Goal: Information Seeking & Learning: Check status

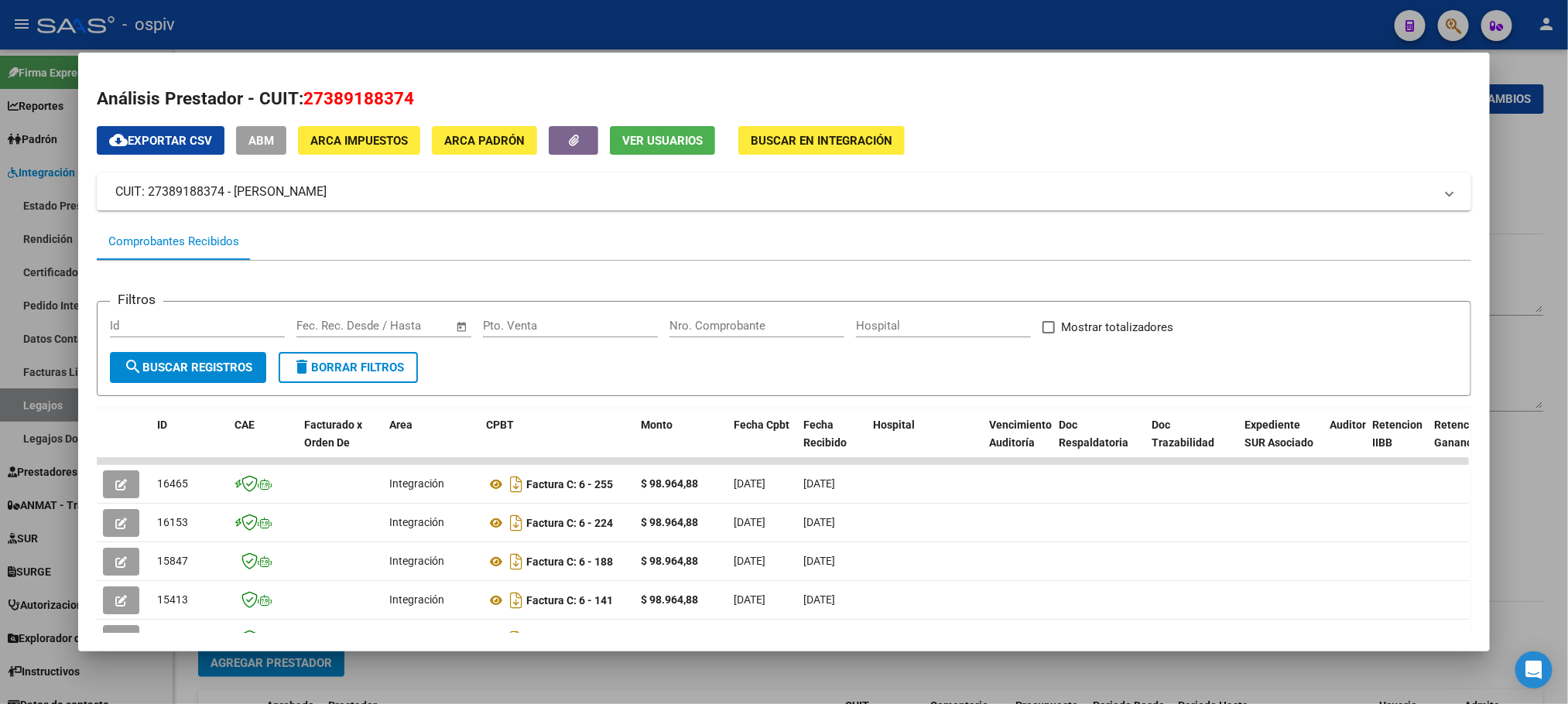
scroll to position [194, 0]
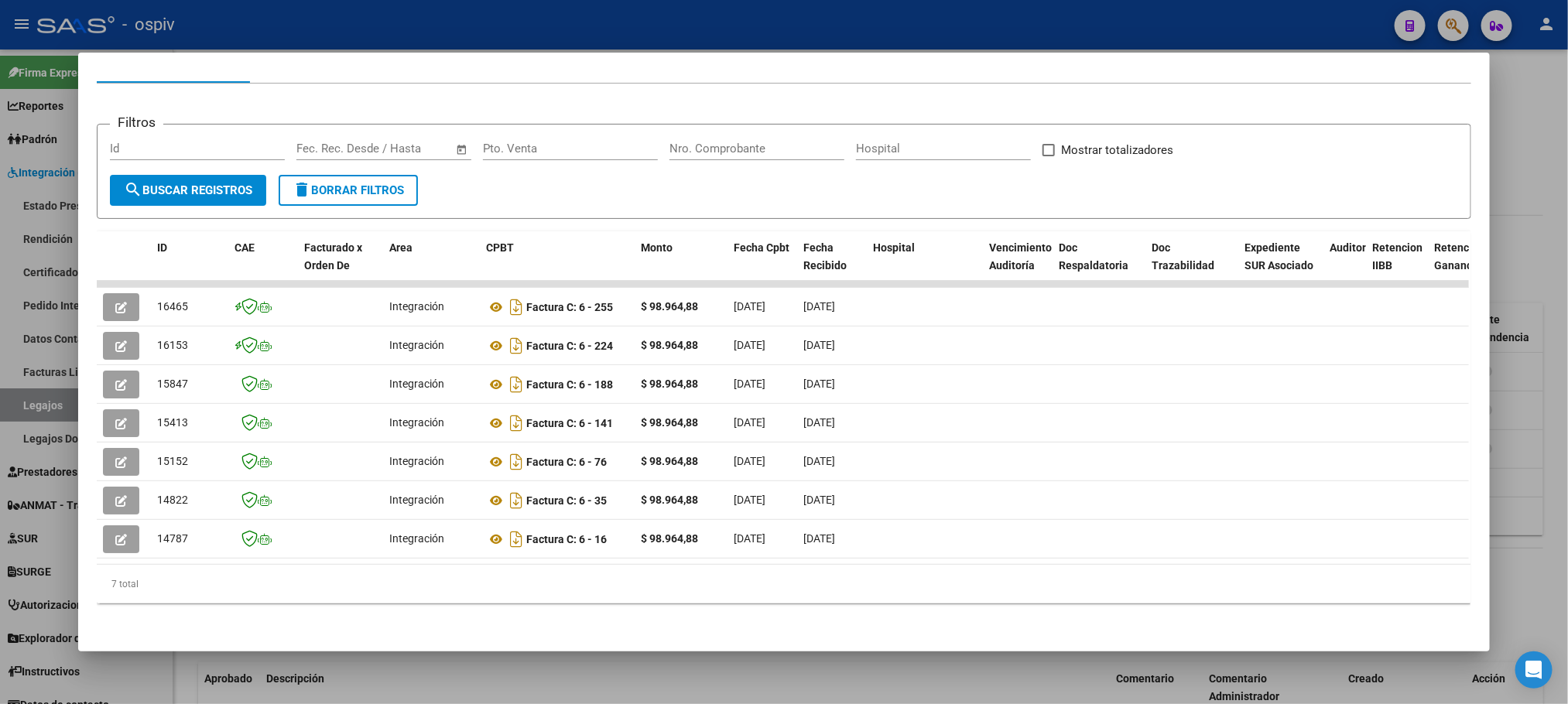
drag, startPoint x: 1252, startPoint y: 30, endPoint x: 1307, endPoint y: 21, distance: 55.7
click at [1258, 30] on div at bounding box center [784, 352] width 1568 height 704
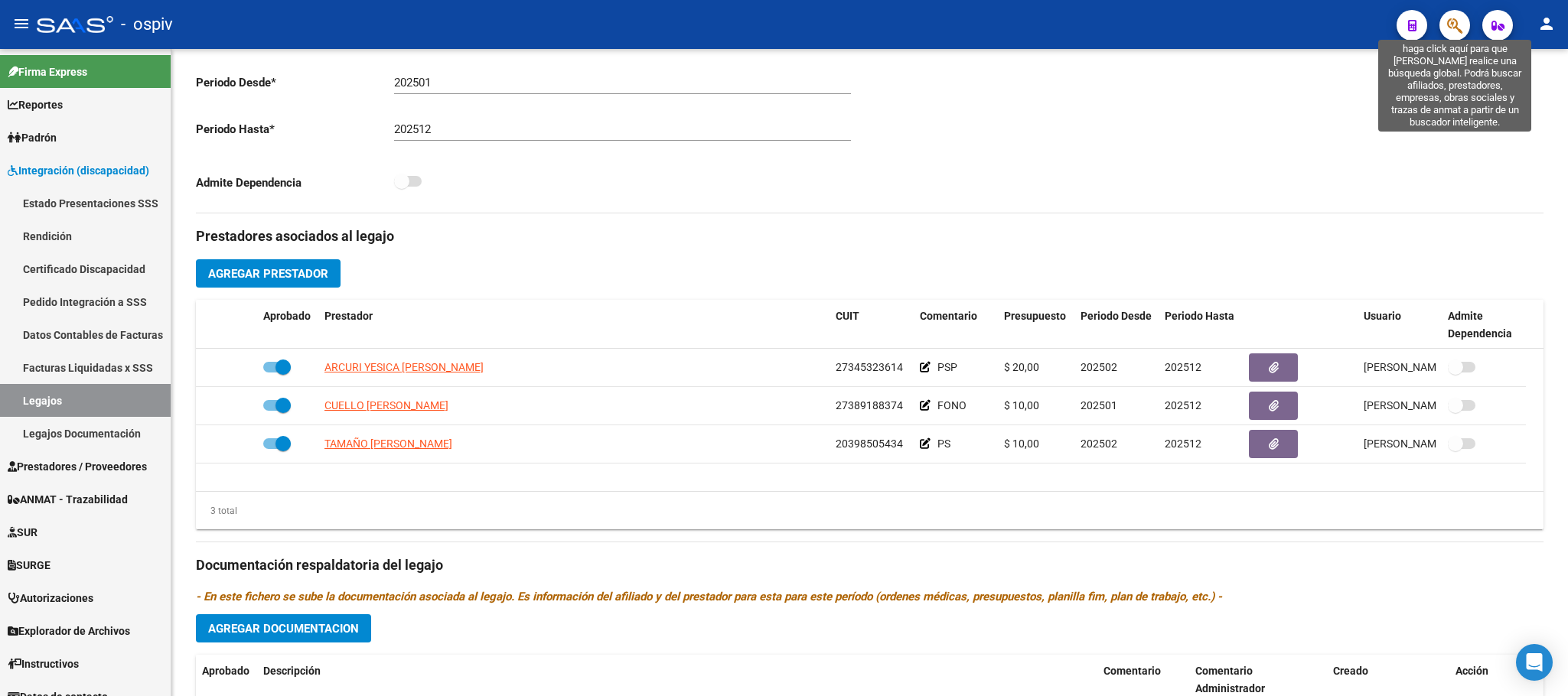
click at [1449, 19] on icon "button" at bounding box center [1455, 26] width 15 height 18
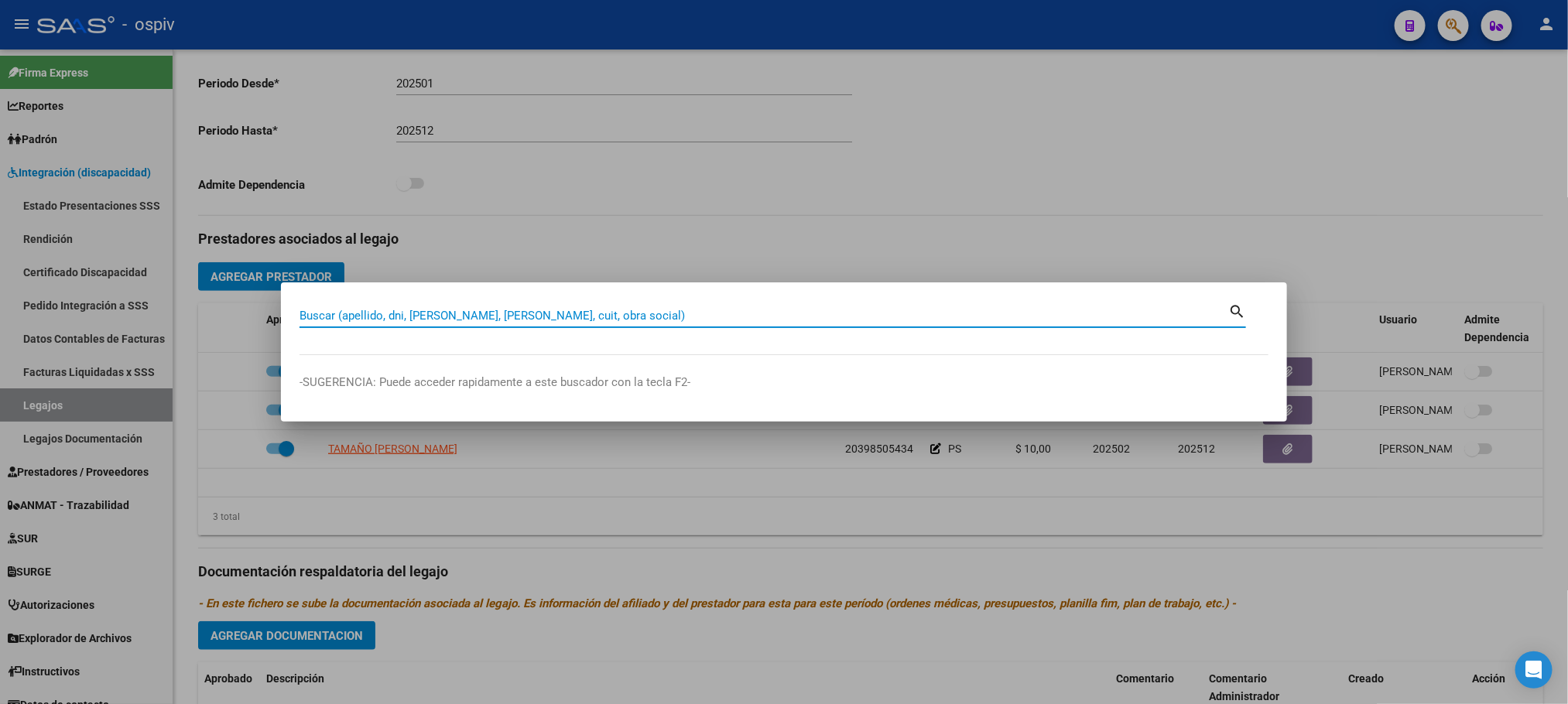
click at [548, 313] on input "Buscar (apellido, dni, [PERSON_NAME], [PERSON_NAME], cuit, obra social)" at bounding box center [763, 315] width 928 height 14
paste input "27061284201"
type input "27061284201"
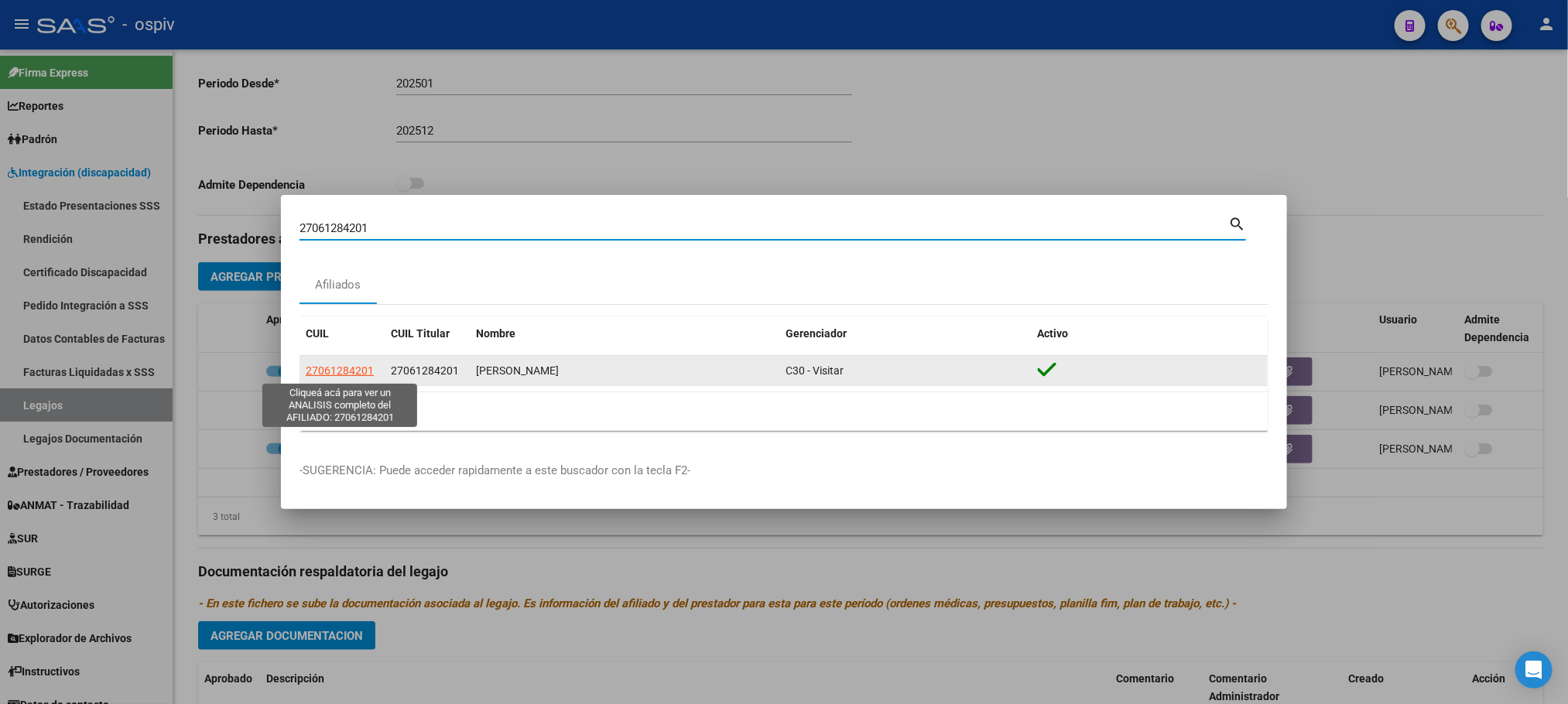
click at [348, 374] on span "27061284201" at bounding box center [340, 370] width 68 height 12
type textarea "27061284201"
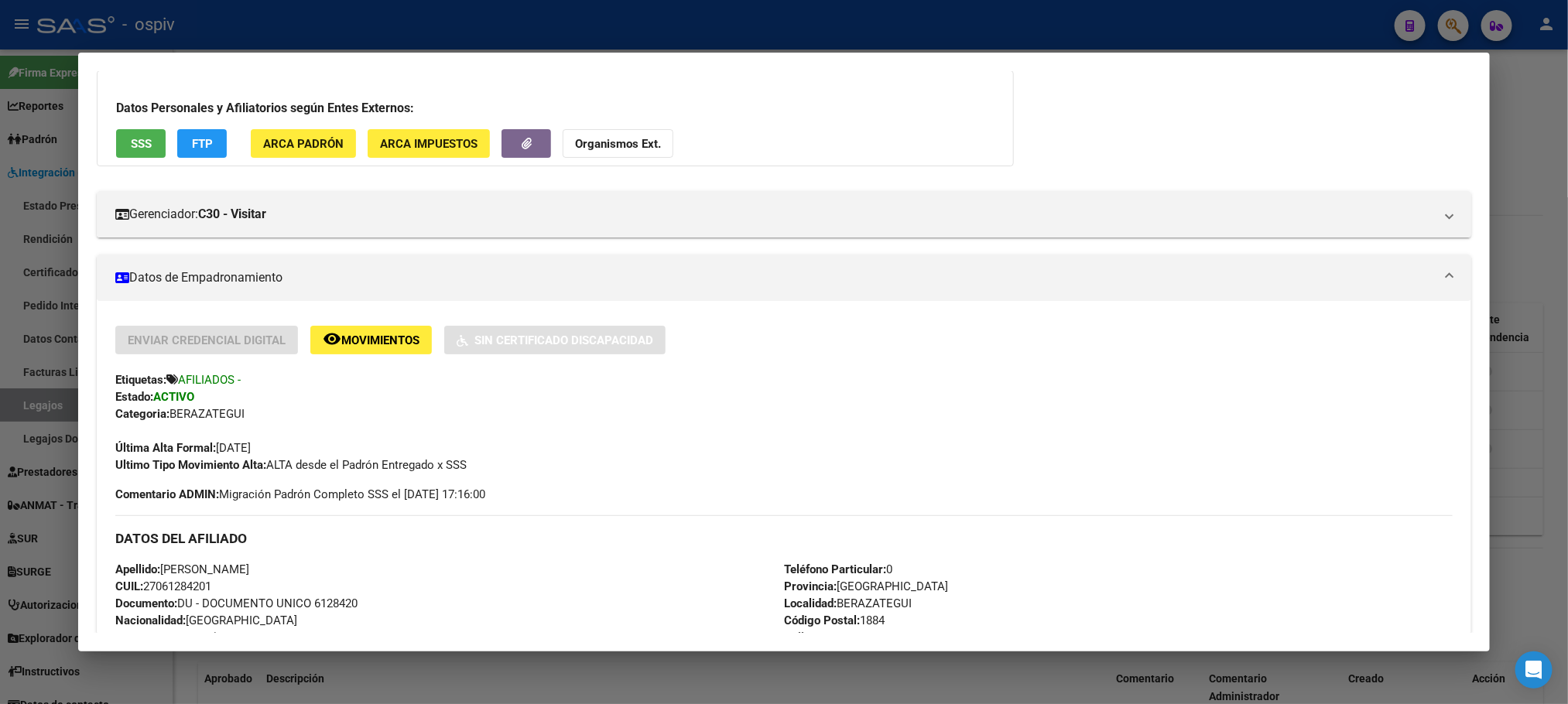
scroll to position [0, 0]
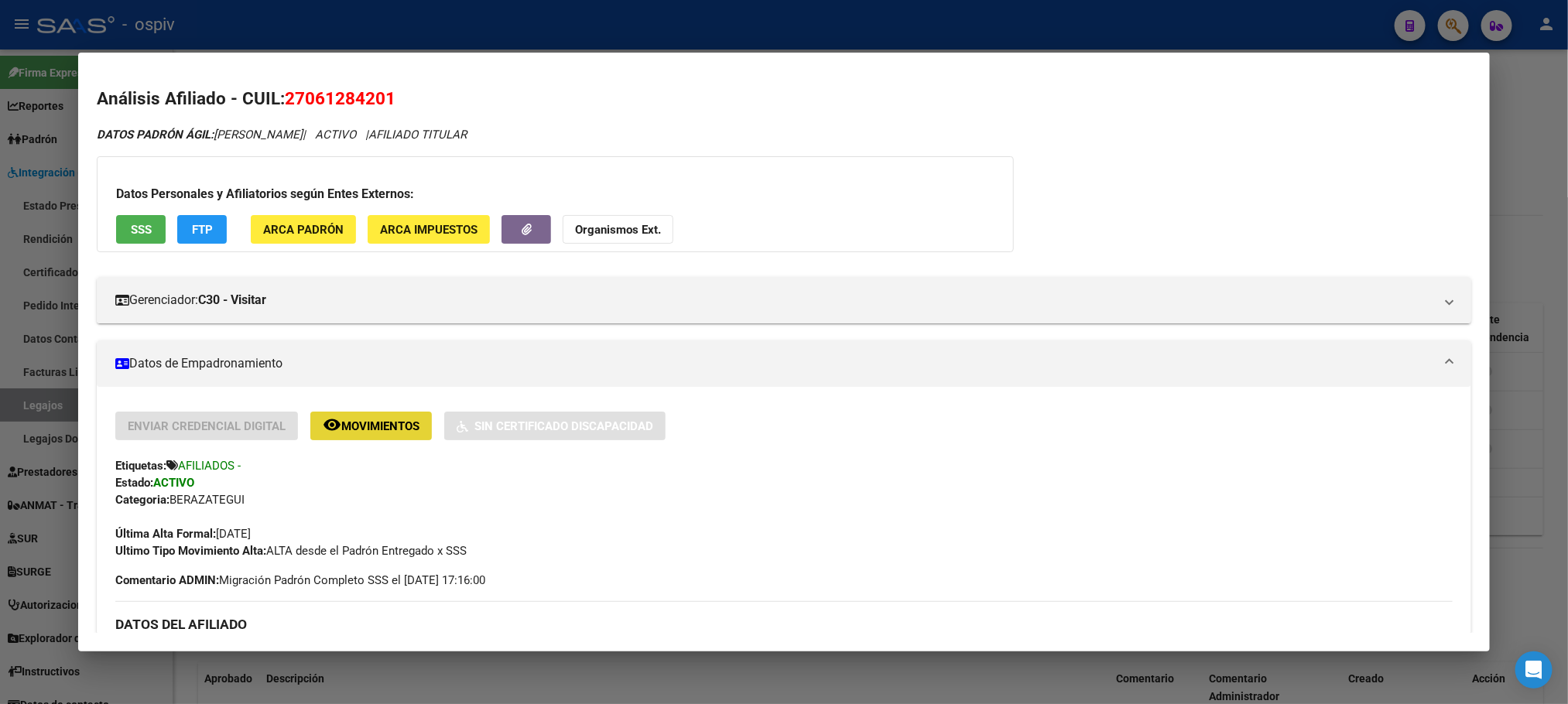
click at [357, 419] on span "Movimientos" at bounding box center [380, 426] width 78 height 14
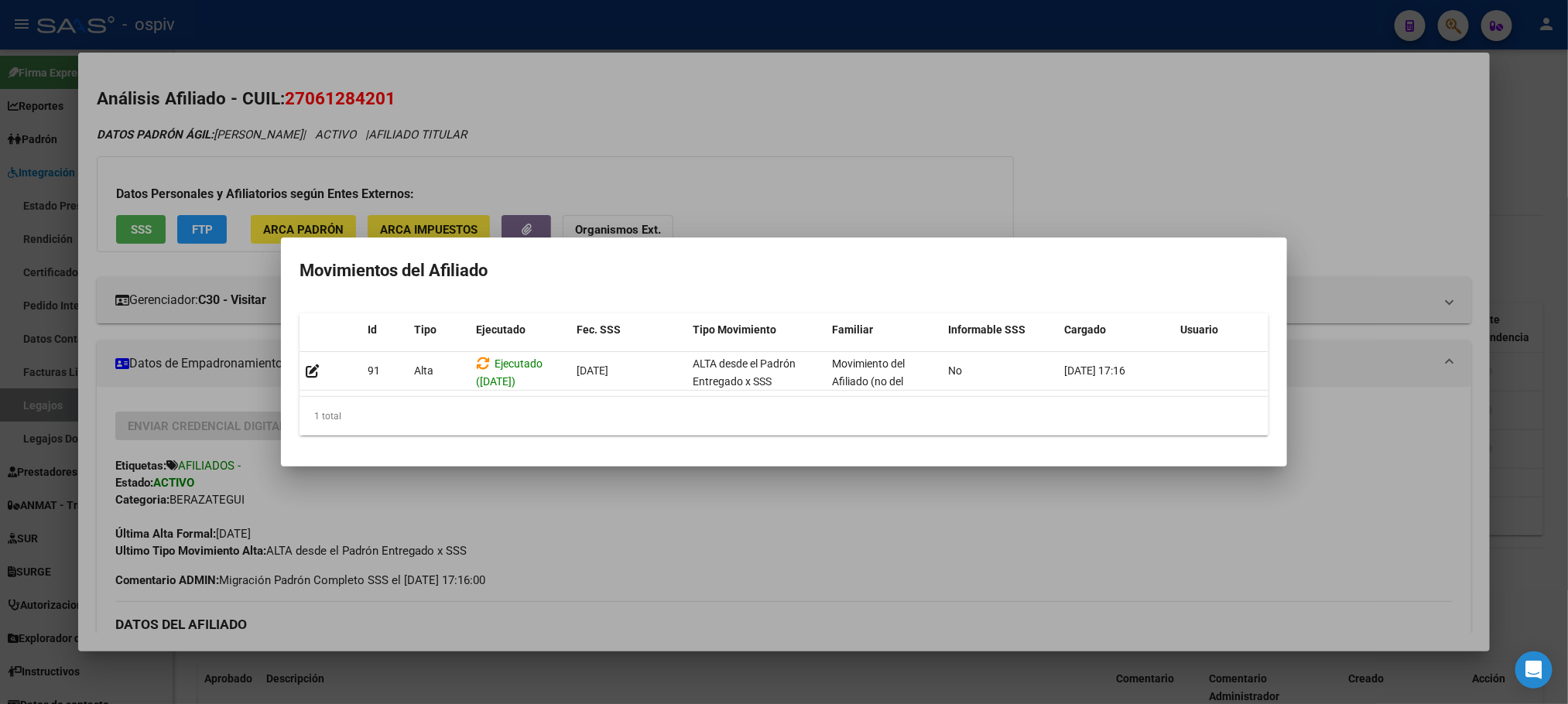
click at [133, 216] on div at bounding box center [784, 352] width 1568 height 704
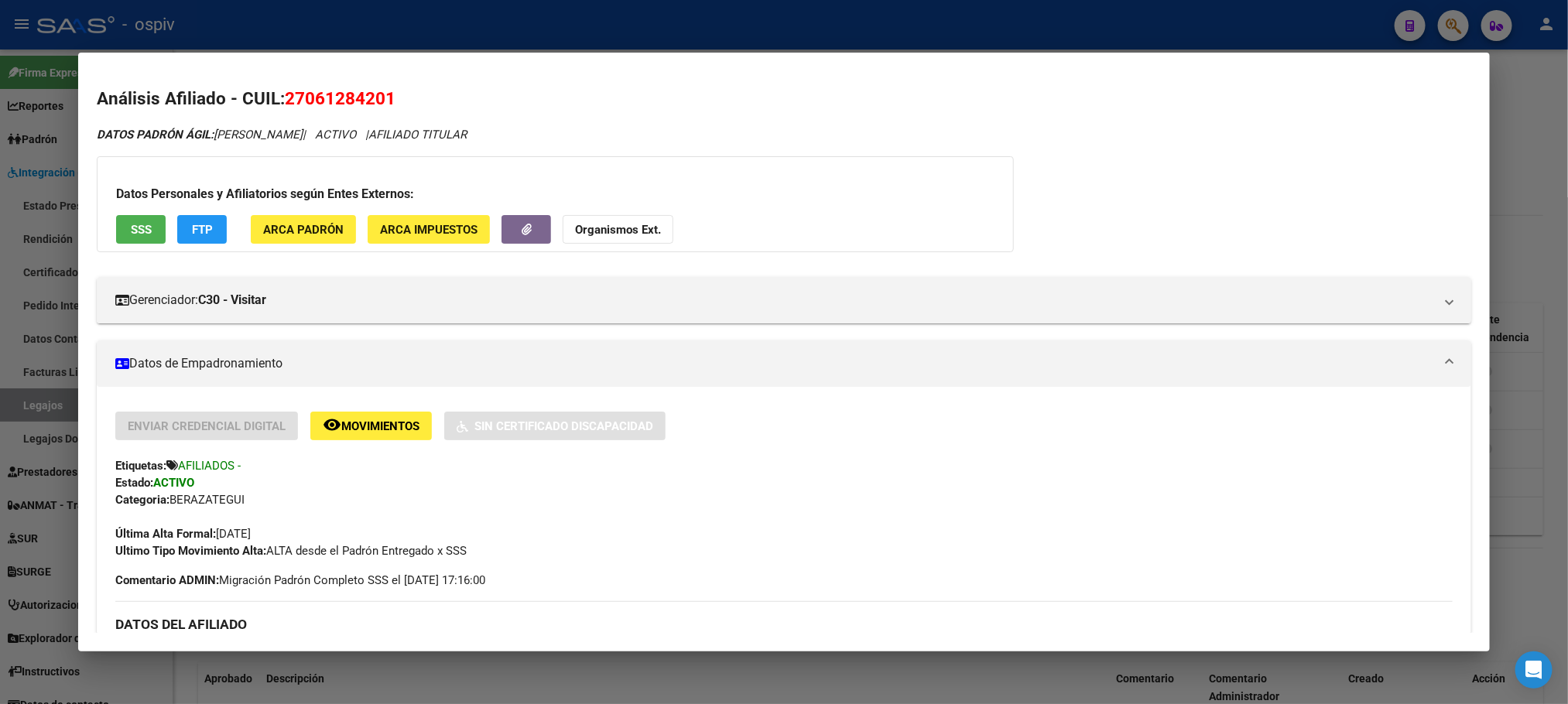
click at [133, 219] on button "SSS" at bounding box center [141, 229] width 50 height 28
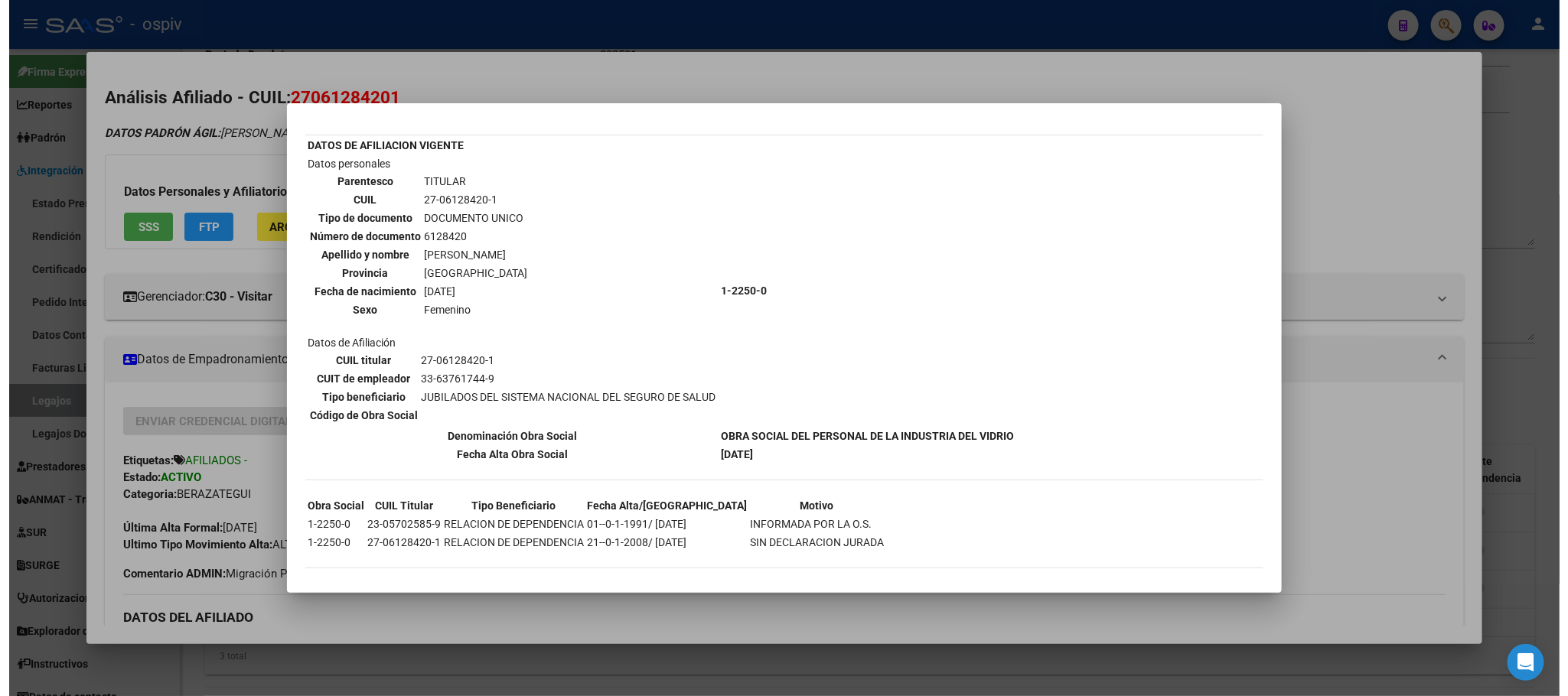
scroll to position [44, 0]
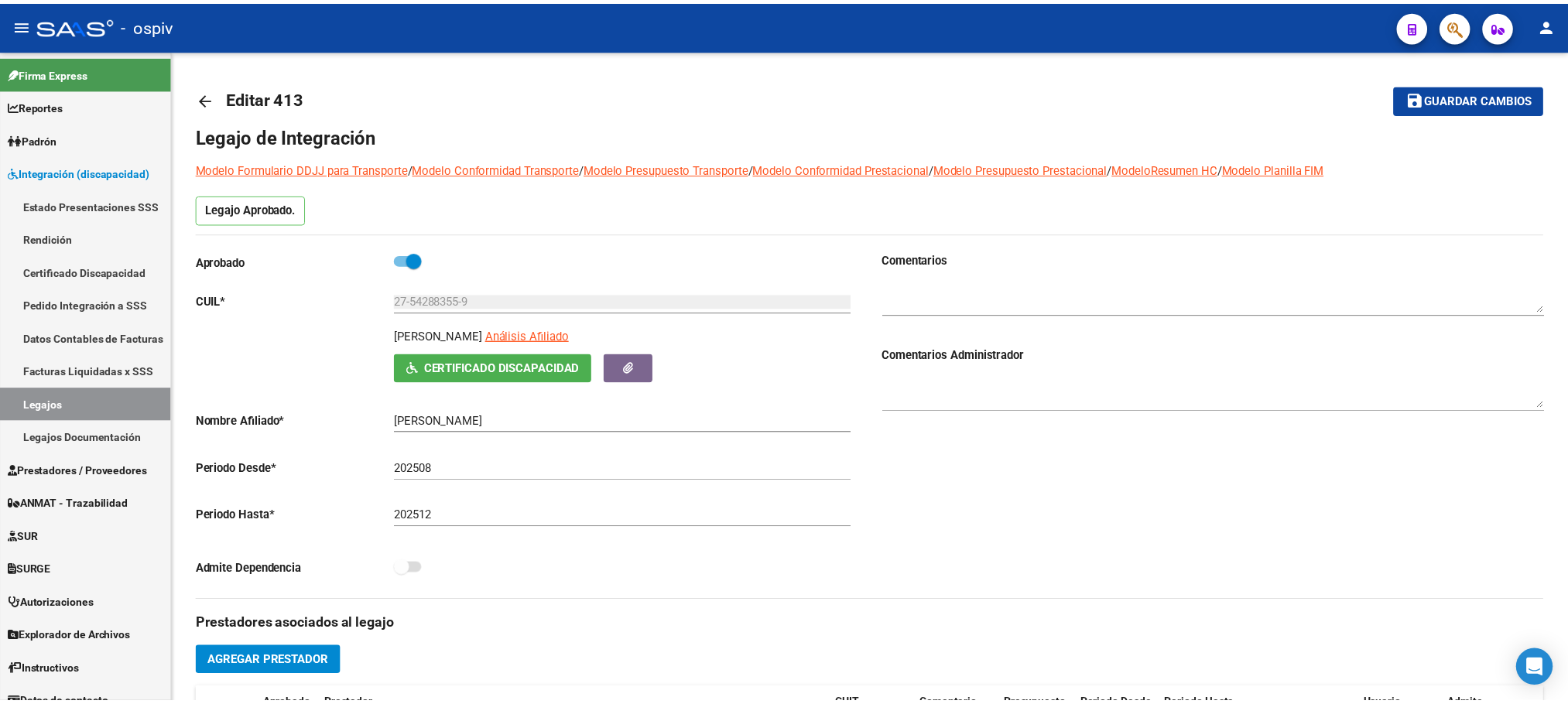
scroll to position [194, 0]
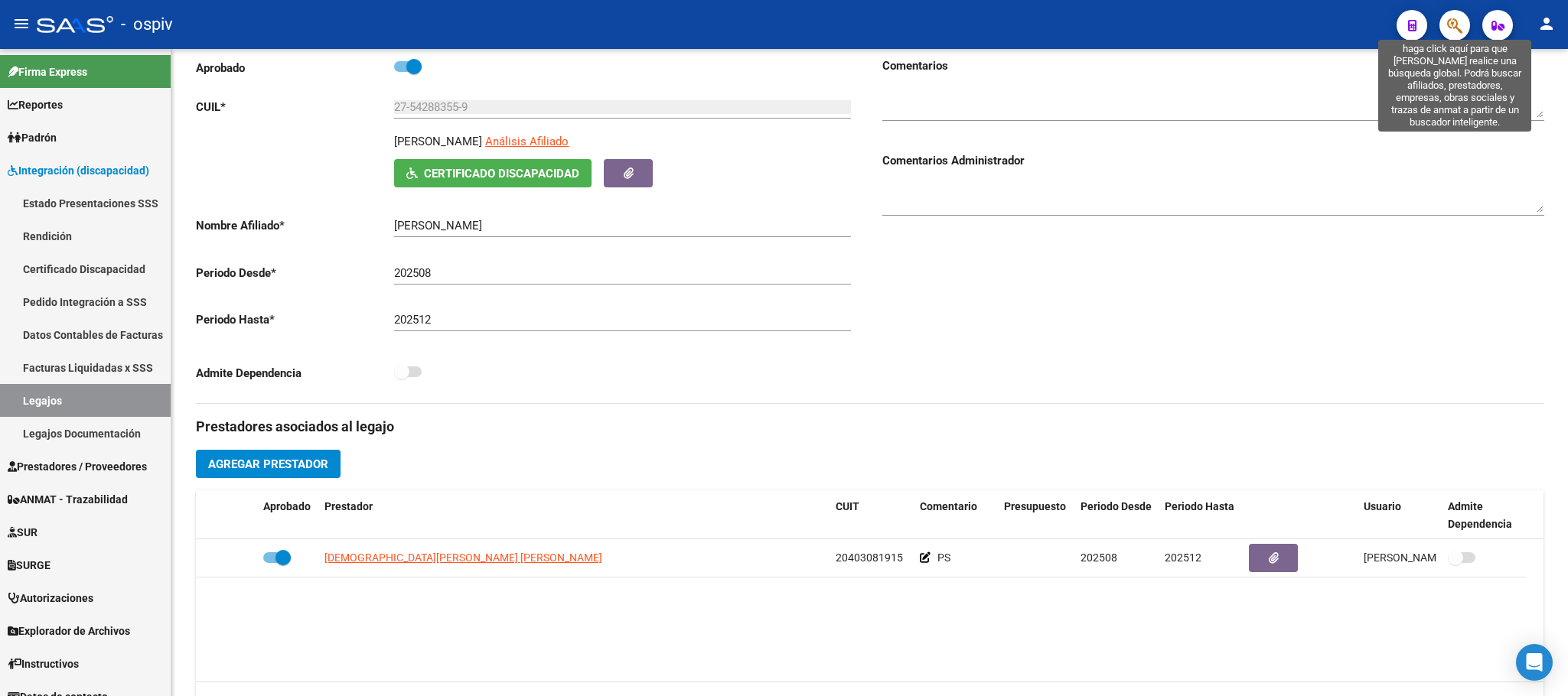
click at [1449, 25] on icon "button" at bounding box center [1455, 26] width 15 height 18
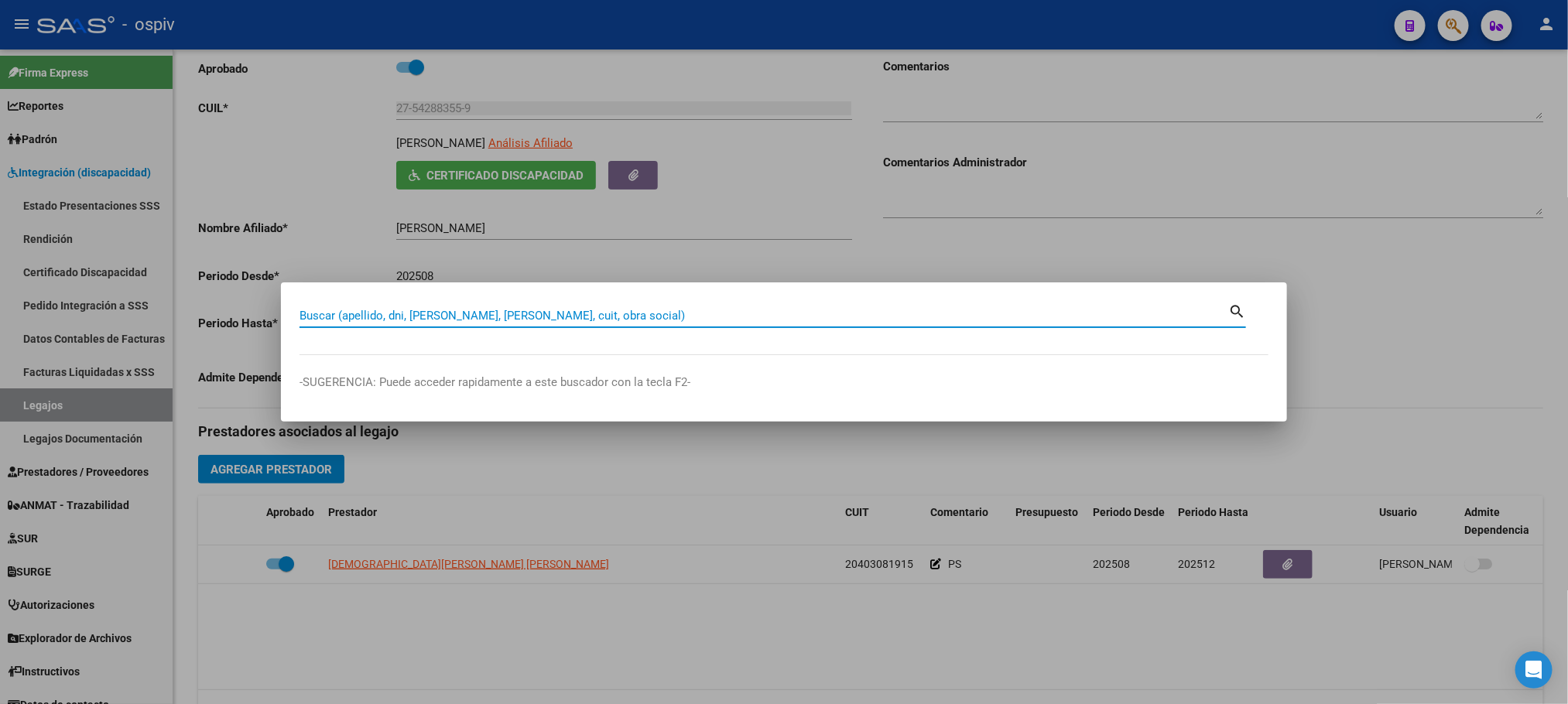
click at [400, 314] on input "Buscar (apellido, dni, [PERSON_NAME], [PERSON_NAME], cuit, obra social)" at bounding box center [763, 315] width 928 height 14
paste input "20254191346"
type input "20254191346"
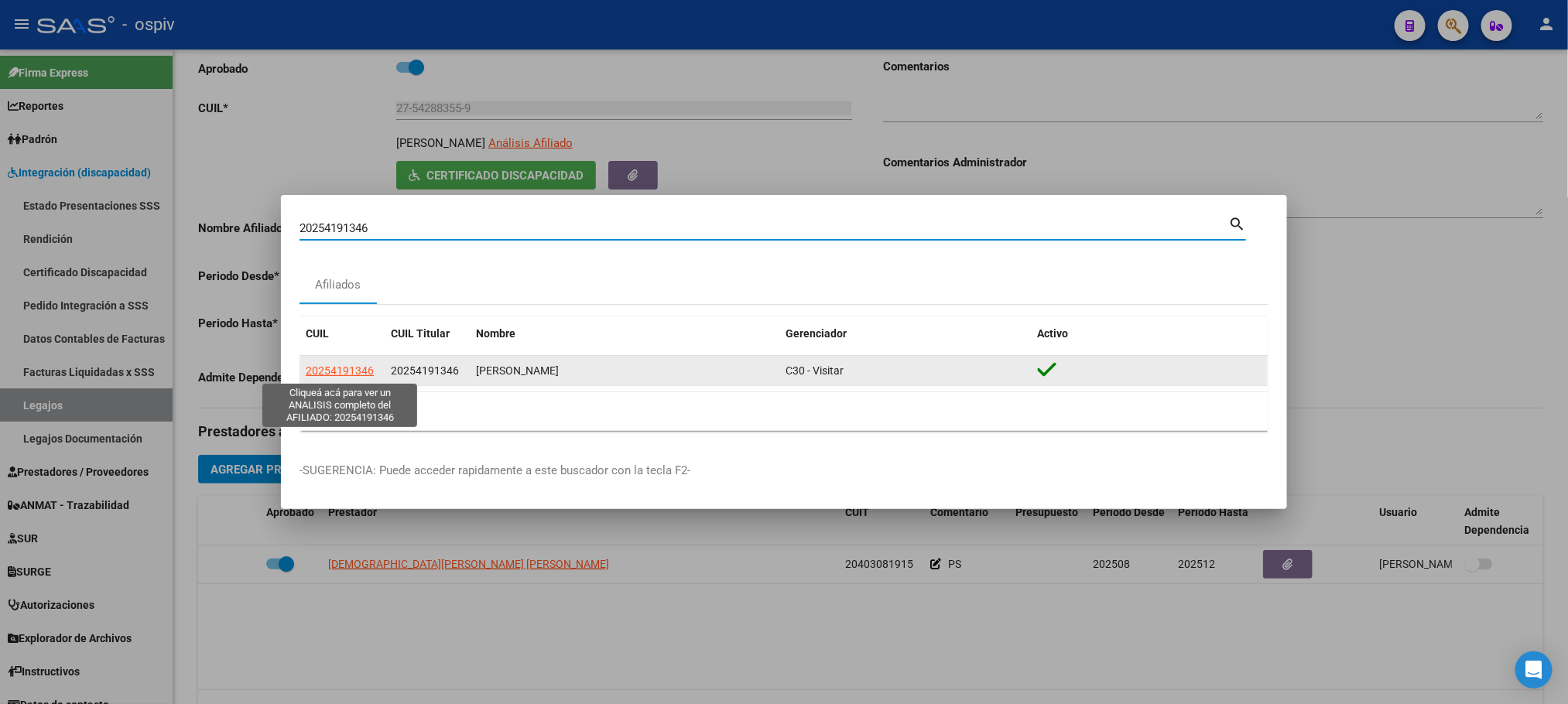
click at [334, 371] on span "20254191346" at bounding box center [340, 370] width 68 height 12
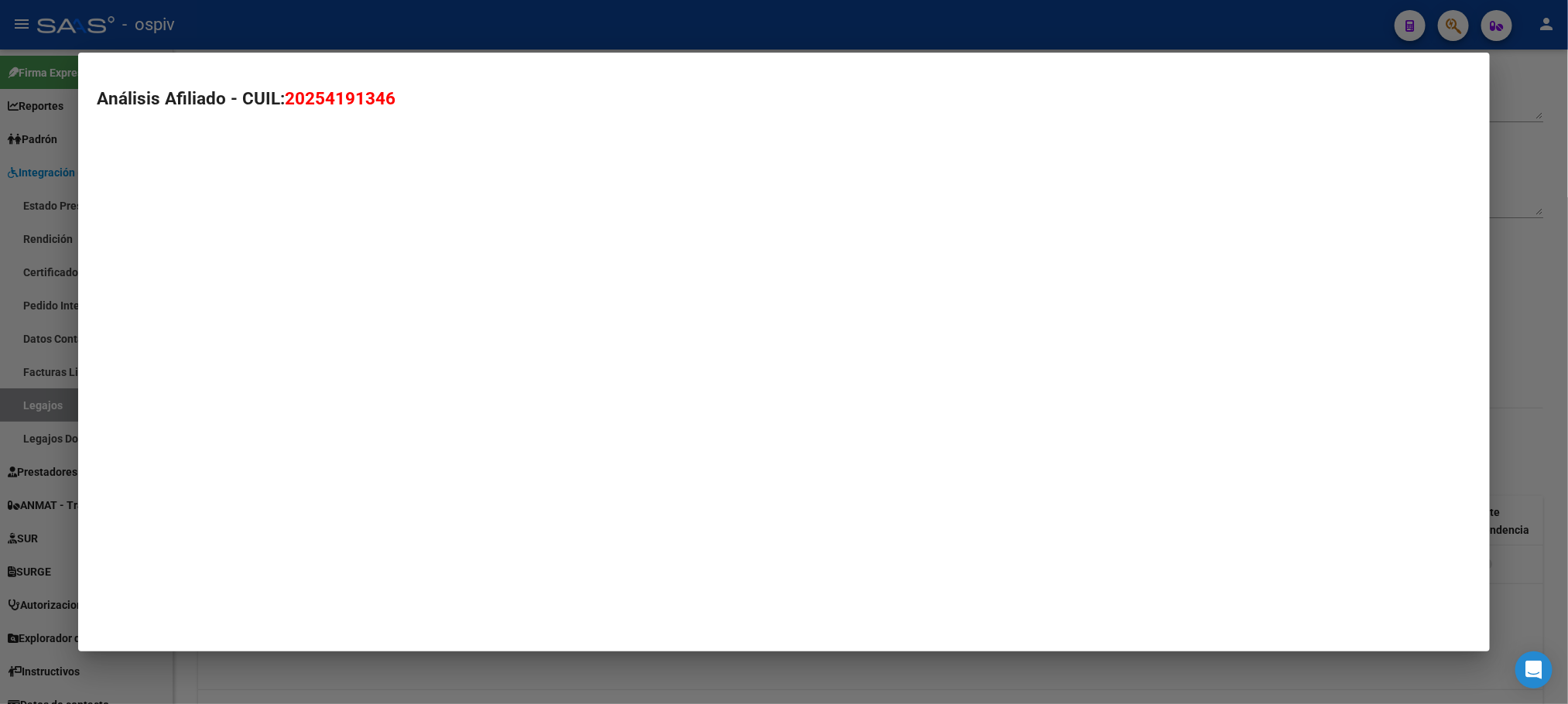
type textarea "20254191346"
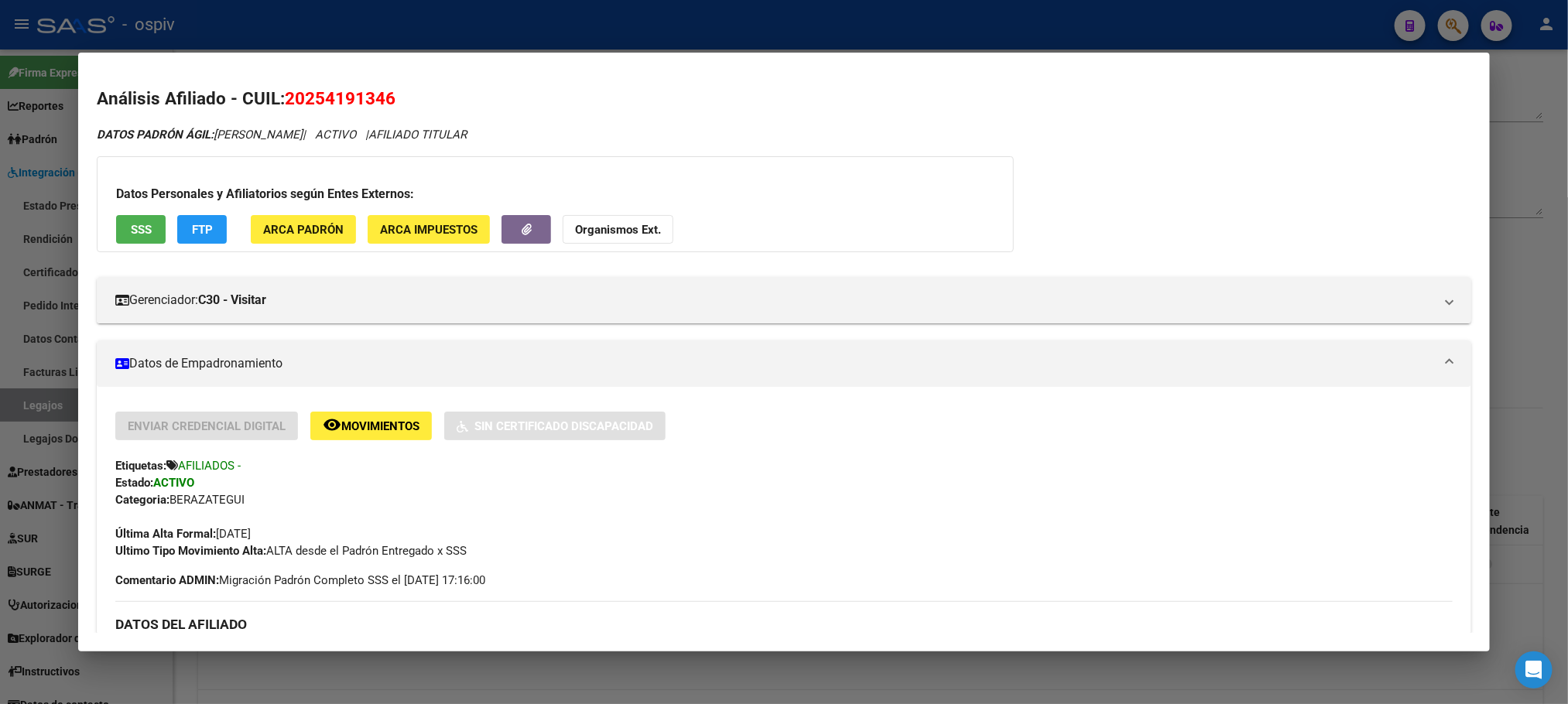
click at [131, 230] on span "SSS" at bounding box center [142, 230] width 21 height 14
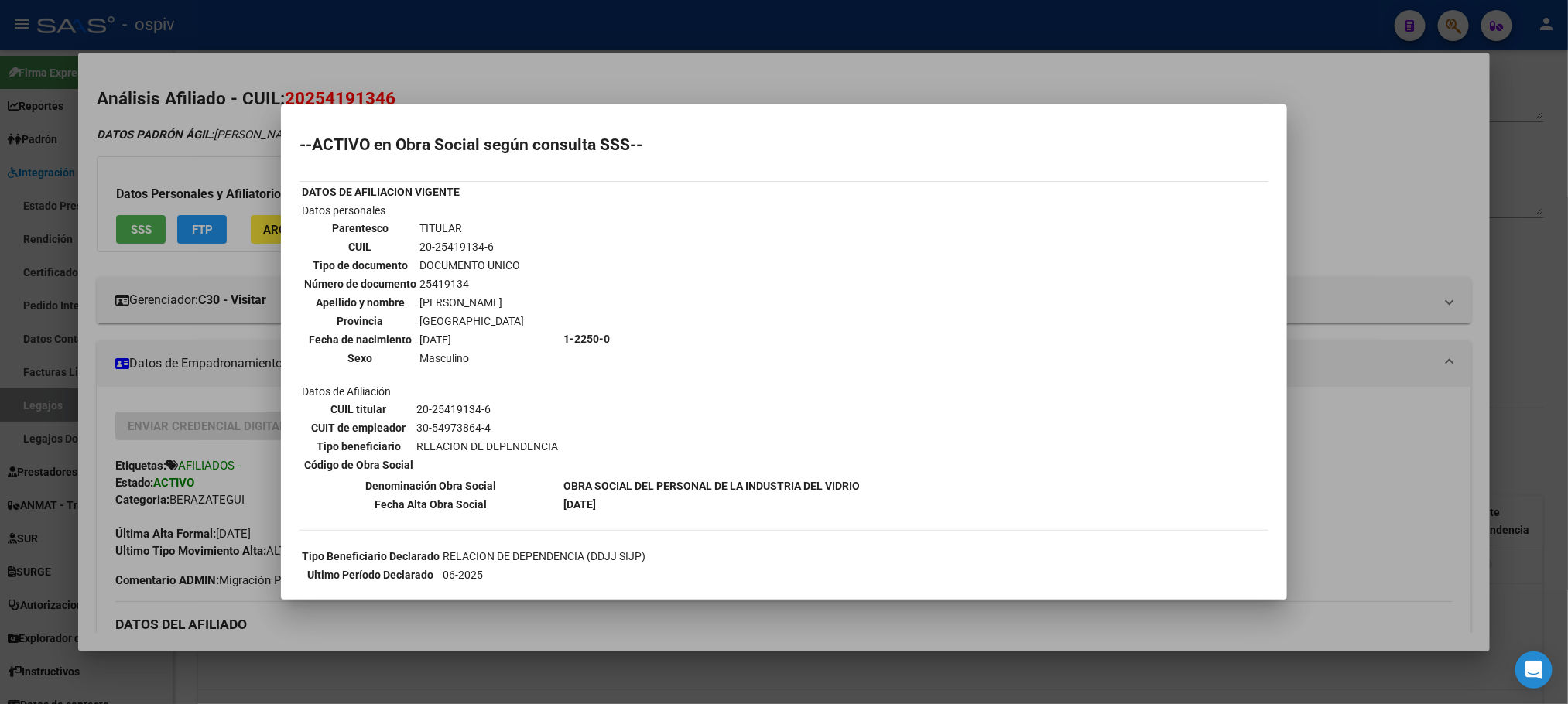
drag, startPoint x: 466, startPoint y: 281, endPoint x: 418, endPoint y: 282, distance: 48.0
click at [418, 282] on td "25419134" at bounding box center [471, 284] width 106 height 17
copy td "25419134"
drag, startPoint x: 985, startPoint y: 55, endPoint x: 1037, endPoint y: 58, distance: 52.1
click at [983, 55] on div at bounding box center [784, 352] width 1568 height 704
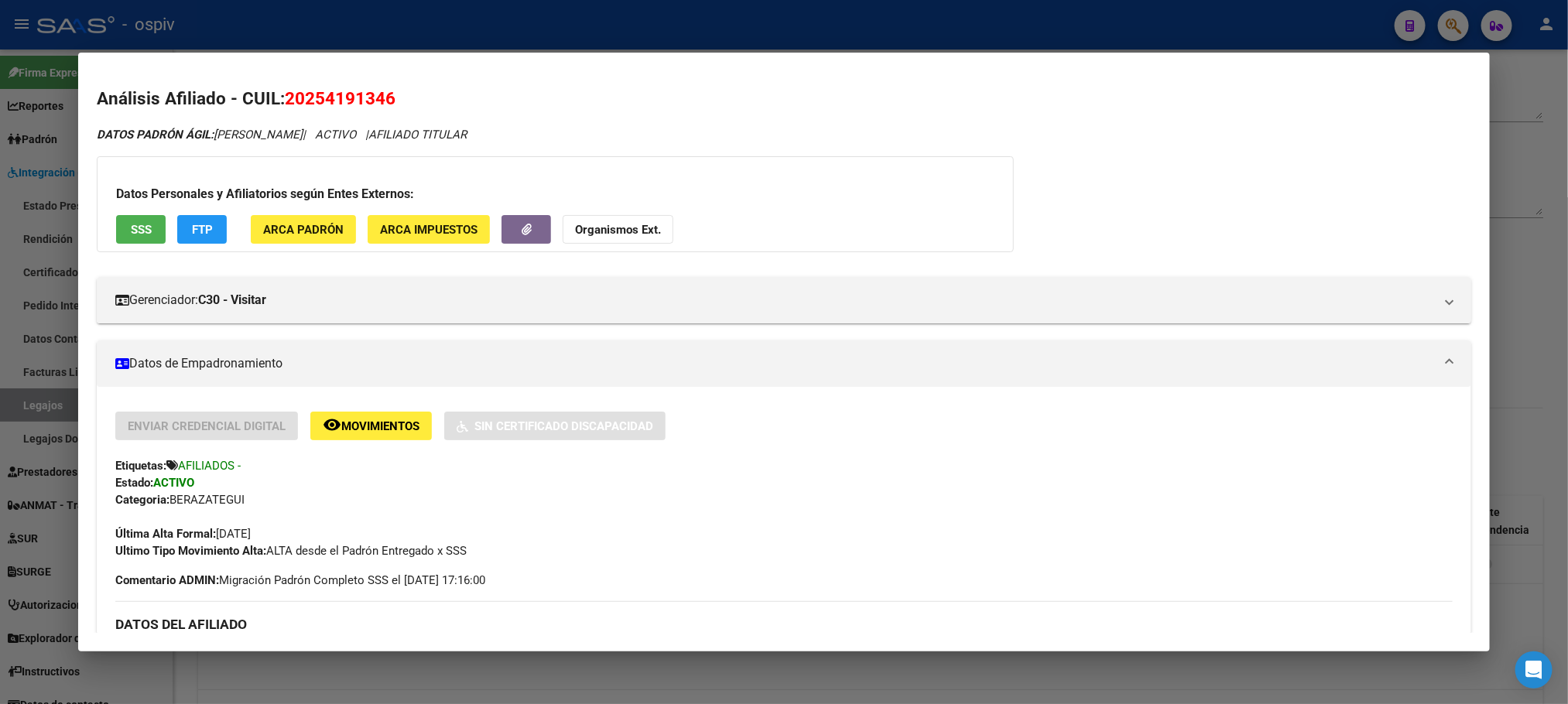
drag, startPoint x: 1127, startPoint y: 28, endPoint x: 1358, endPoint y: 26, distance: 231.0
click at [1128, 26] on div at bounding box center [784, 352] width 1568 height 704
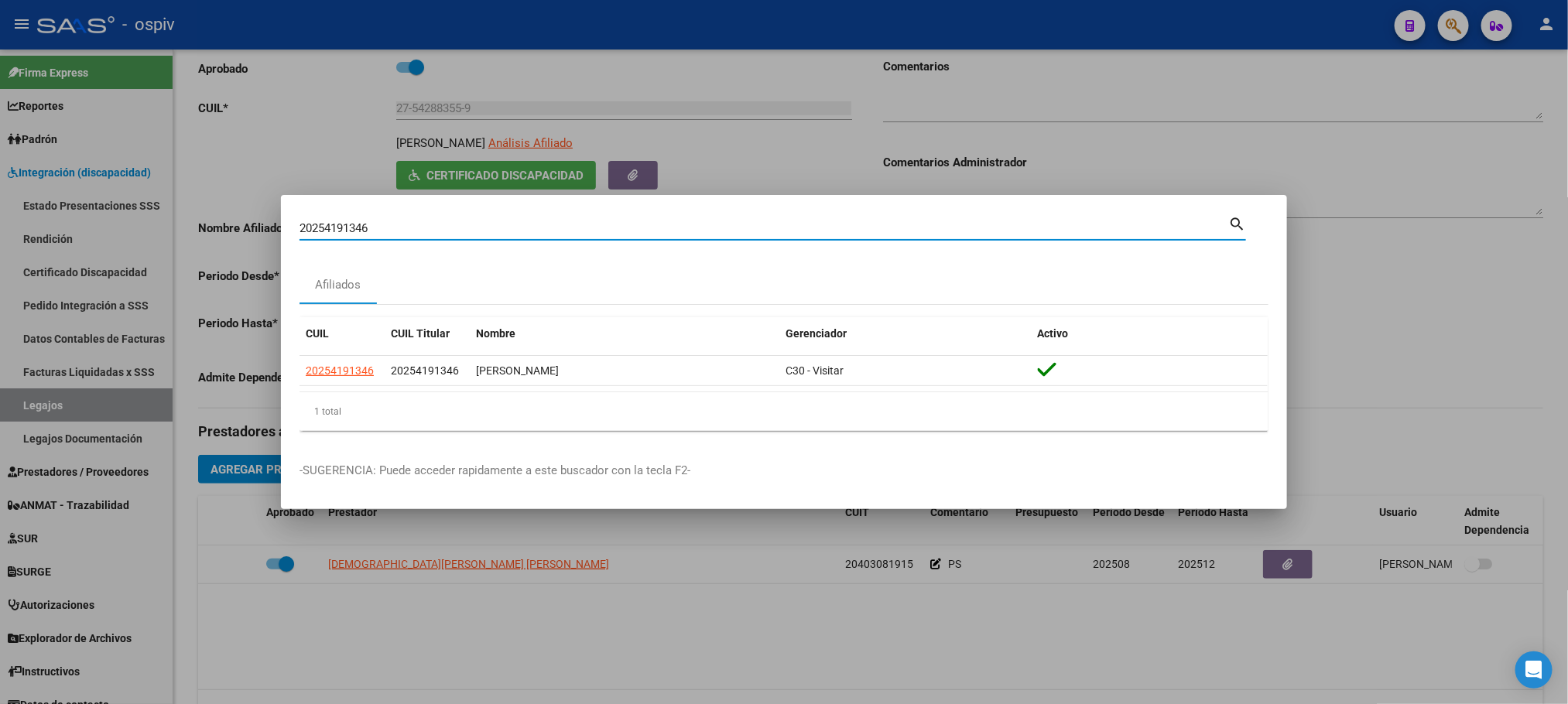
click at [614, 225] on input "20254191346" at bounding box center [763, 228] width 928 height 14
type input "2"
paste input "23327676539"
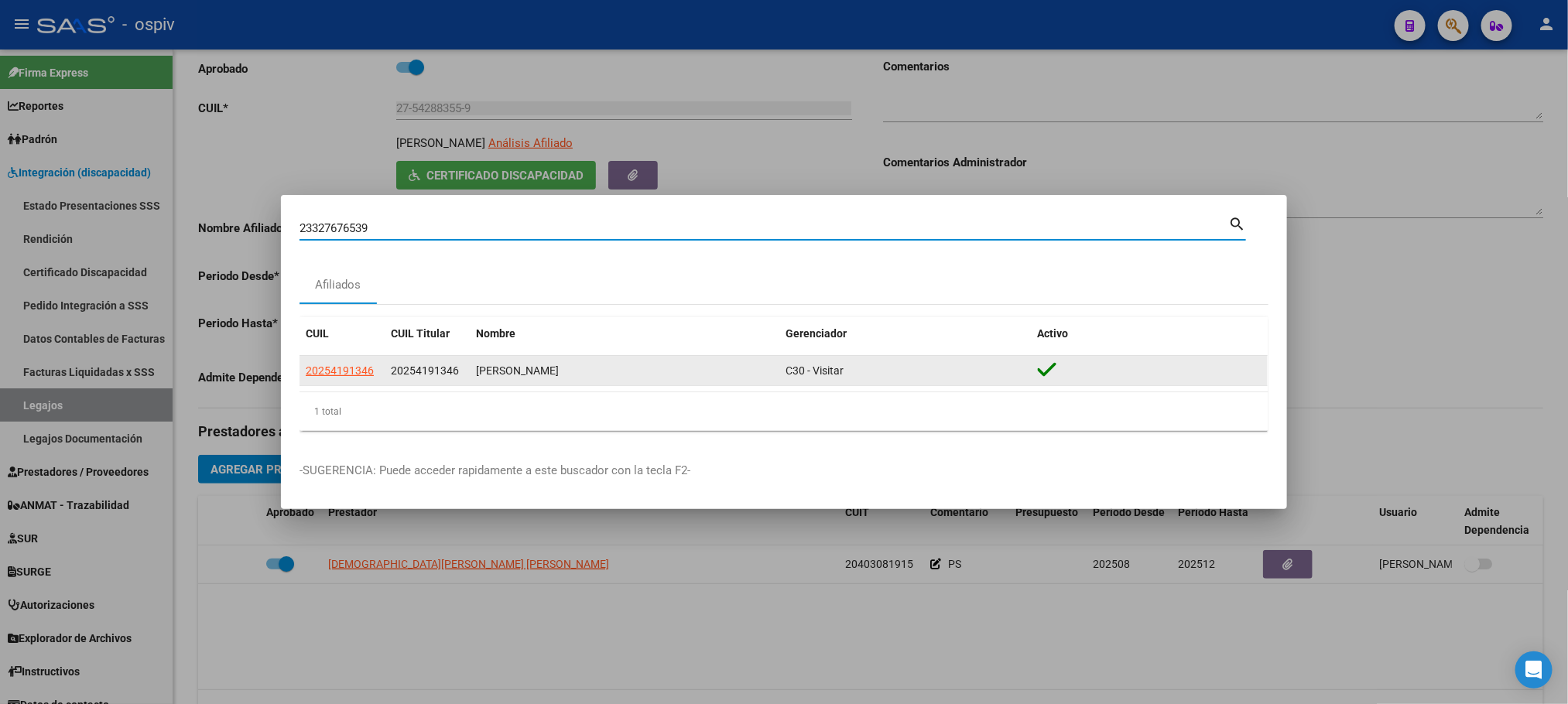
type input "23327676539"
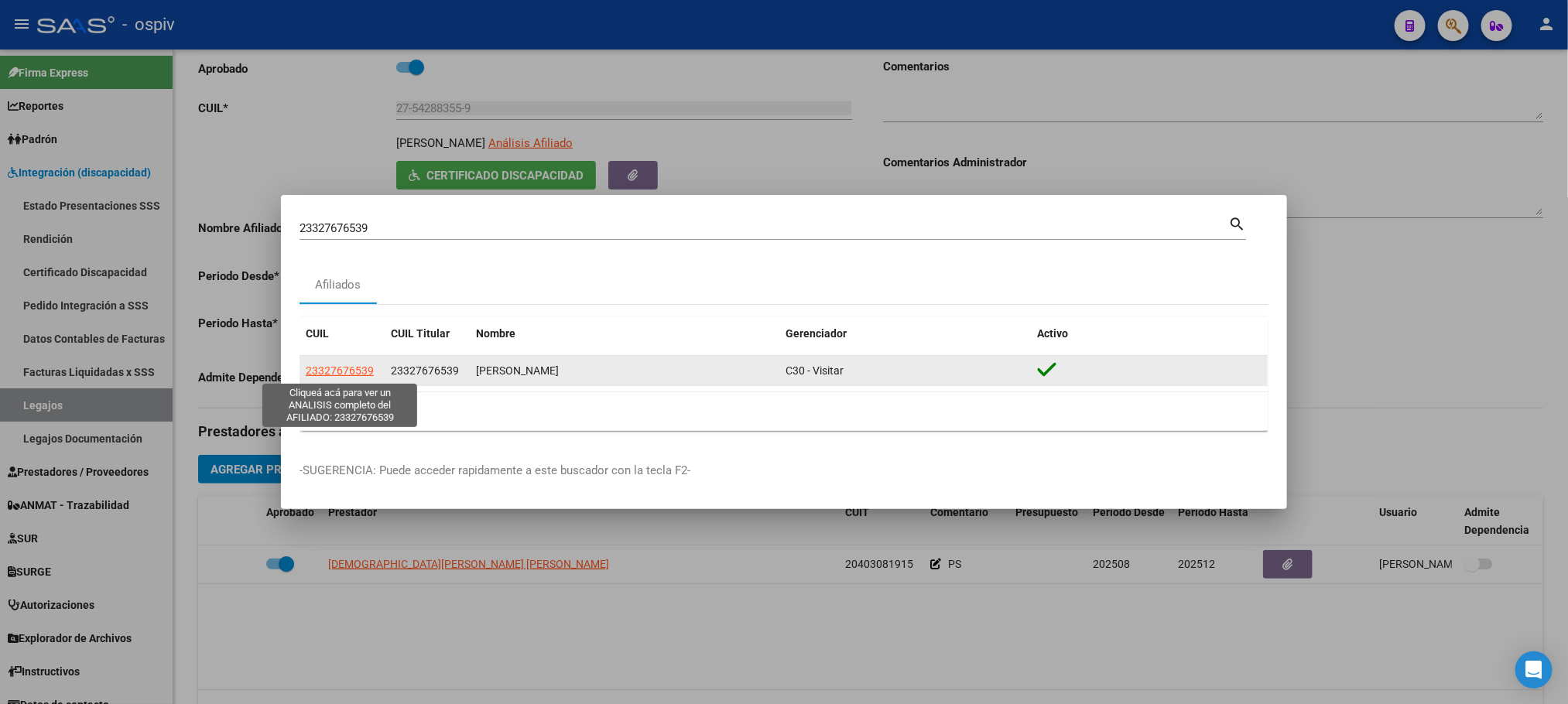
click at [321, 369] on span "23327676539" at bounding box center [340, 370] width 68 height 12
type textarea "23327676539"
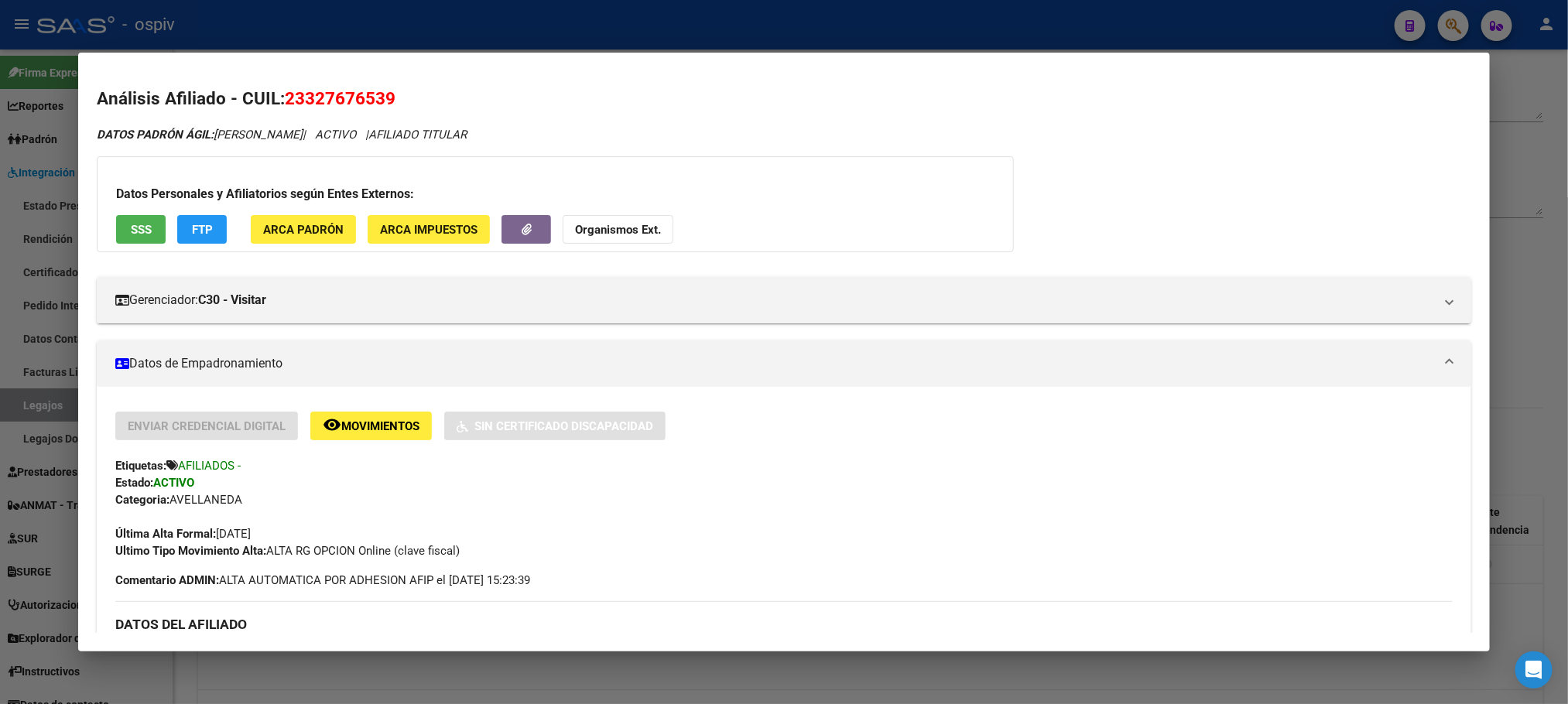
click at [138, 235] on span "SSS" at bounding box center [142, 230] width 21 height 14
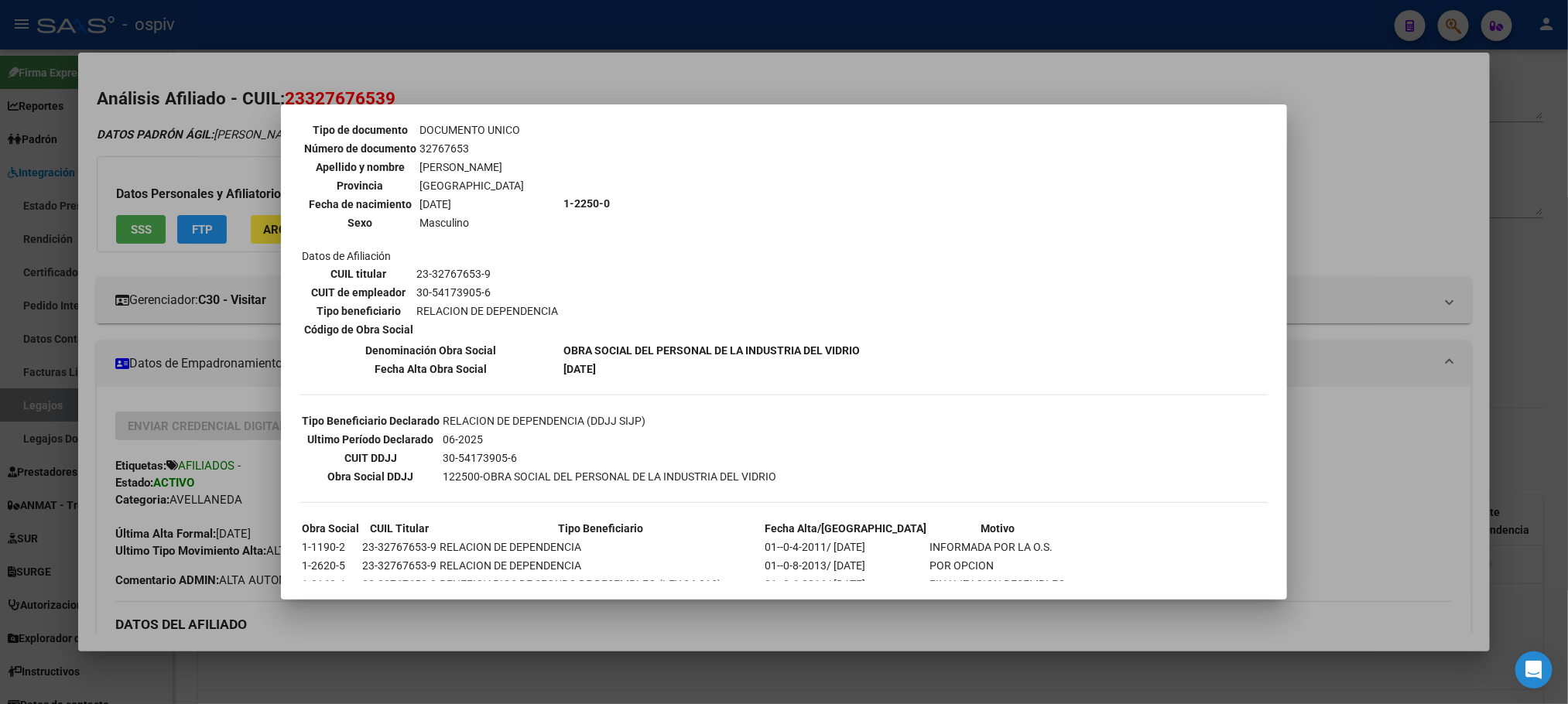
scroll to position [0, 0]
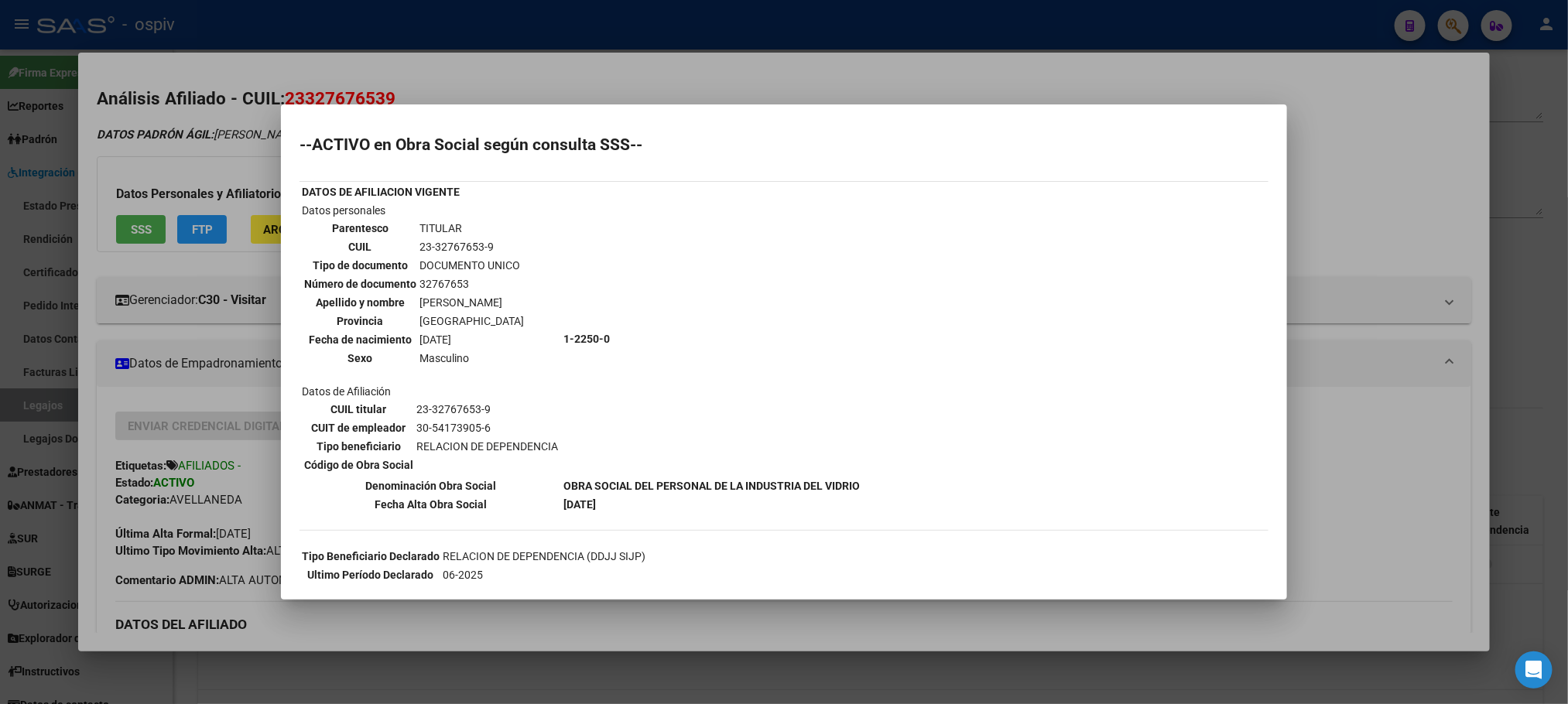
click at [878, 25] on div at bounding box center [784, 352] width 1568 height 704
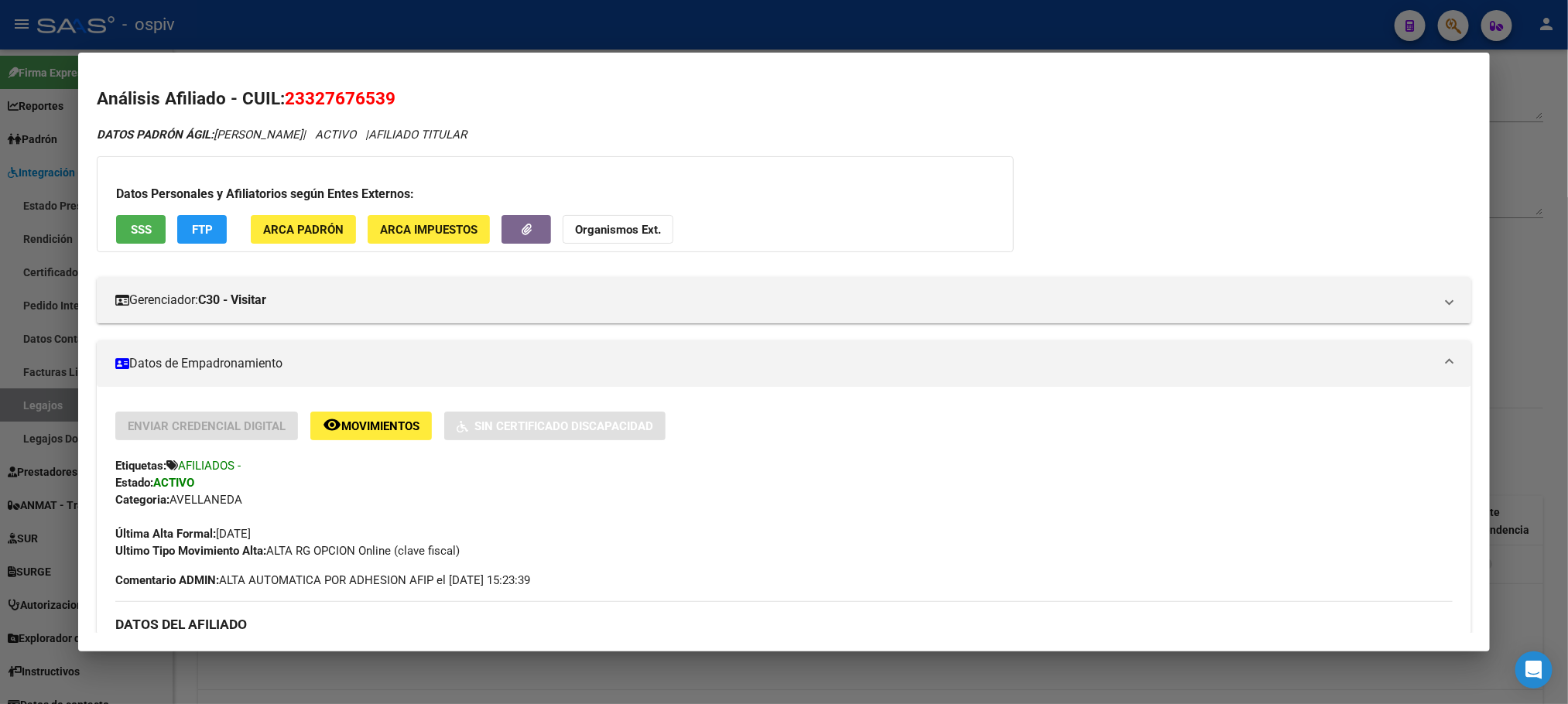
drag, startPoint x: 400, startPoint y: 31, endPoint x: 765, endPoint y: 5, distance: 365.9
click at [418, 31] on div at bounding box center [784, 352] width 1568 height 704
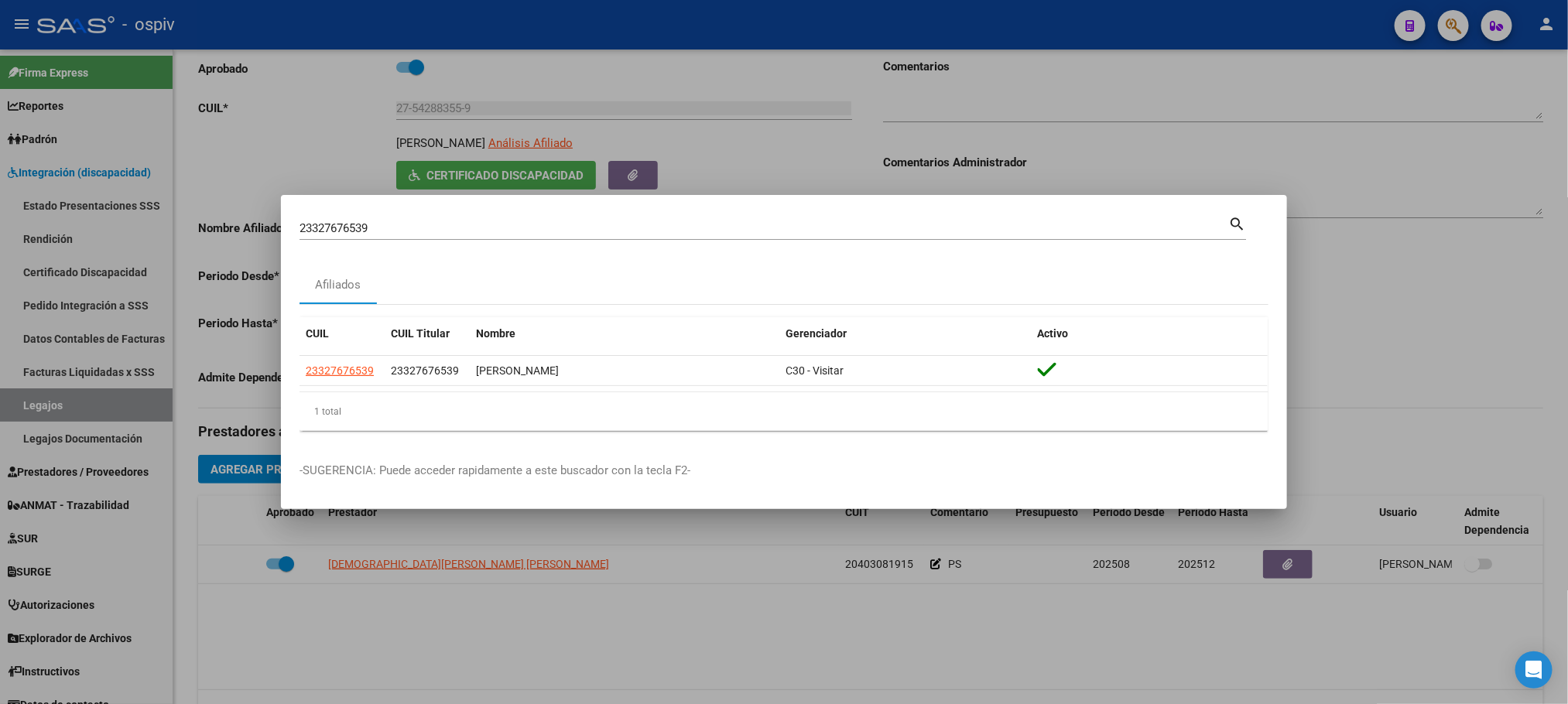
click at [397, 225] on input "23327676539" at bounding box center [763, 228] width 928 height 14
type input "2"
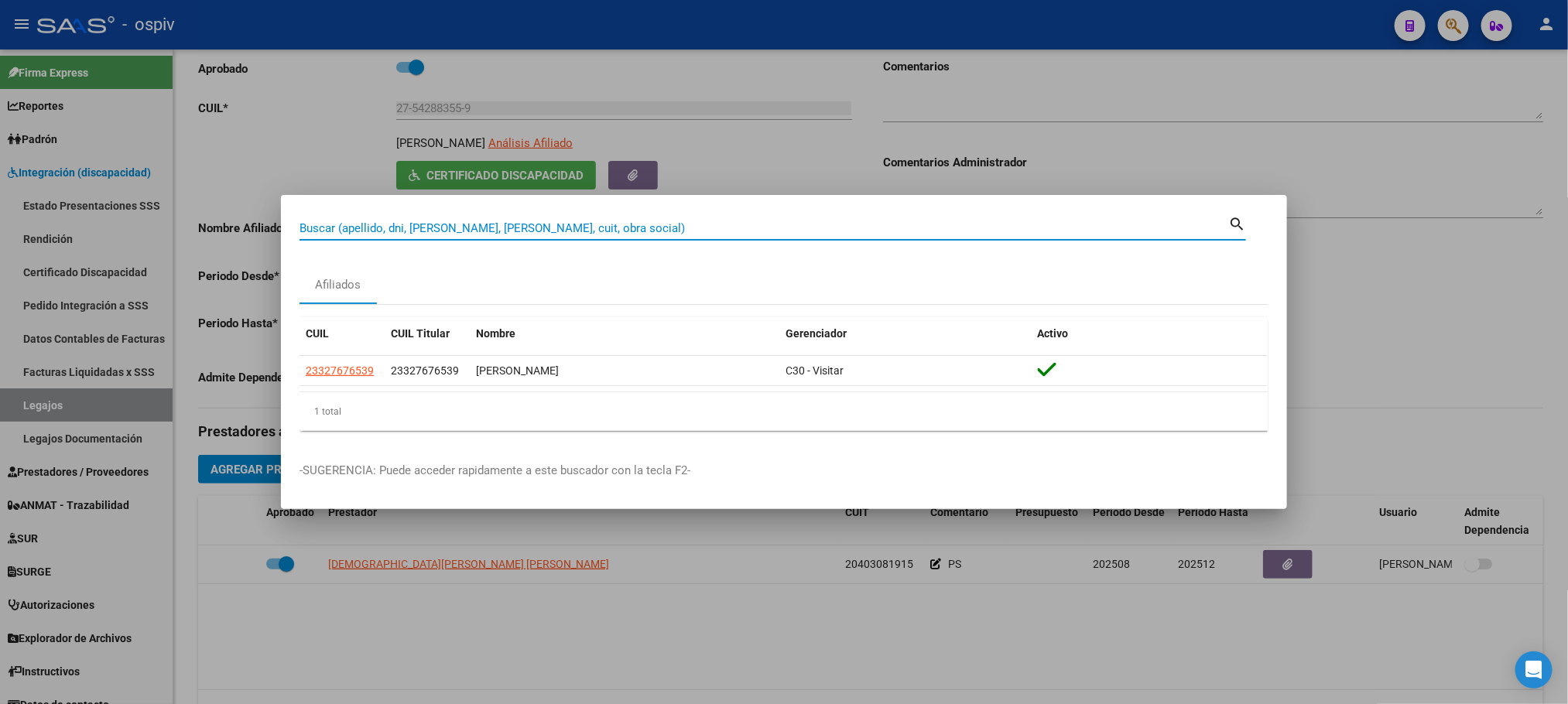
click at [398, 225] on input "Buscar (apellido, dni, [PERSON_NAME], [PERSON_NAME], cuit, obra social)" at bounding box center [763, 228] width 928 height 14
paste input "MEDINA GERVACIO LUIS"
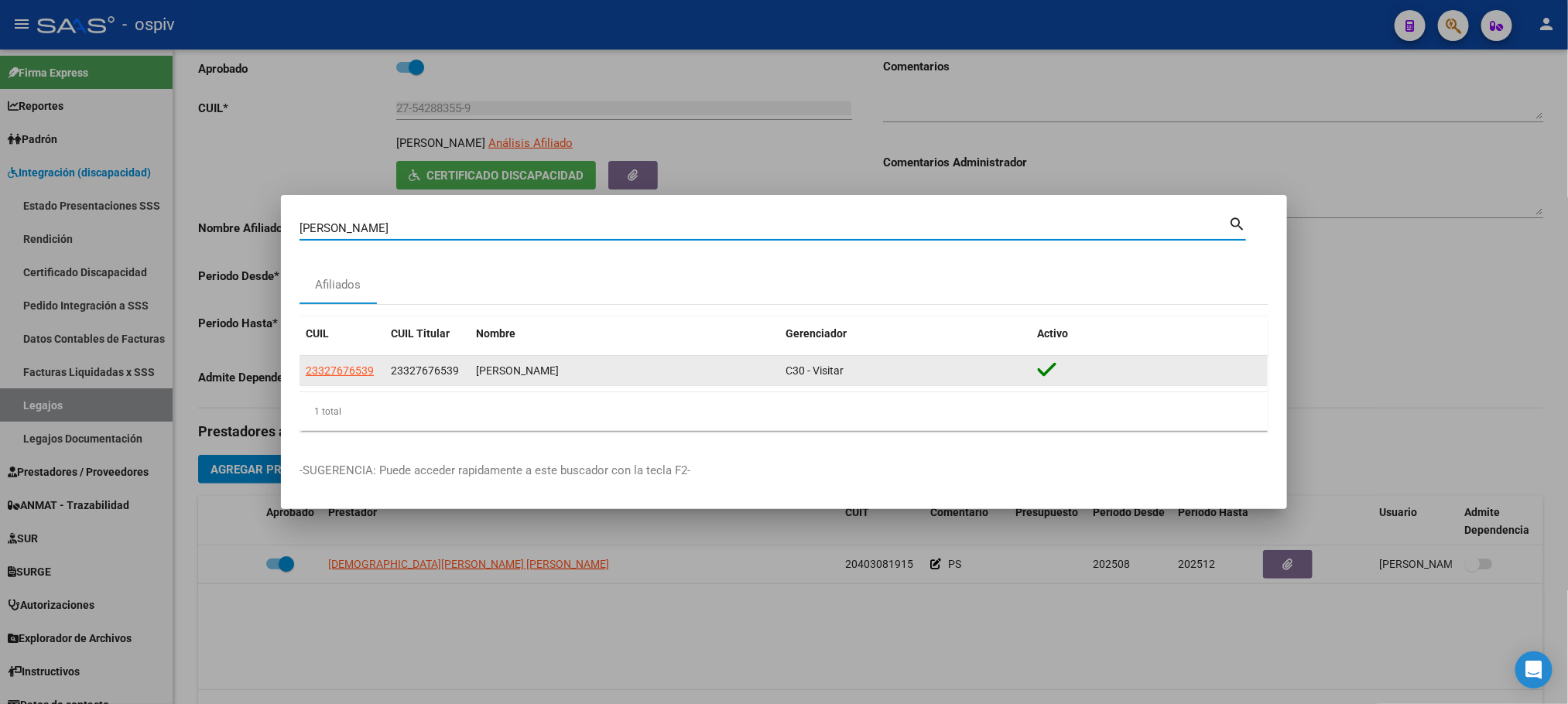
type input "MEDINA GERVACIO LUIS"
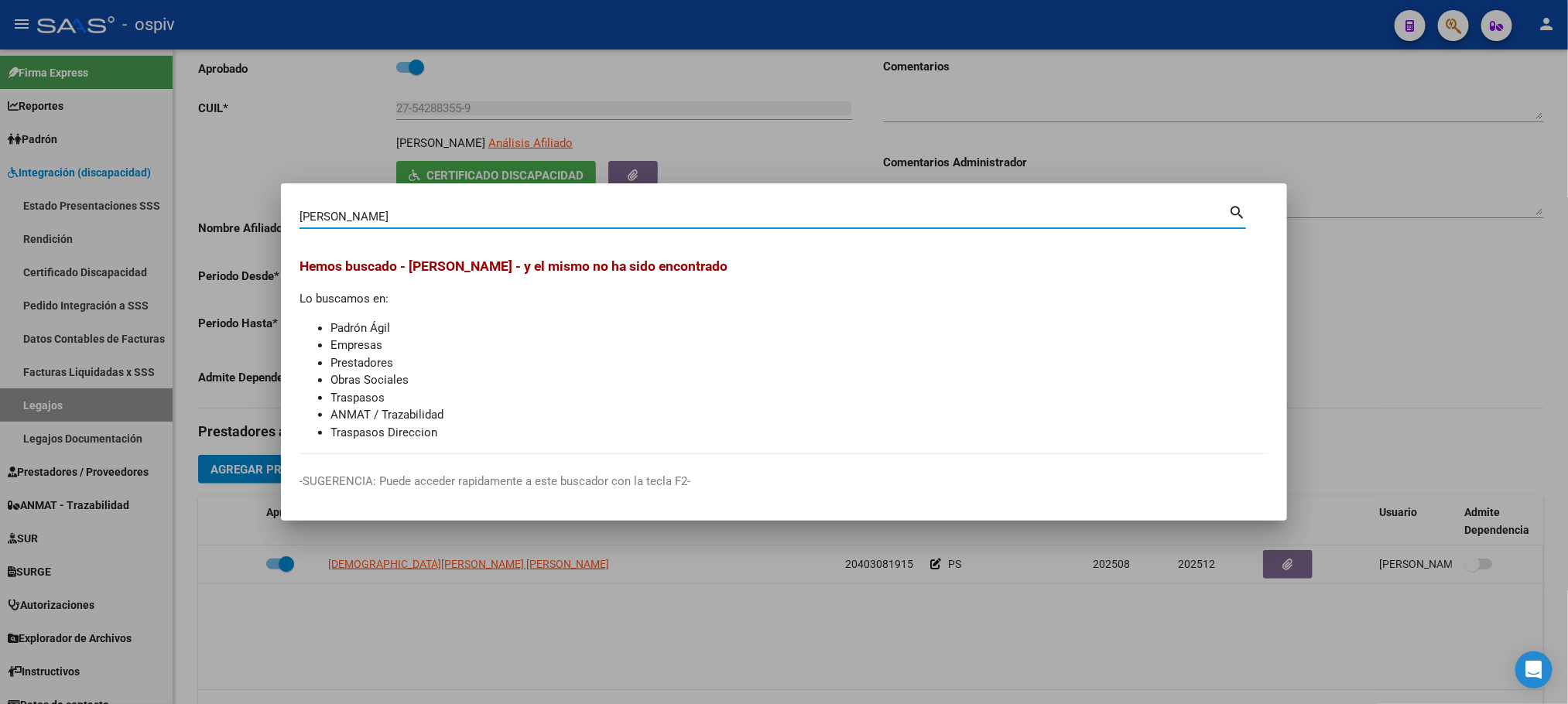
drag, startPoint x: 435, startPoint y: 218, endPoint x: 249, endPoint y: 218, distance: 186.0
click at [246, 218] on div "MEDINA GERVACIO LUIS Buscar (apellido, dni, cuil, nro traspaso, cuit, obra soci…" at bounding box center [784, 352] width 1568 height 704
click at [374, 212] on input "Buscar (apellido, dni, [PERSON_NAME], [PERSON_NAME], cuit, obra social)" at bounding box center [763, 216] width 928 height 14
paste input "20184202531"
type input "20184202531"
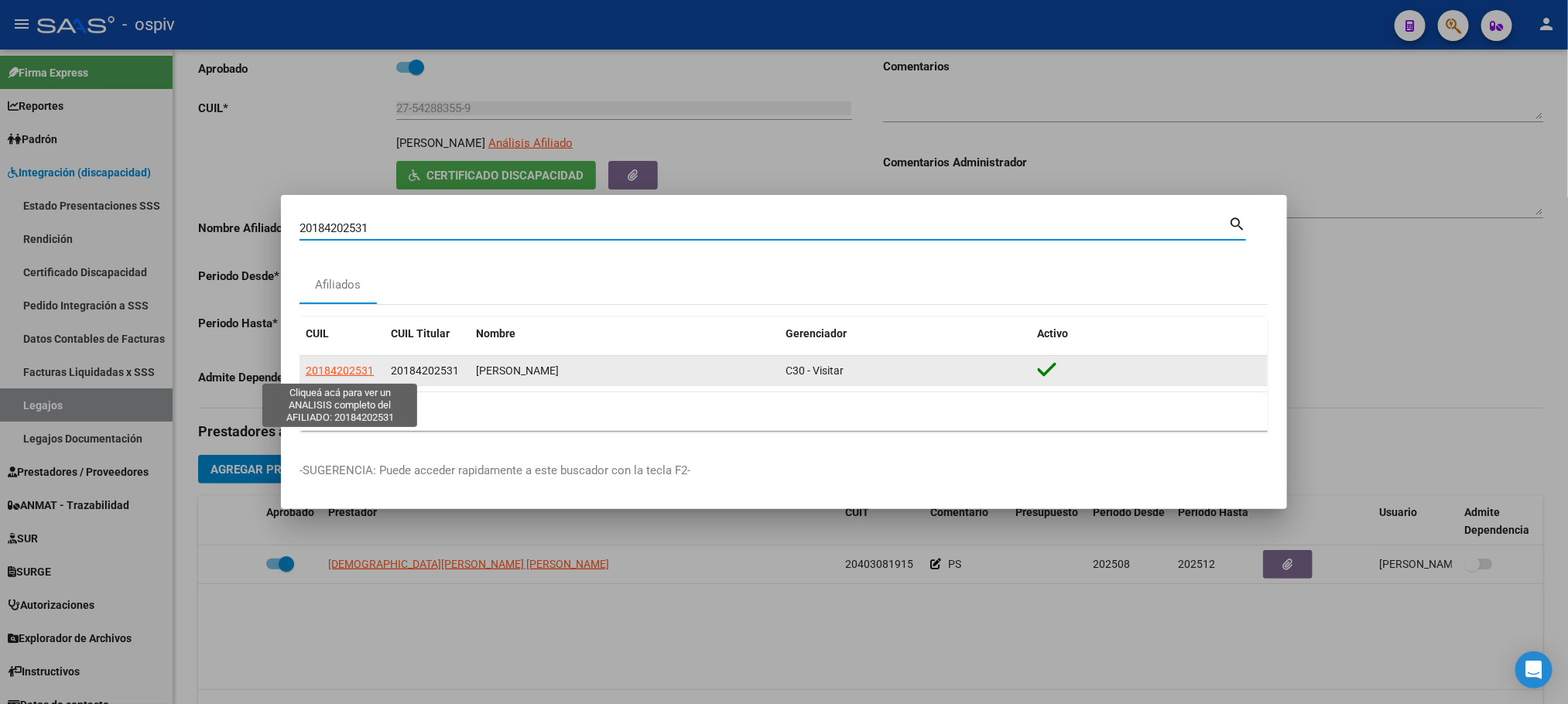
click at [348, 368] on span "20184202531" at bounding box center [340, 370] width 68 height 12
type textarea "20184202531"
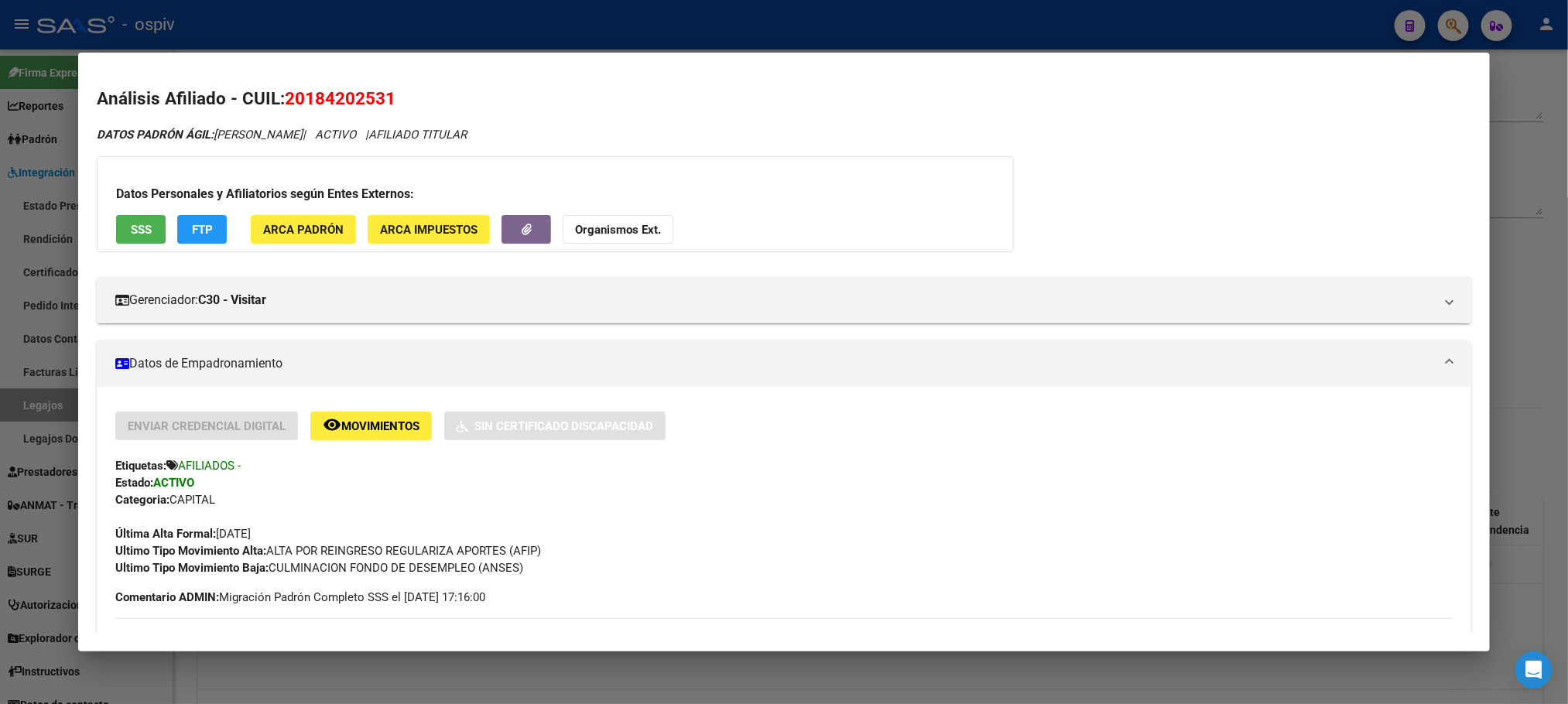
click at [378, 428] on span "Movimientos" at bounding box center [380, 426] width 78 height 14
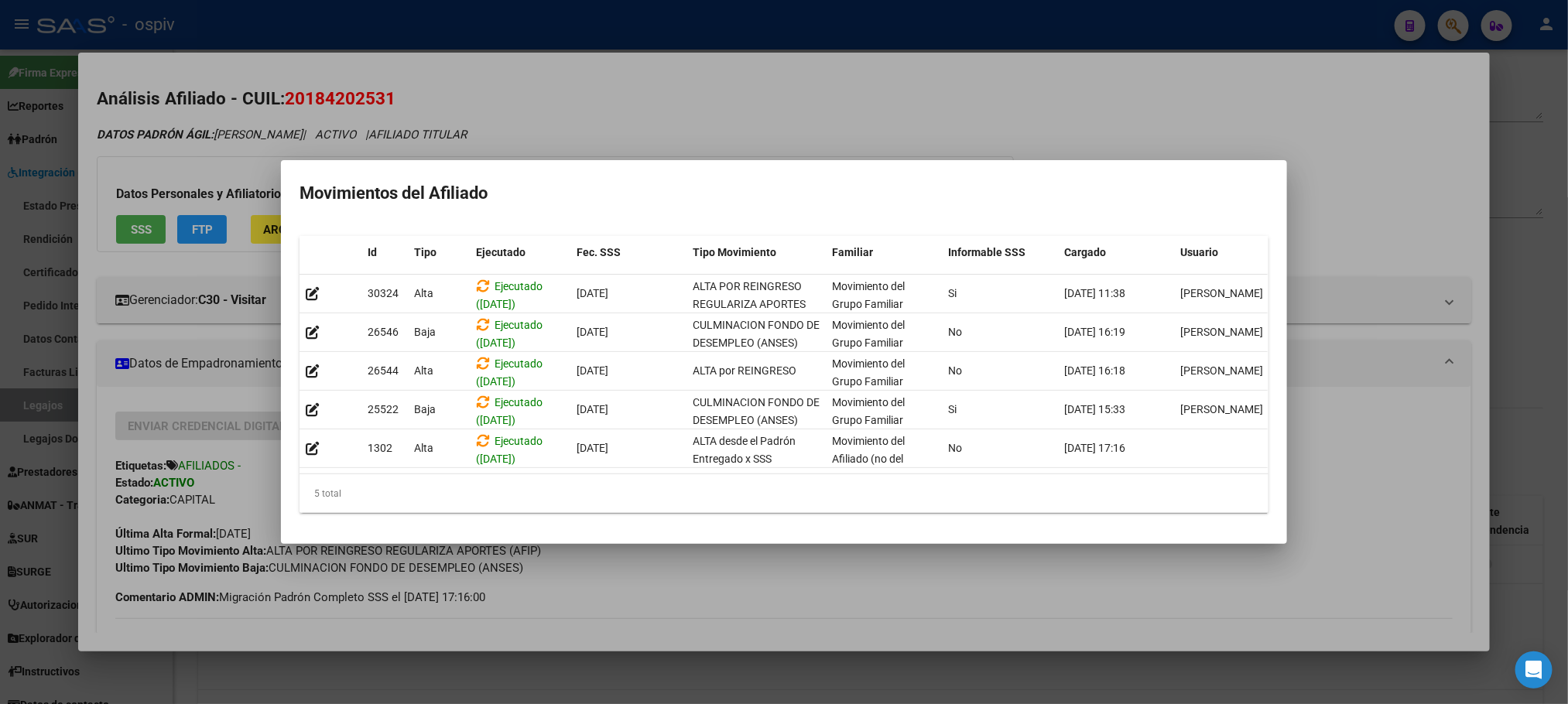
click at [670, 72] on div at bounding box center [784, 352] width 1568 height 704
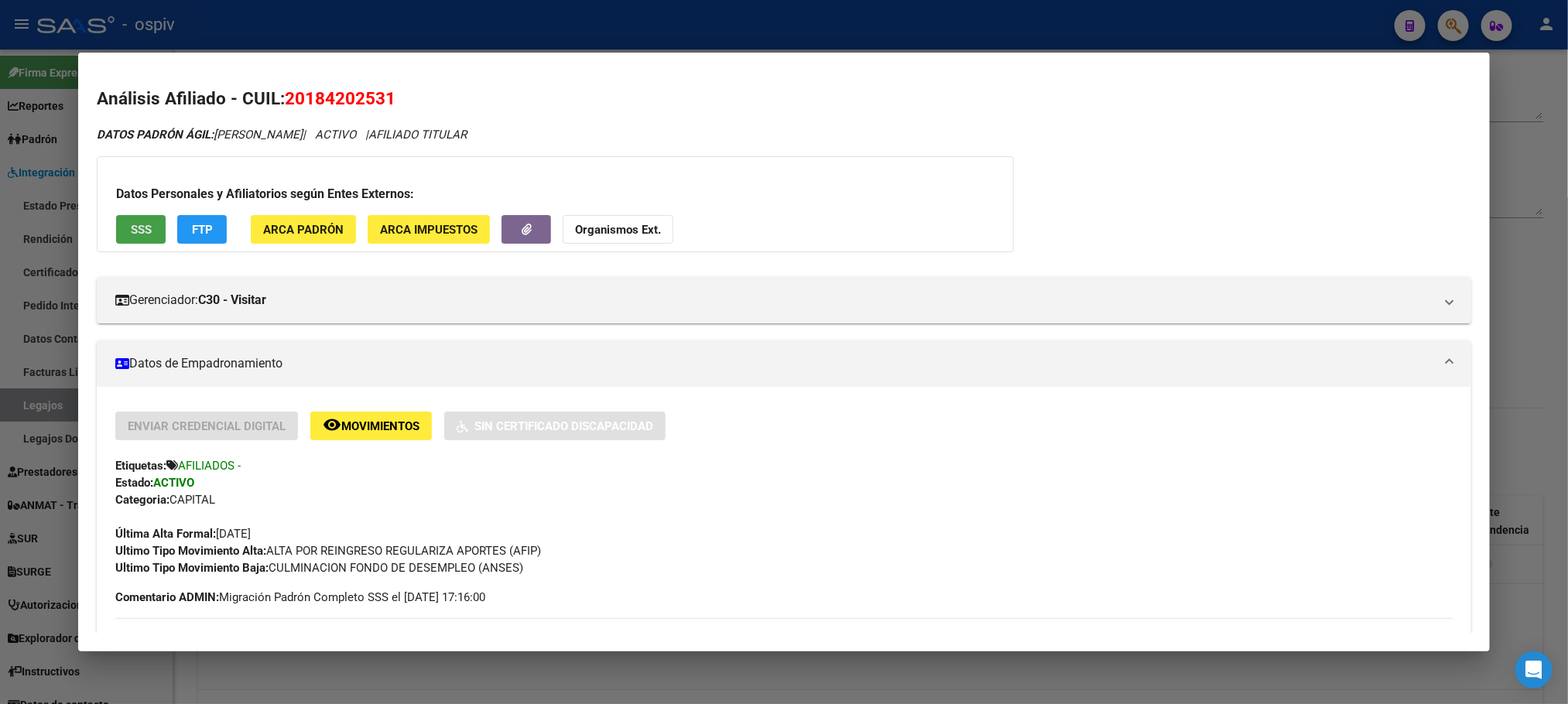
click at [146, 216] on button "SSS" at bounding box center [141, 229] width 50 height 28
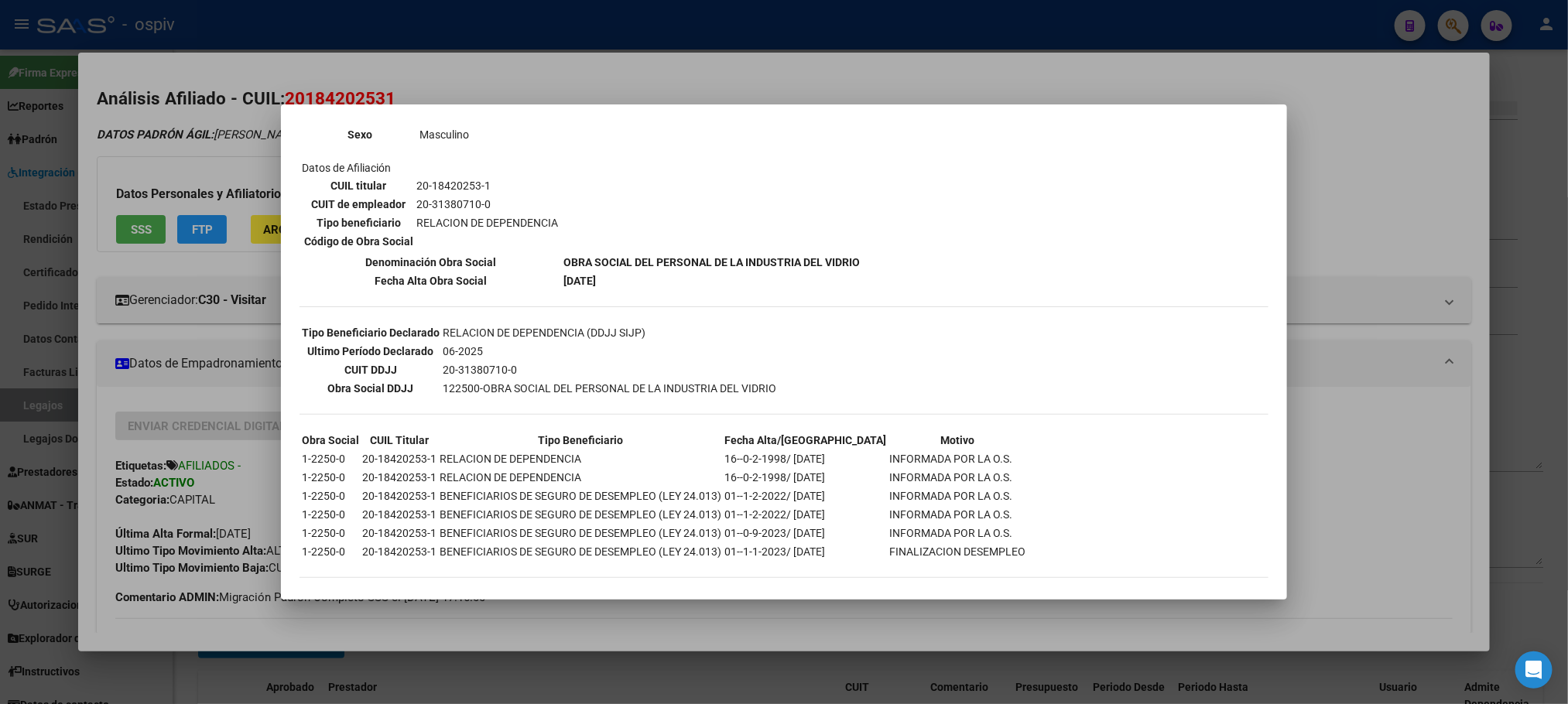
scroll to position [224, 0]
click at [795, 59] on div at bounding box center [784, 352] width 1568 height 704
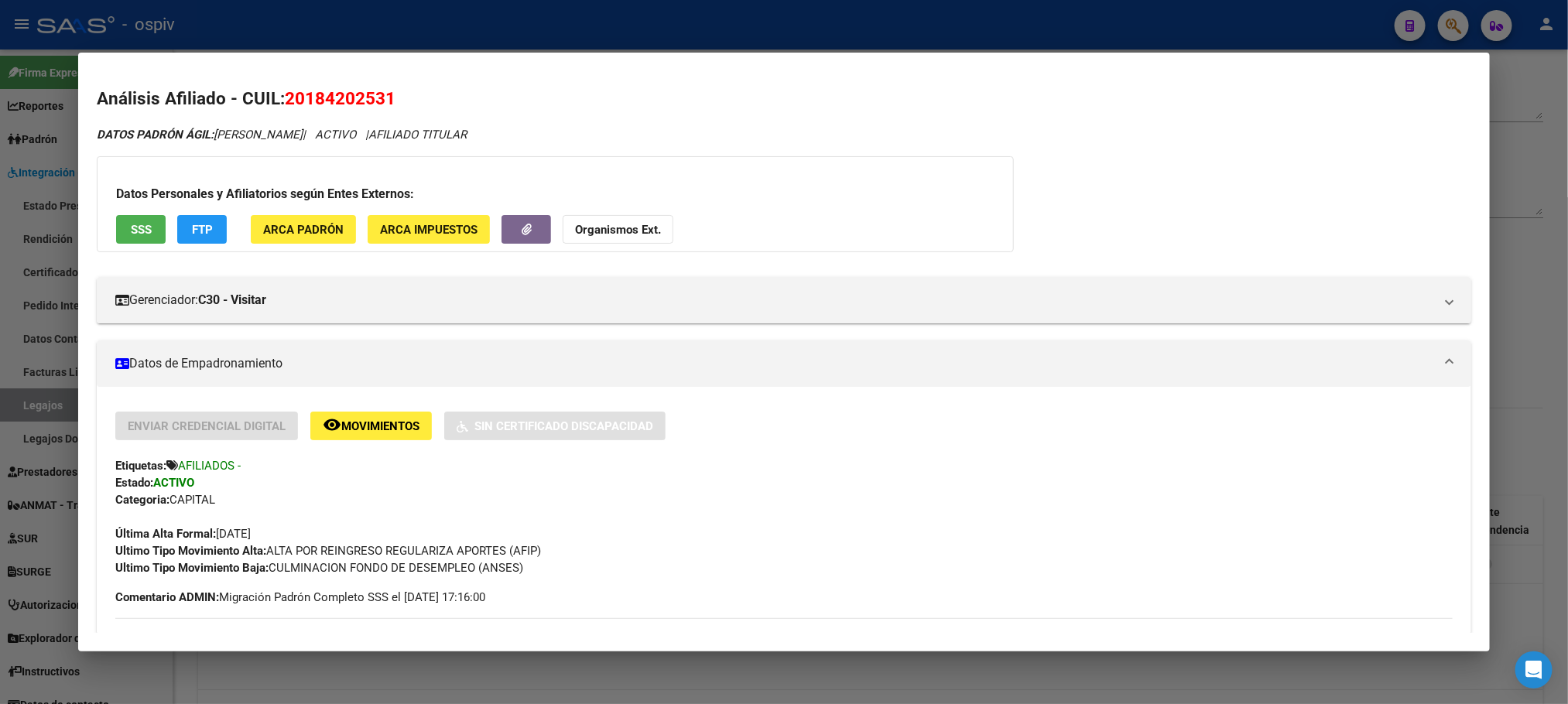
drag, startPoint x: 813, startPoint y: 28, endPoint x: 828, endPoint y: 24, distance: 15.5
click at [813, 28] on div at bounding box center [784, 352] width 1568 height 704
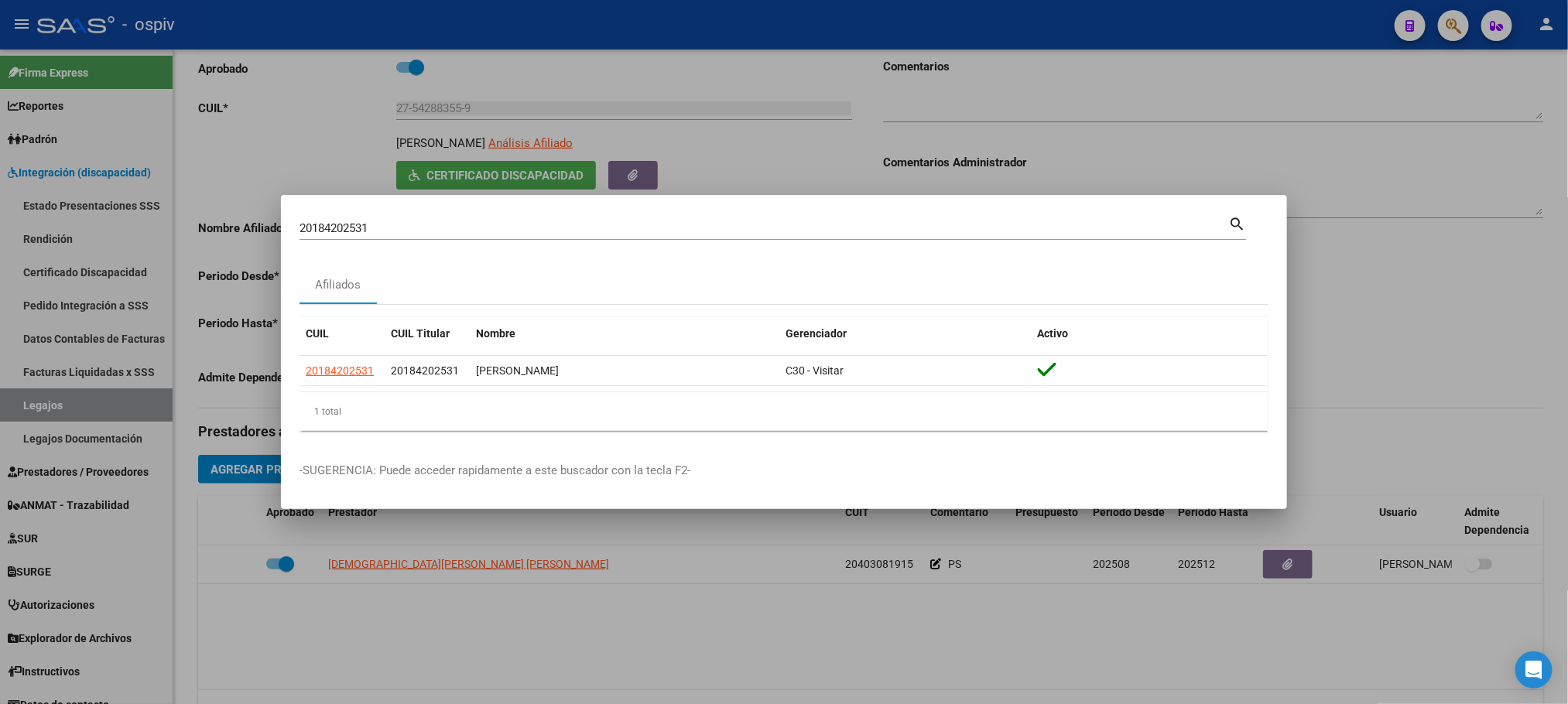
click at [474, 221] on input "20184202531" at bounding box center [763, 228] width 928 height 14
type input "2"
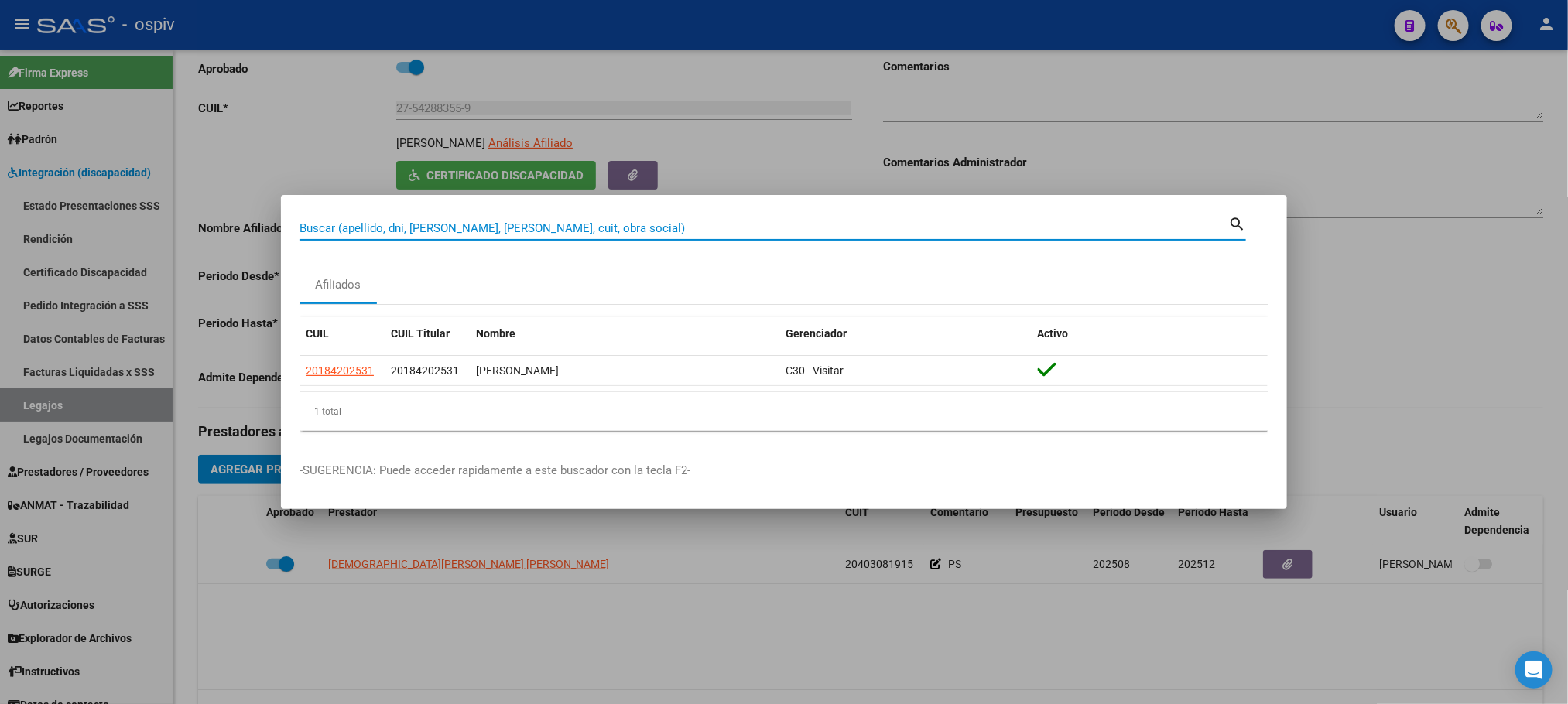
click at [474, 221] on input "Buscar (apellido, dni, [PERSON_NAME], [PERSON_NAME], cuit, obra social)" at bounding box center [763, 228] width 928 height 14
paste input "20083542528"
type input "20083542528"
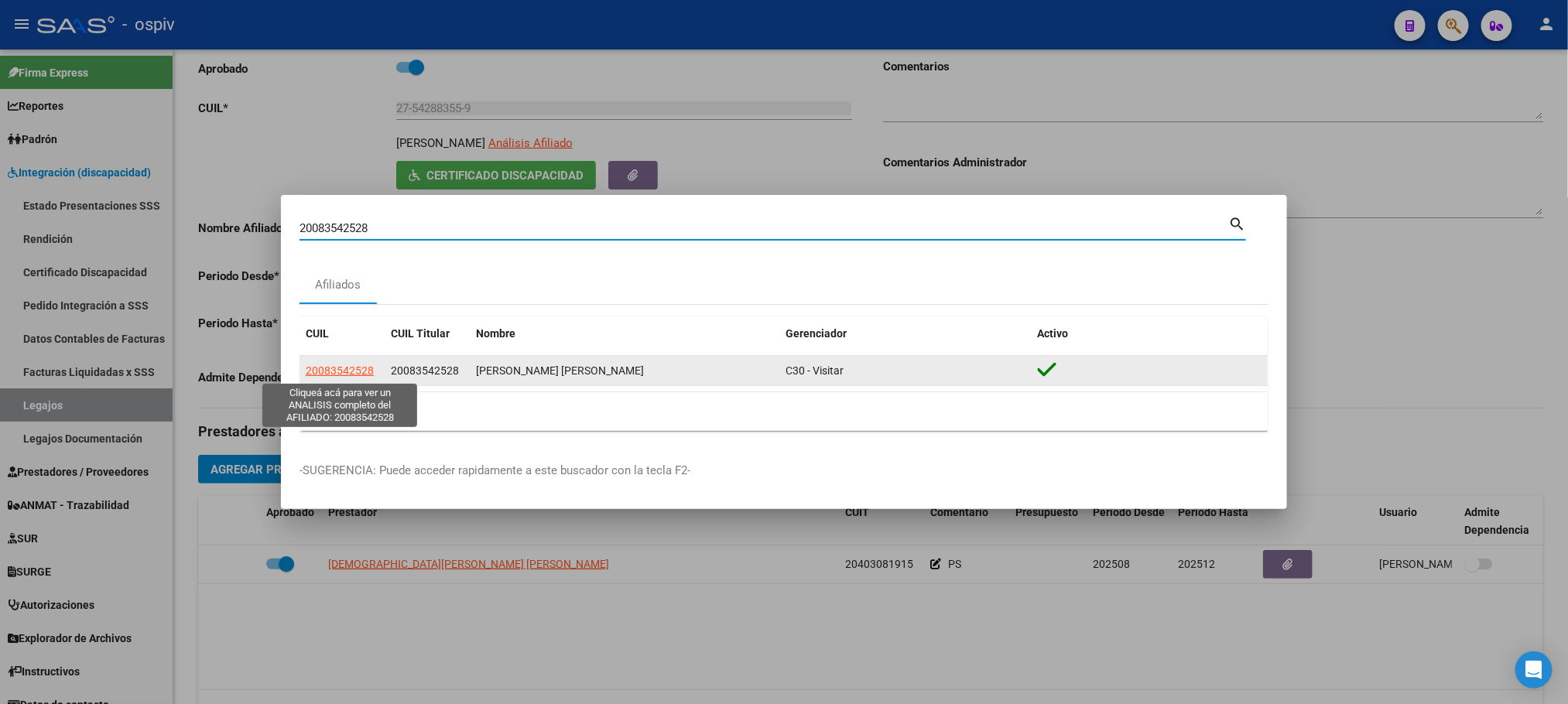
click at [338, 374] on span "20083542528" at bounding box center [340, 370] width 68 height 12
type textarea "20083542528"
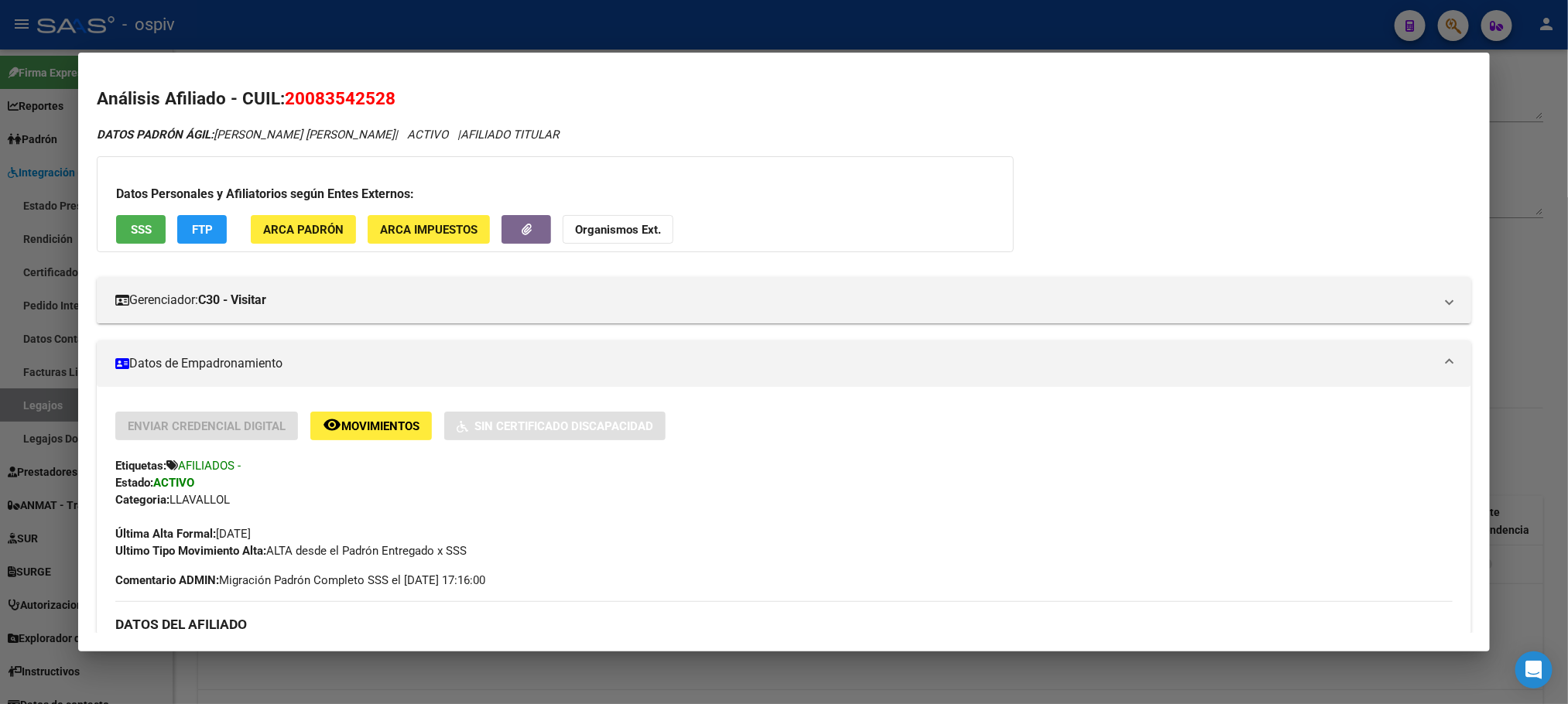
click at [344, 428] on span "Movimientos" at bounding box center [380, 426] width 78 height 14
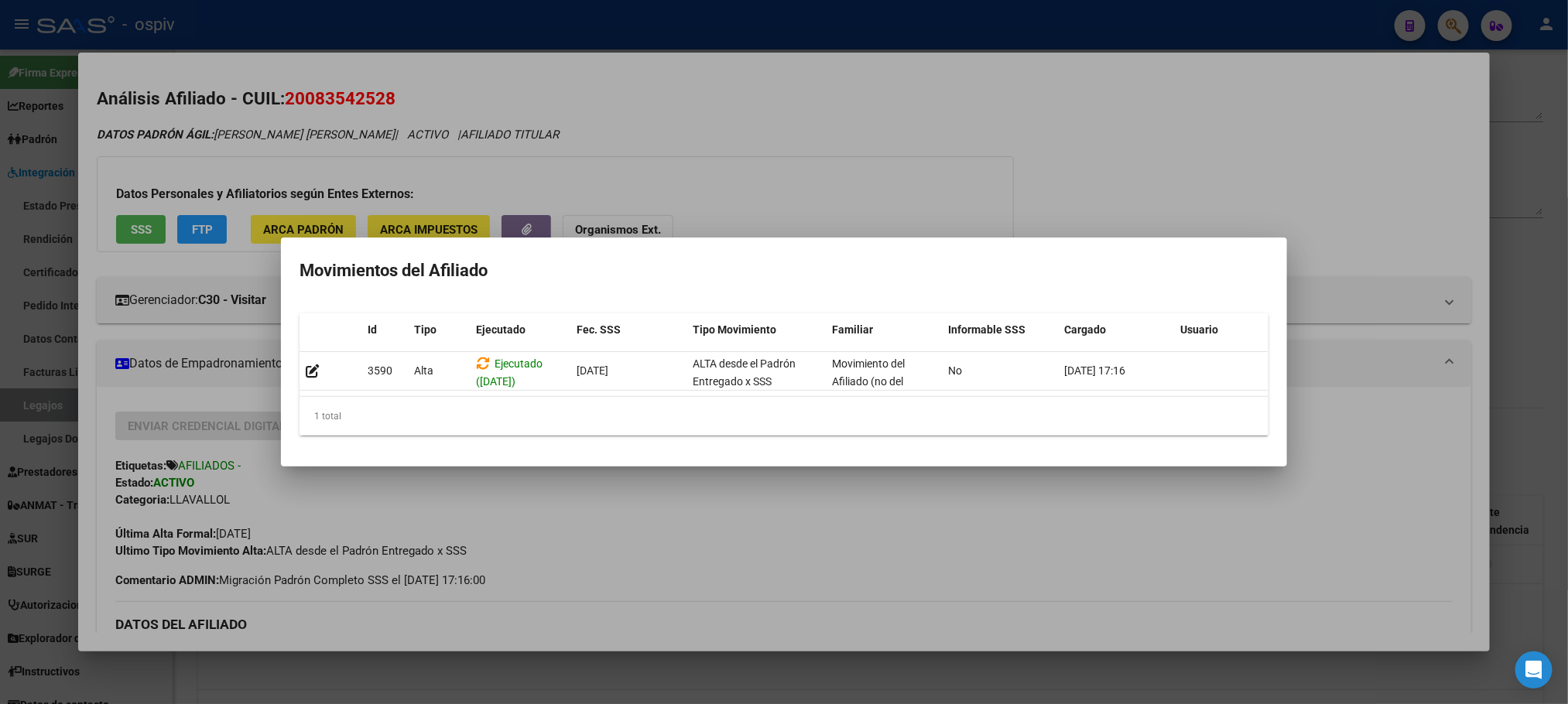
click at [131, 233] on div at bounding box center [784, 352] width 1568 height 704
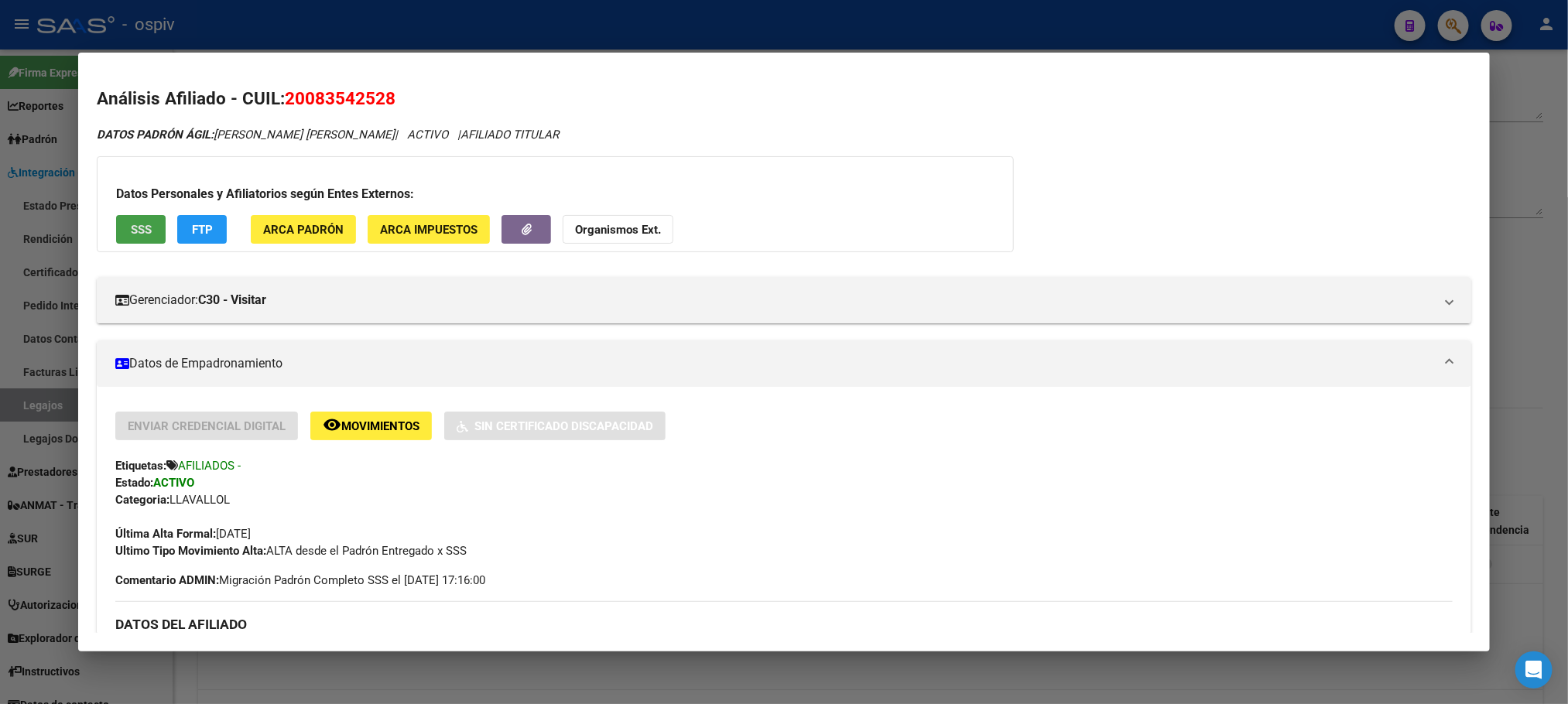
click at [131, 233] on span "SSS" at bounding box center [142, 230] width 21 height 14
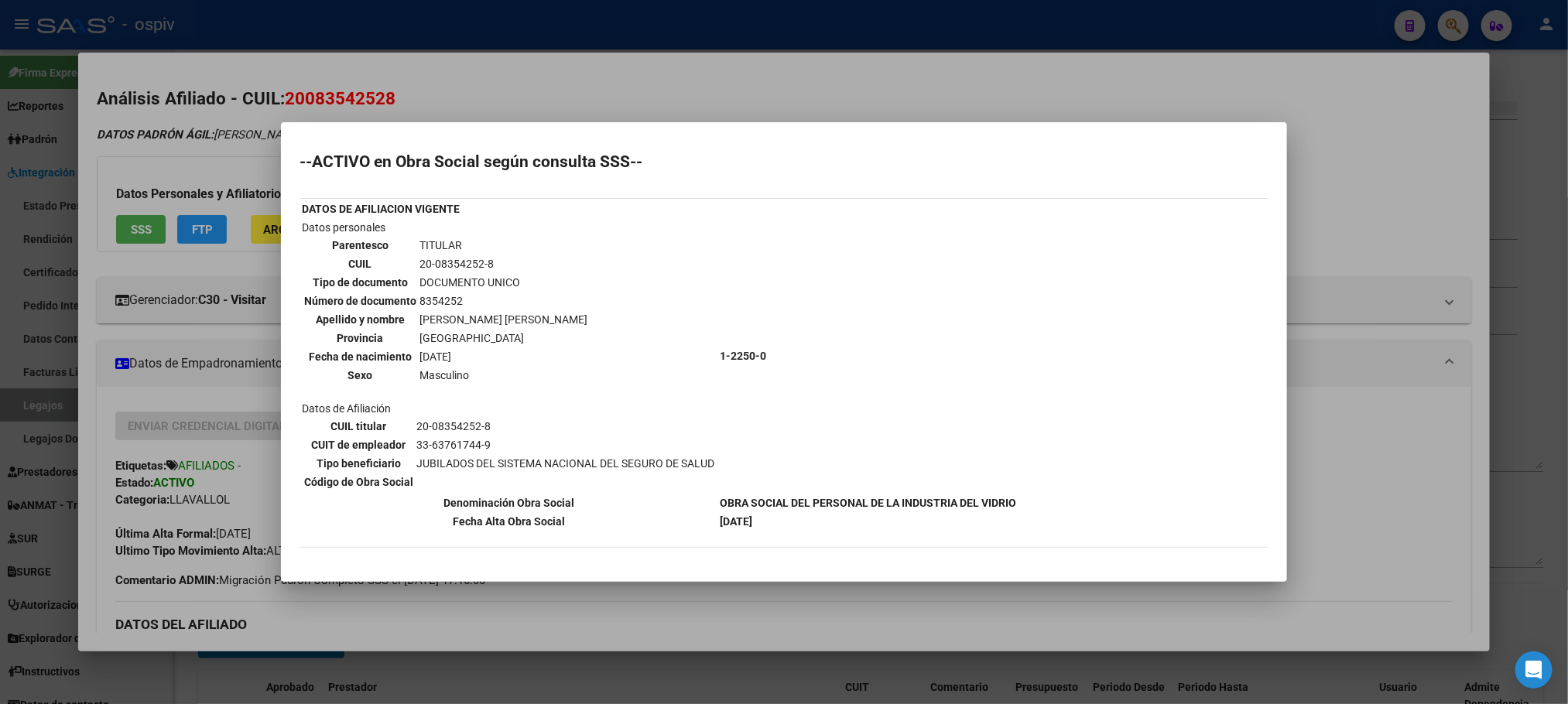
scroll to position [194, 0]
click at [678, 66] on div at bounding box center [784, 352] width 1568 height 704
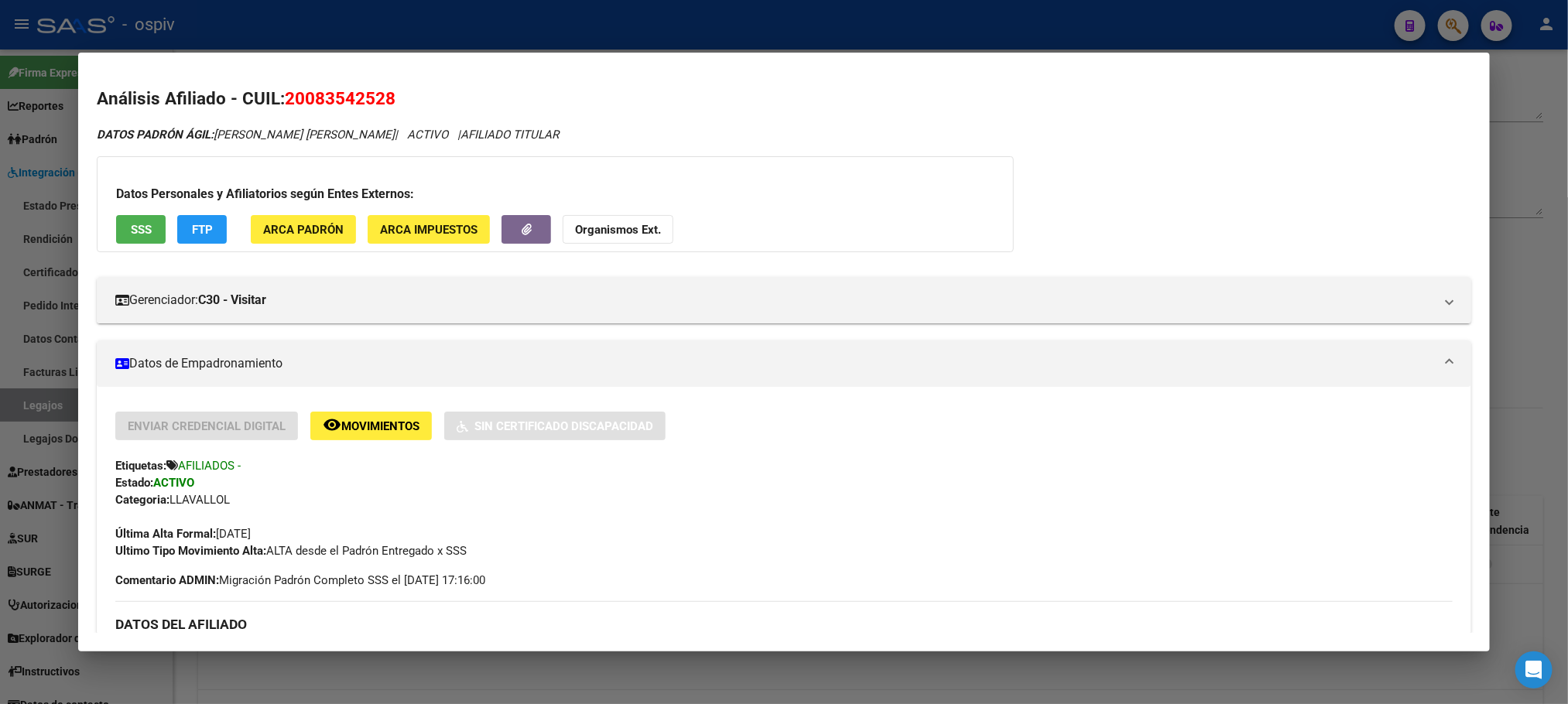
click at [666, 9] on div at bounding box center [784, 352] width 1568 height 704
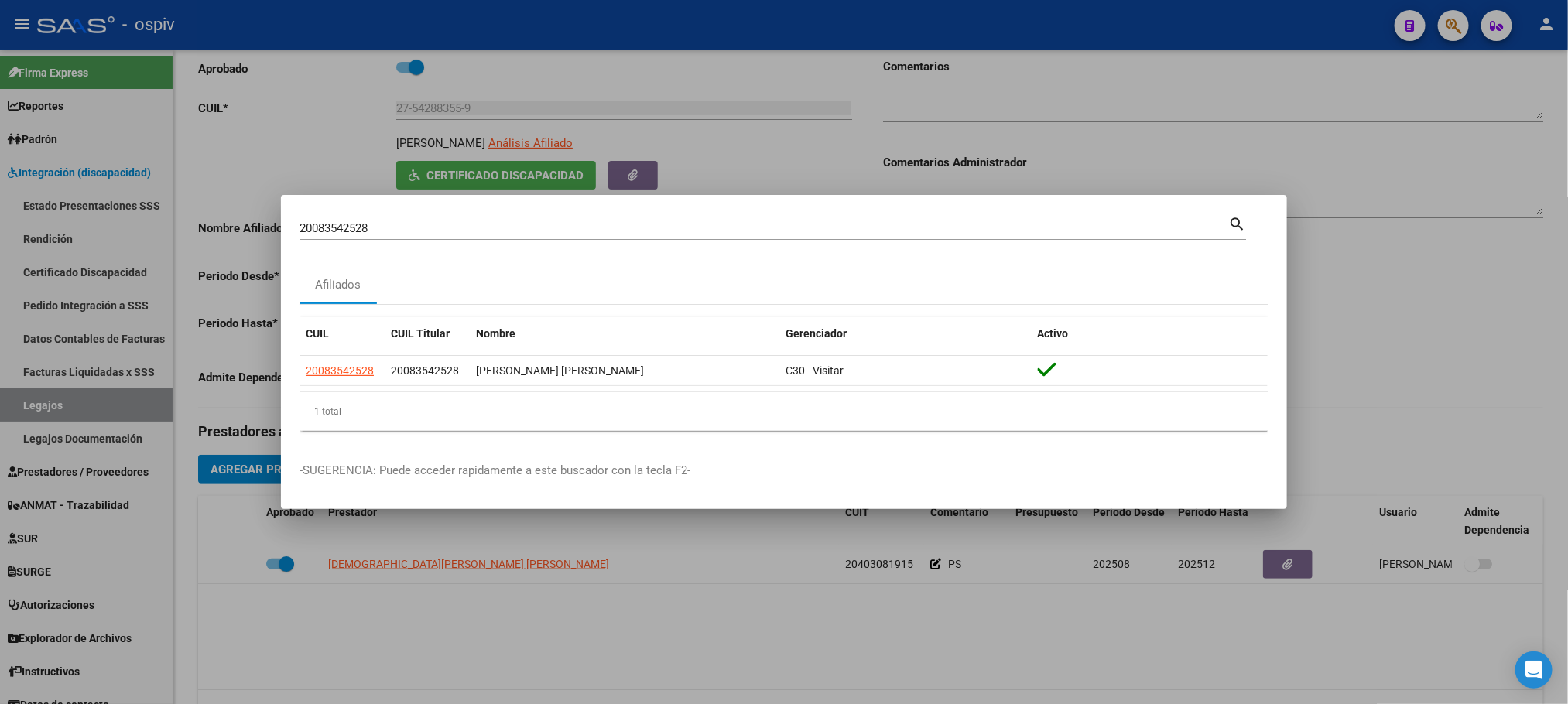
click at [483, 221] on input "20083542528" at bounding box center [763, 228] width 928 height 14
type input "2"
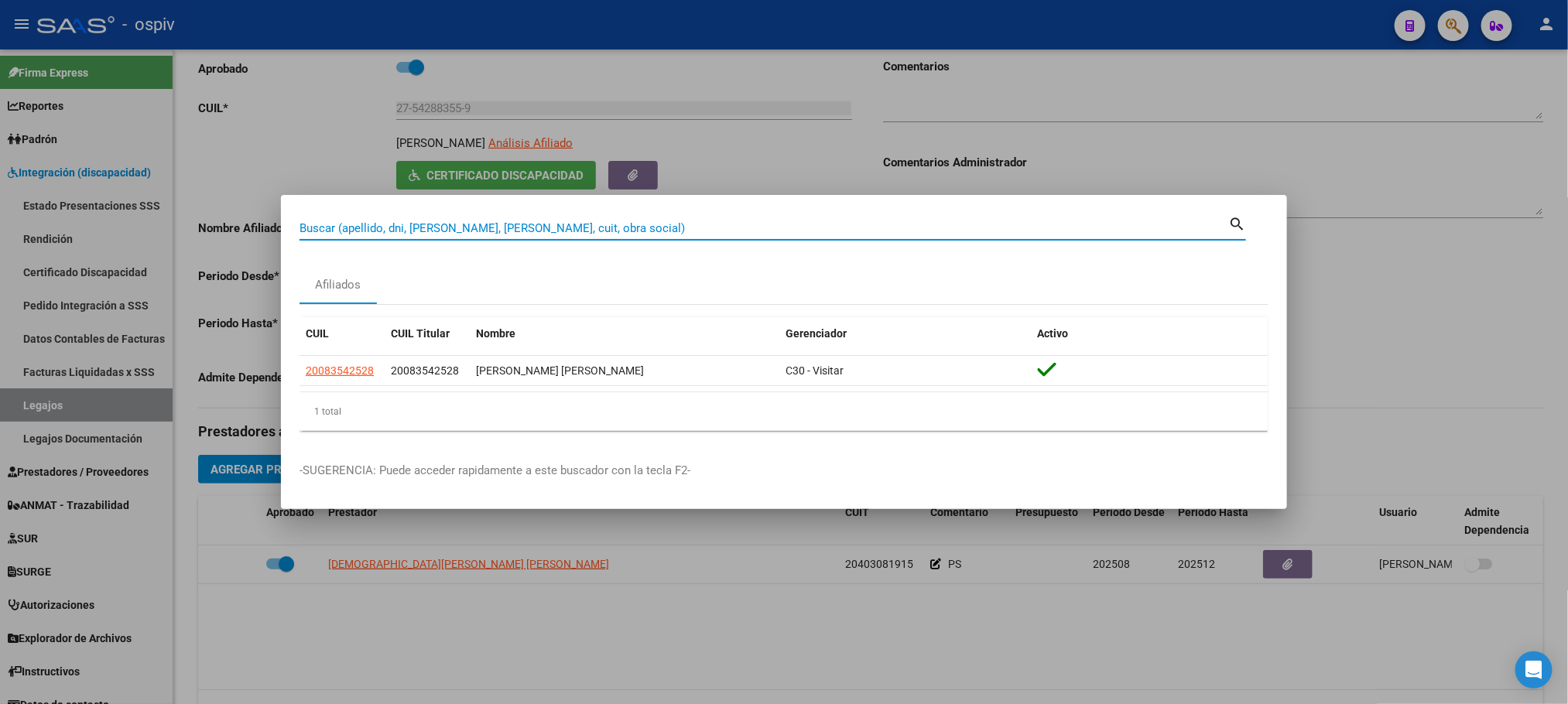
drag, startPoint x: 474, startPoint y: 228, endPoint x: 490, endPoint y: 229, distance: 16.0
click at [488, 229] on input "Buscar (apellido, dni, [PERSON_NAME], [PERSON_NAME], cuit, obra social)" at bounding box center [763, 228] width 928 height 14
paste input "20105888709"
type input "20105888709"
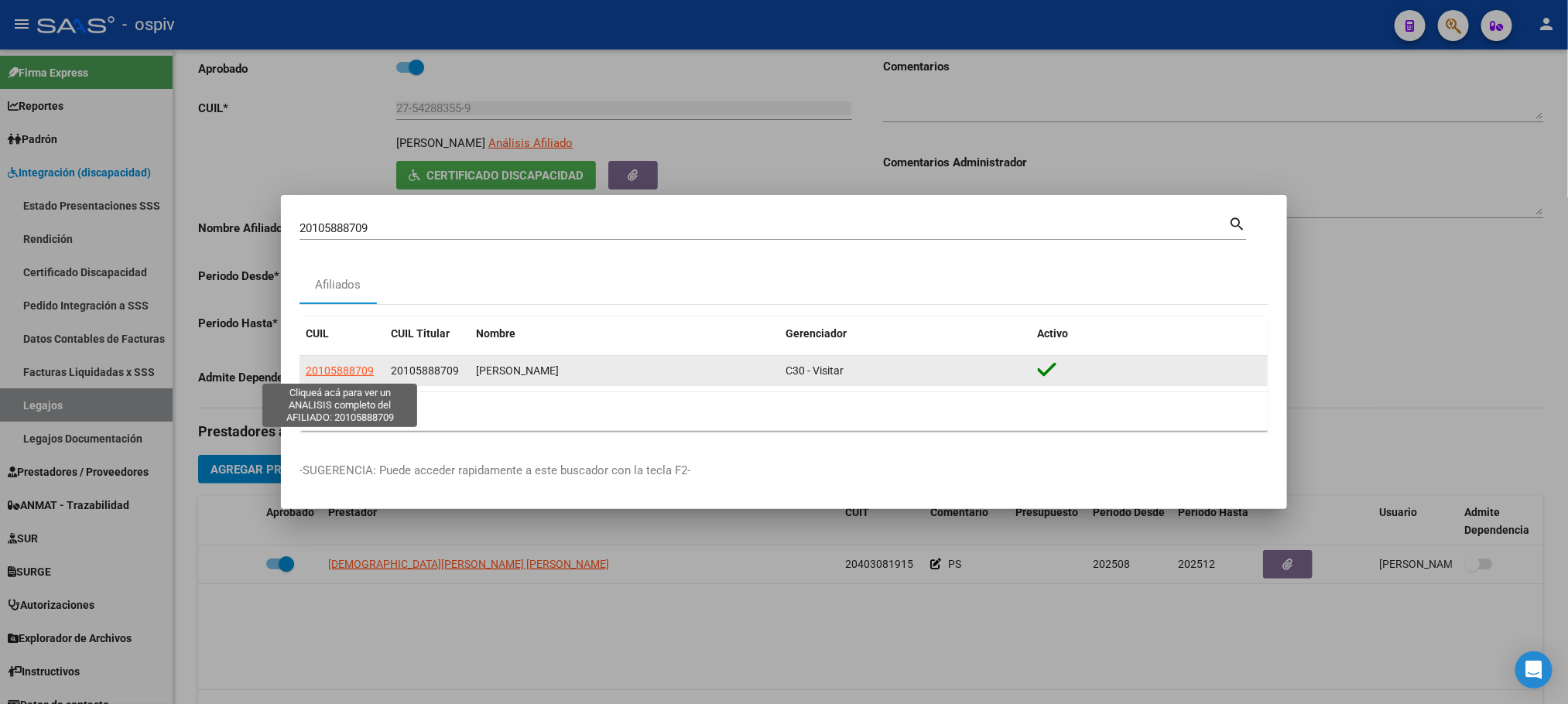
click at [354, 376] on span "20105888709" at bounding box center [340, 370] width 68 height 12
type textarea "20105888709"
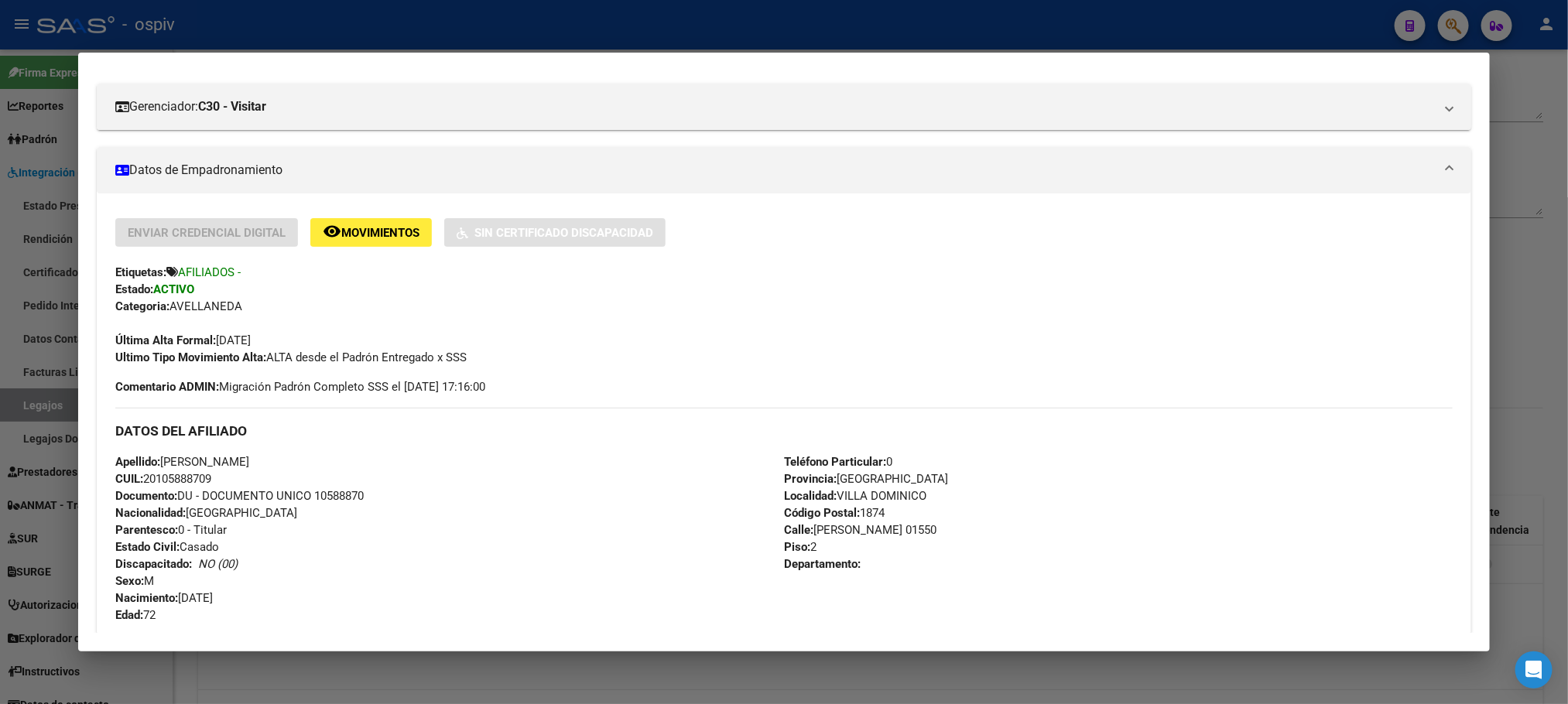
scroll to position [0, 0]
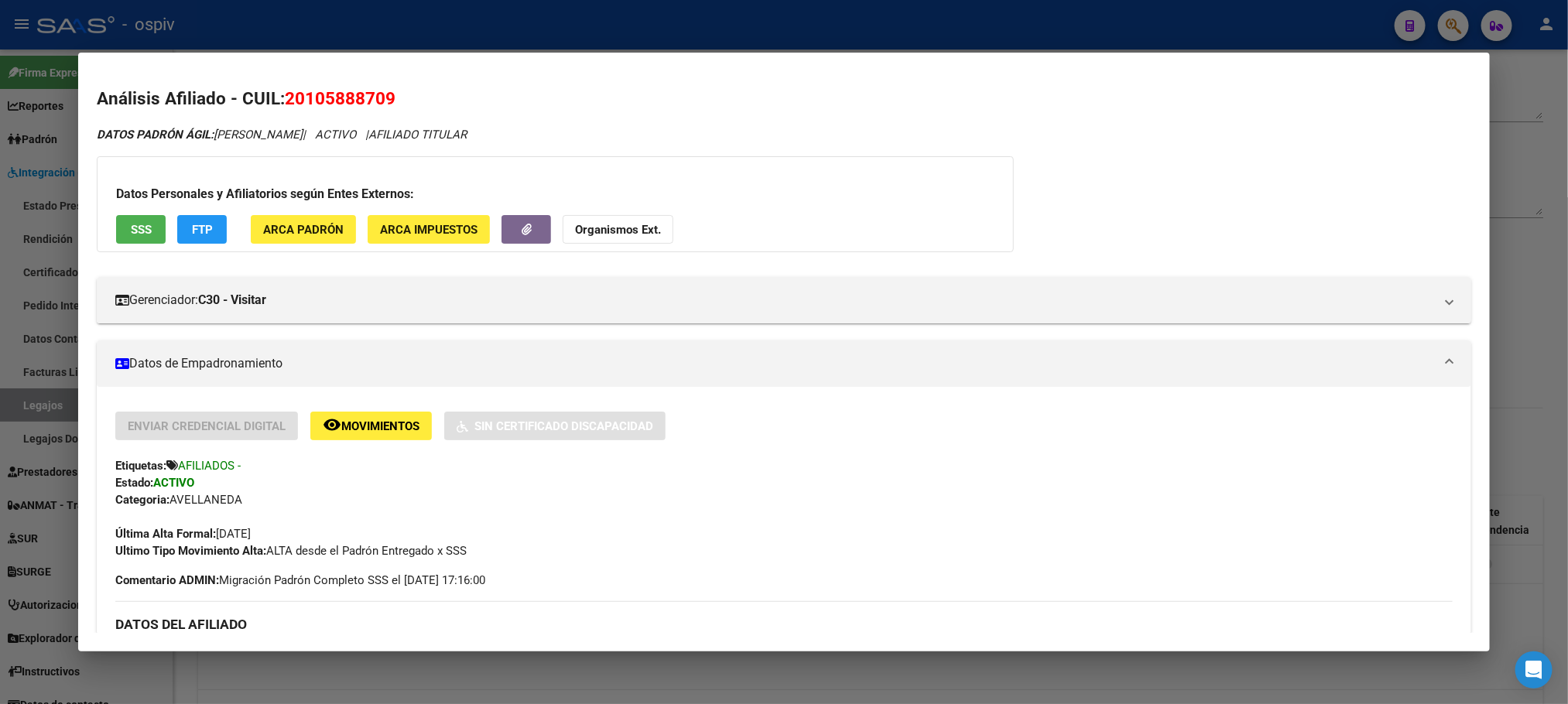
click at [131, 234] on span "SSS" at bounding box center [142, 230] width 21 height 14
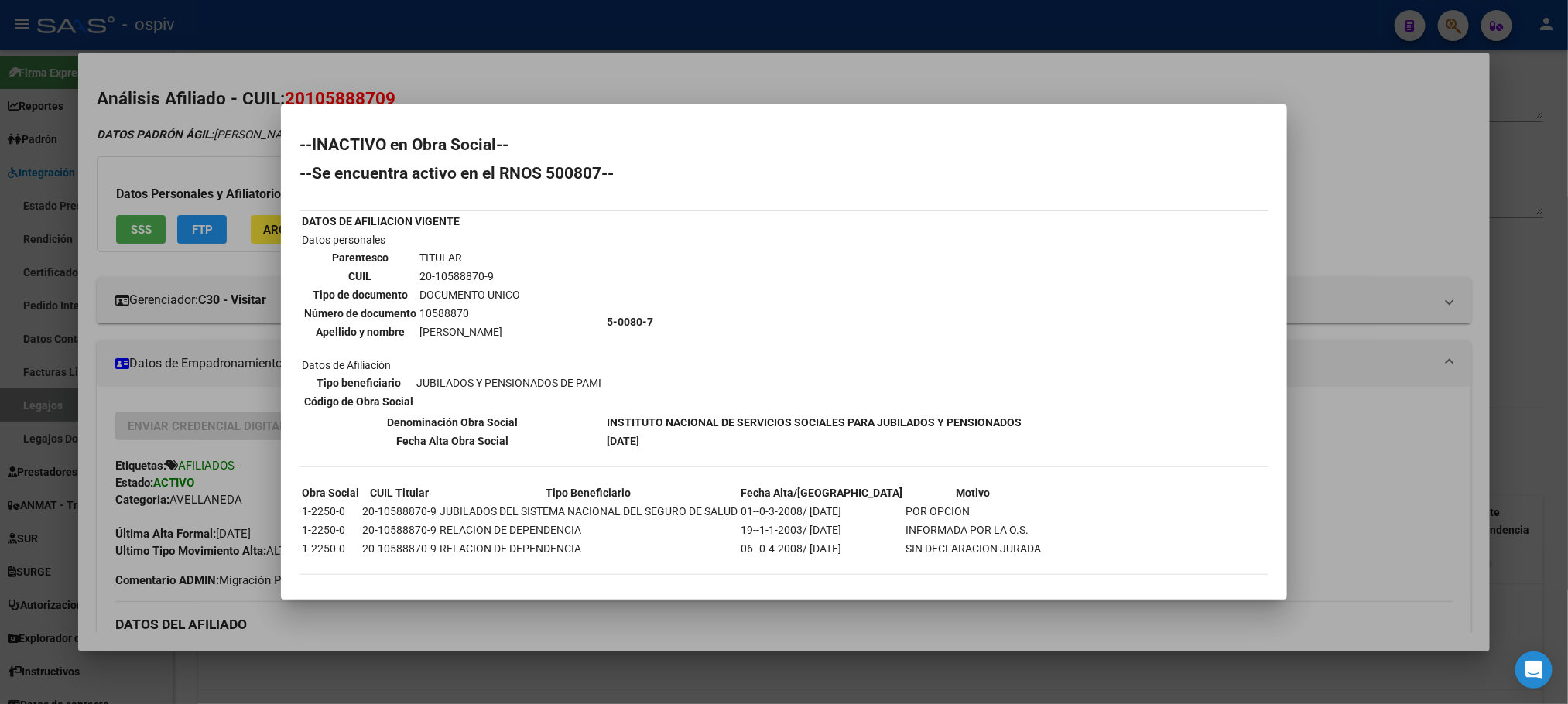
scroll to position [1, 0]
click at [1017, 679] on div at bounding box center [784, 352] width 1568 height 704
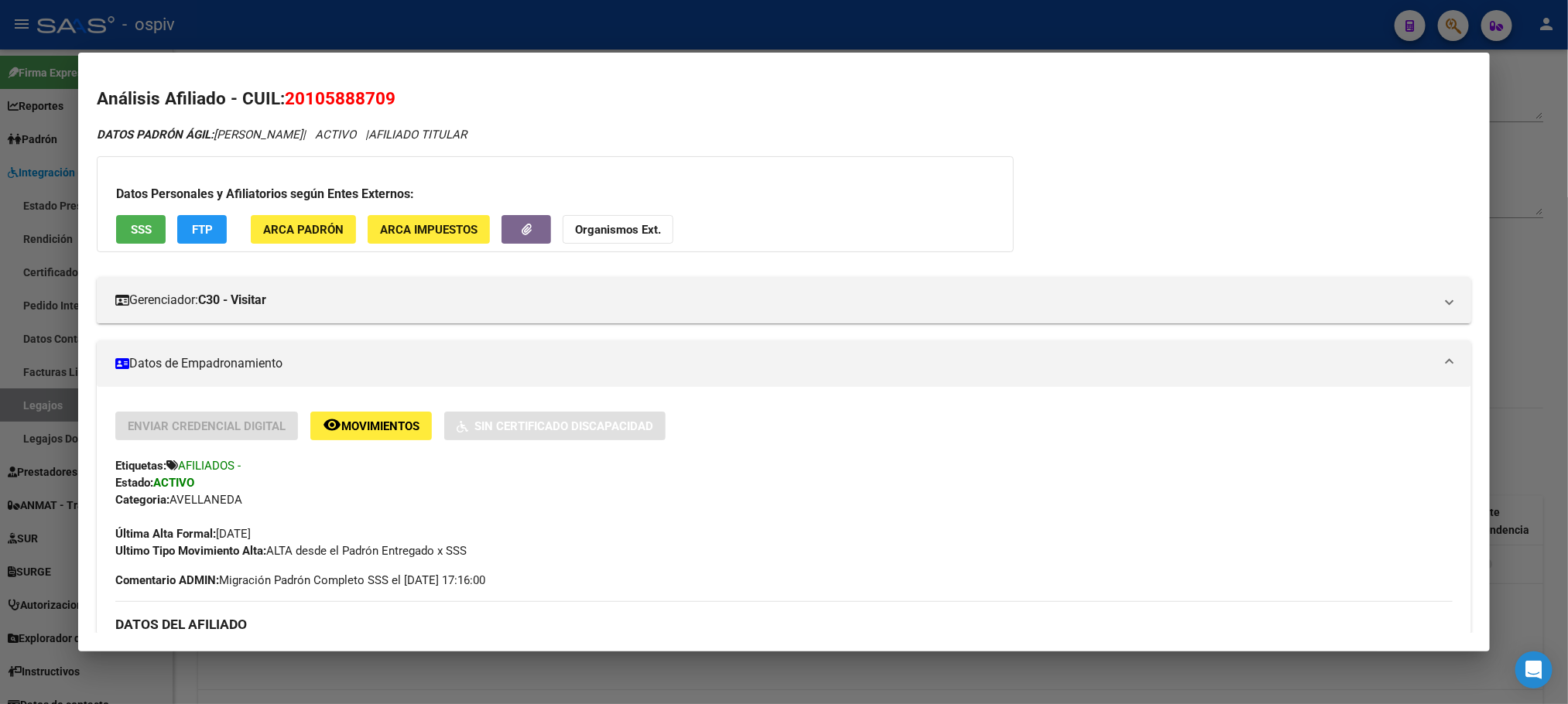
click at [452, 24] on div at bounding box center [784, 352] width 1568 height 704
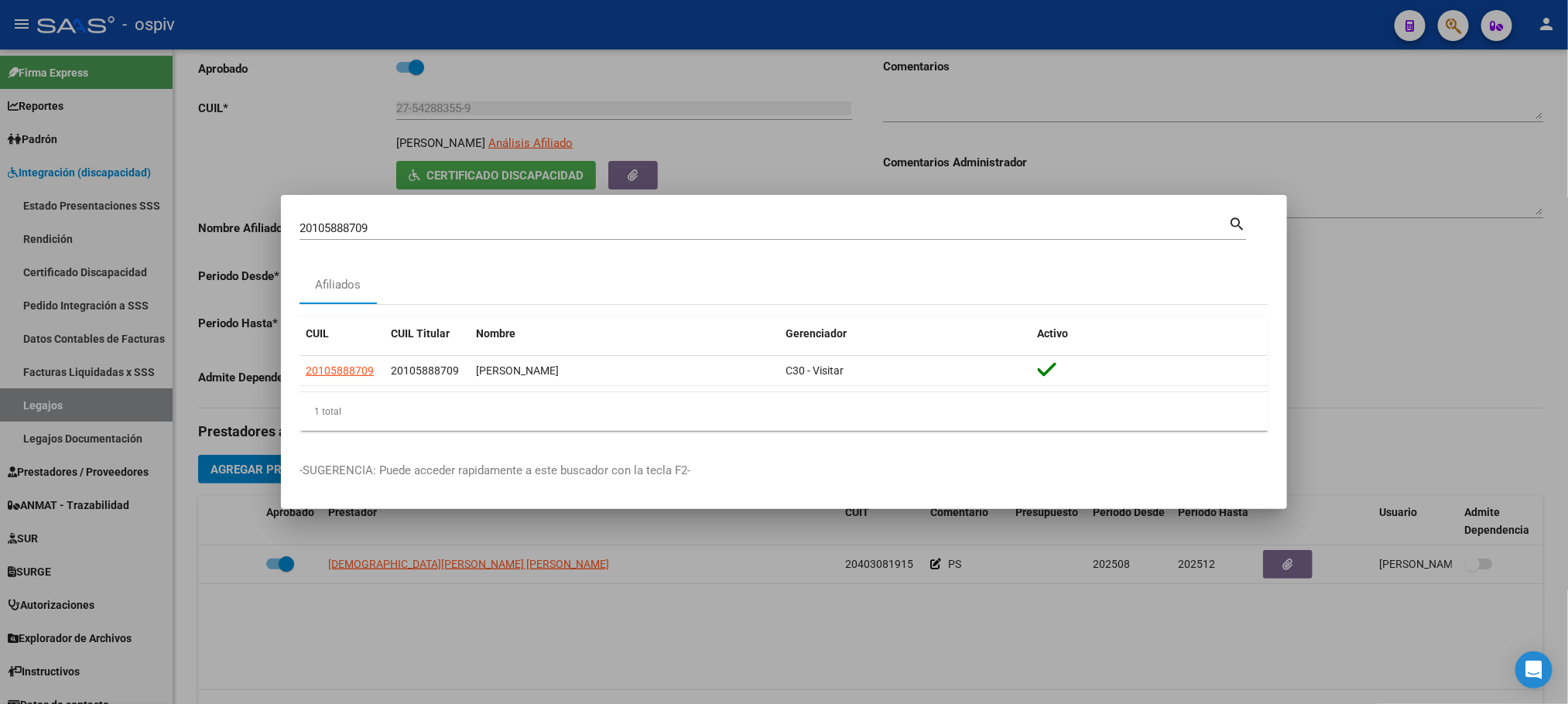
click at [452, 24] on div at bounding box center [784, 352] width 1568 height 704
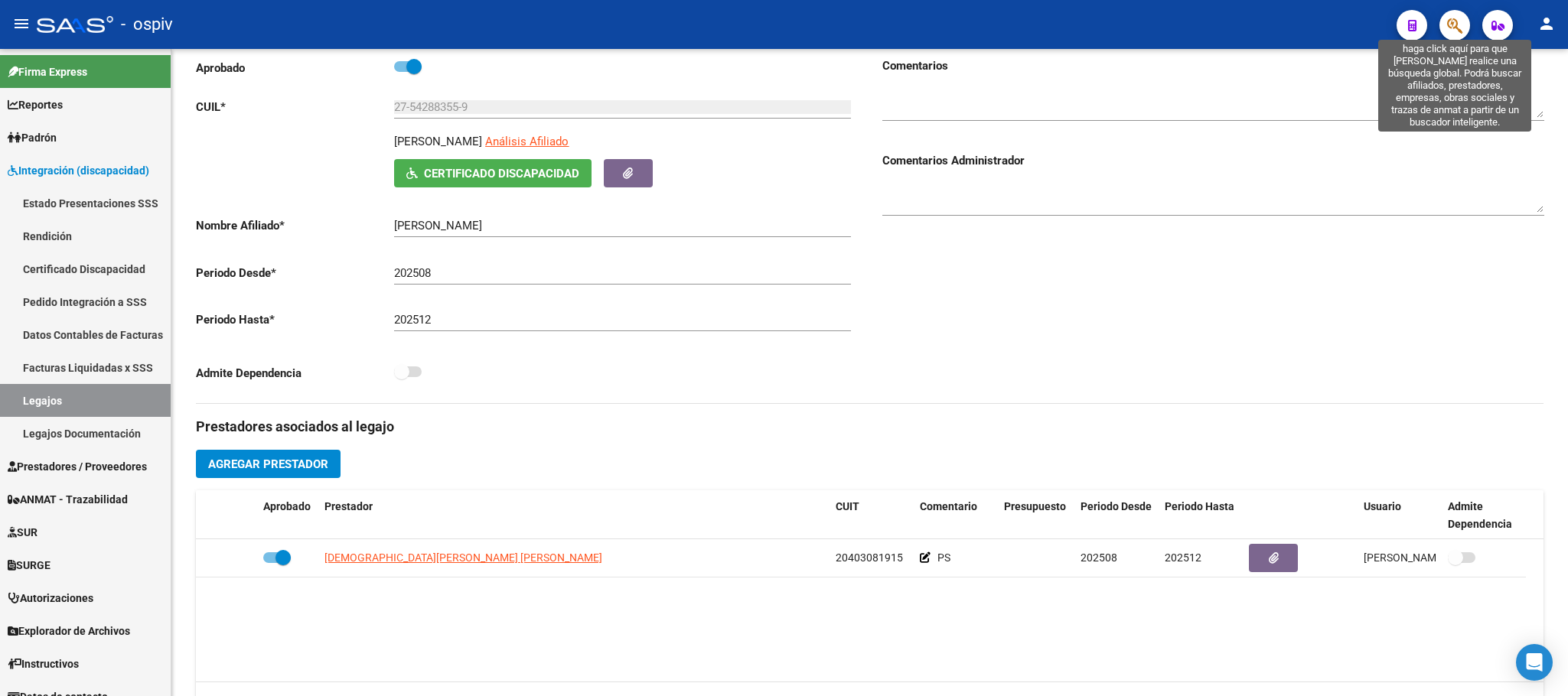
click at [1449, 17] on icon "button" at bounding box center [1455, 26] width 15 height 18
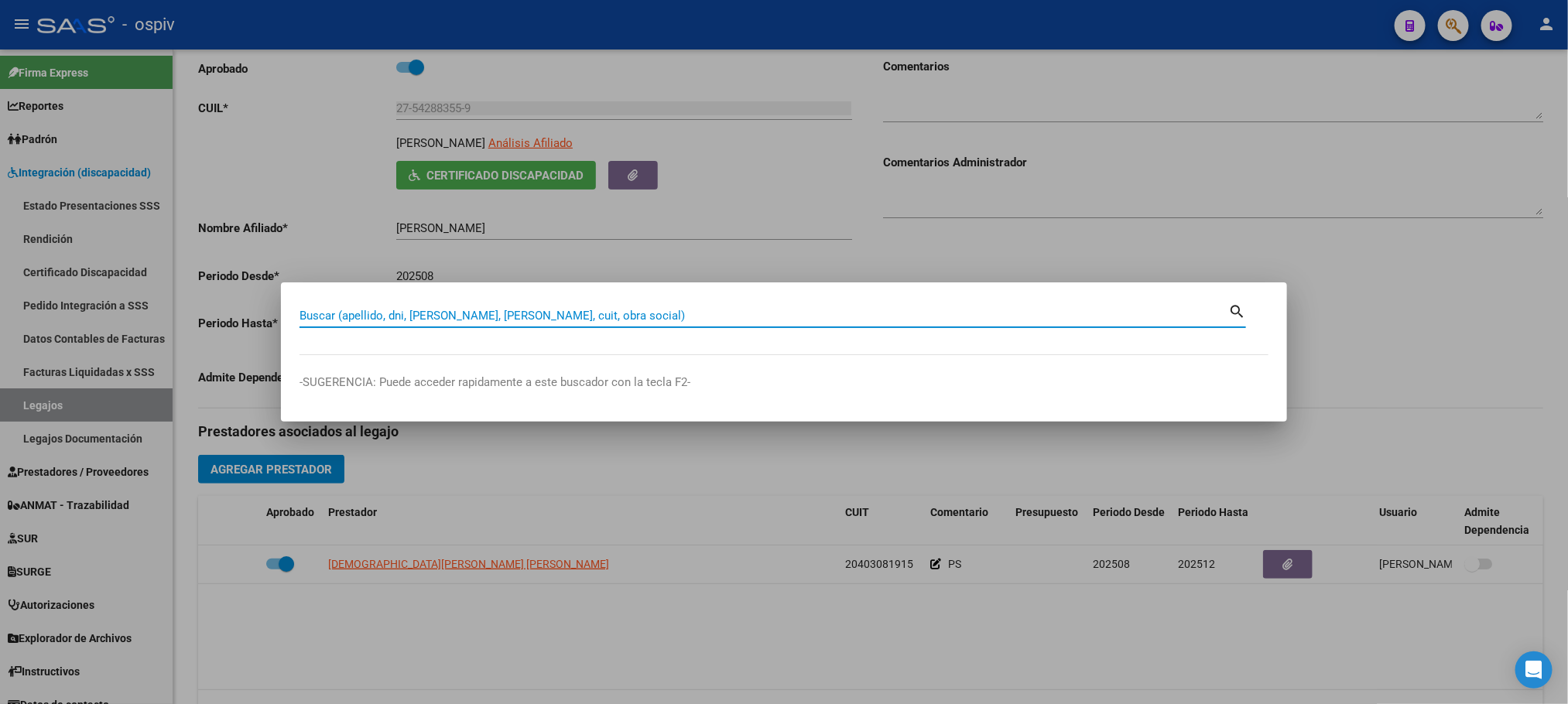
click at [456, 321] on input "Buscar (apellido, dni, [PERSON_NAME], [PERSON_NAME], cuit, obra social)" at bounding box center [763, 315] width 928 height 14
paste input "27118342033"
type input "27118342033"
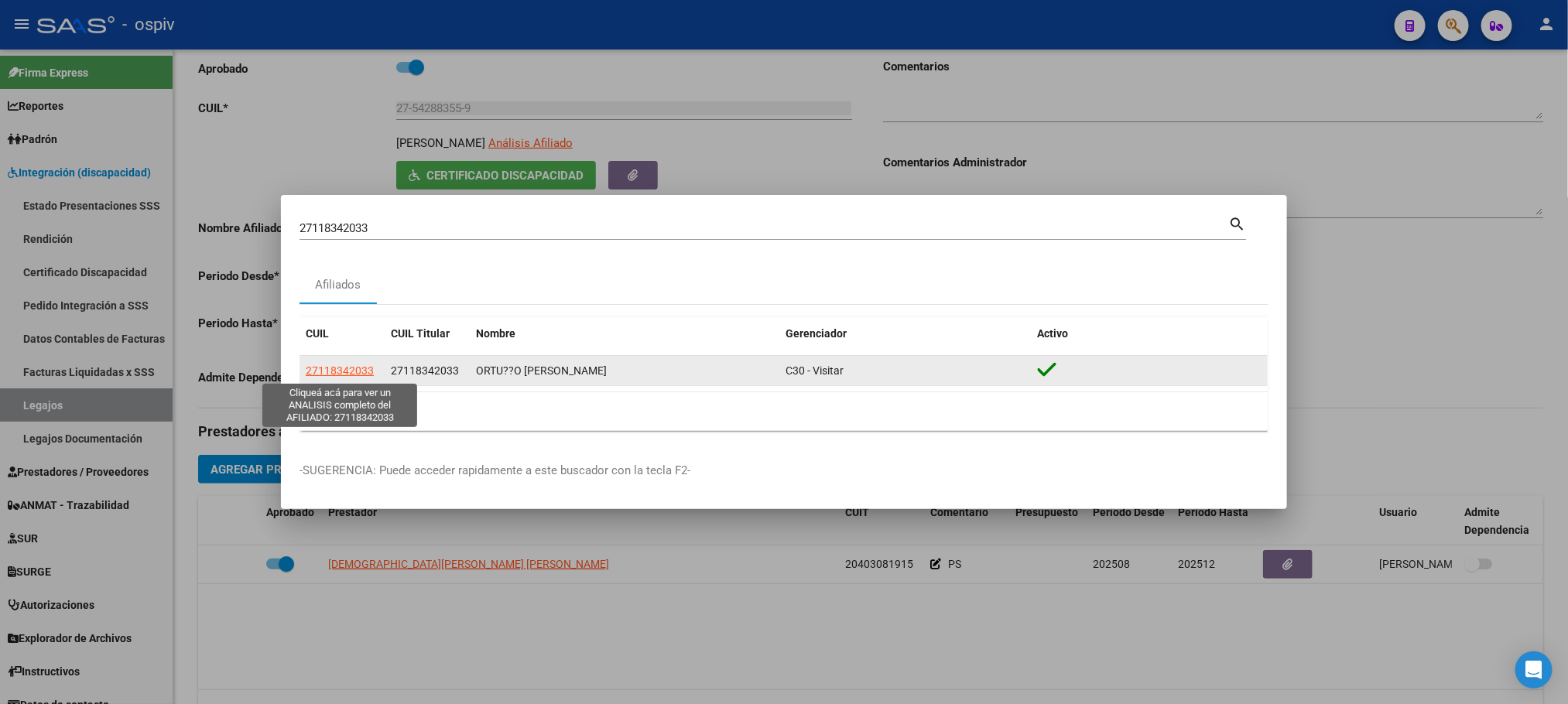
click at [341, 369] on span "27118342033" at bounding box center [340, 370] width 68 height 12
type textarea "27118342033"
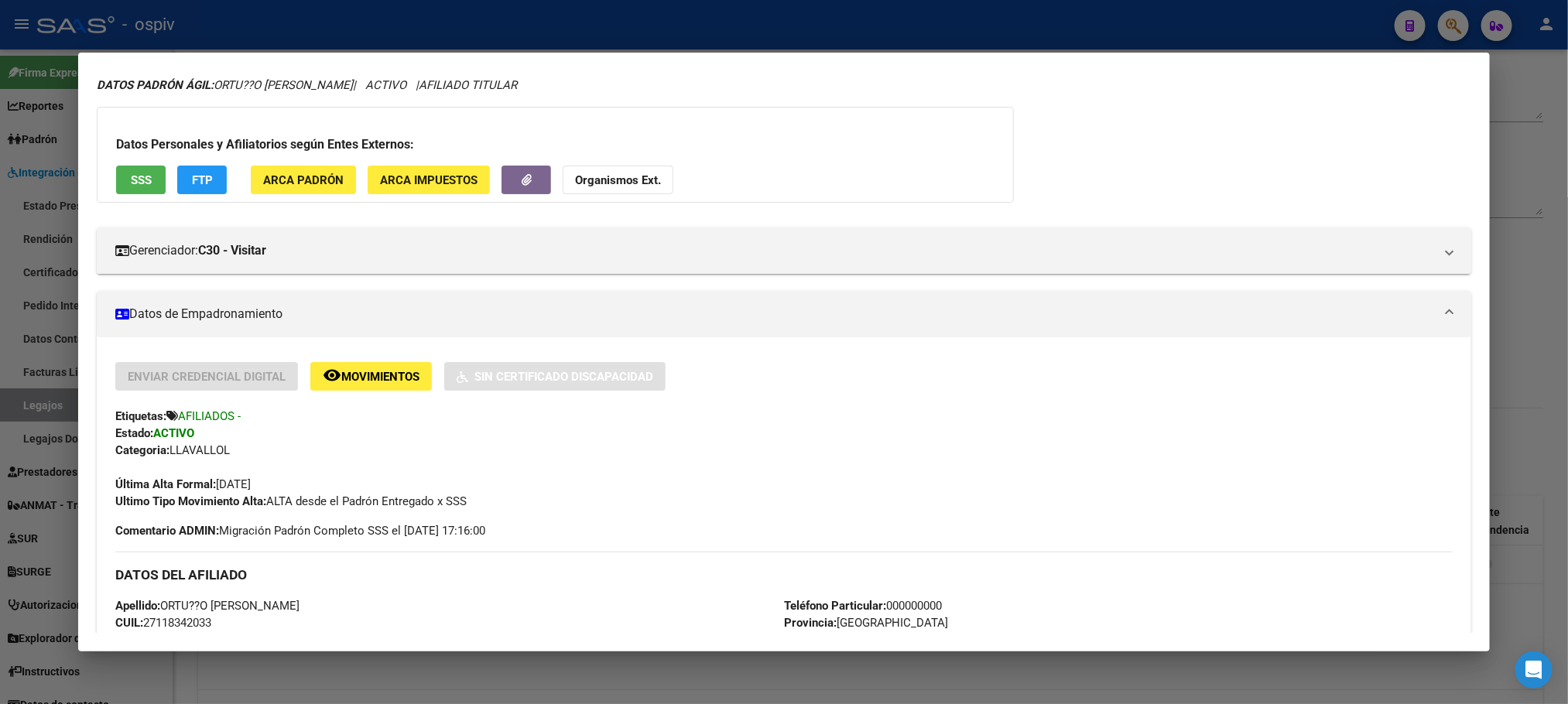
scroll to position [0, 0]
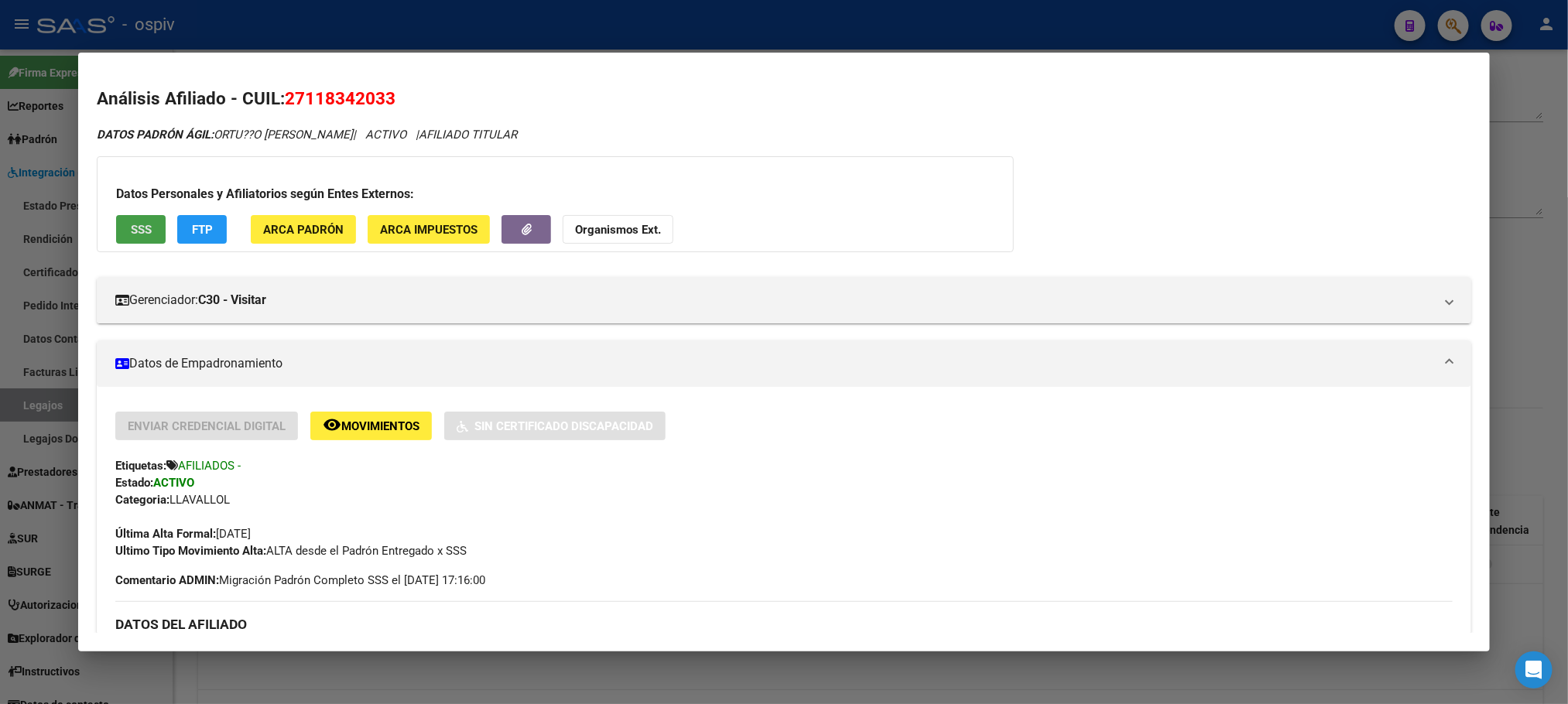
drag, startPoint x: 133, startPoint y: 229, endPoint x: 133, endPoint y: 239, distance: 10.0
click at [133, 239] on button "SSS" at bounding box center [141, 229] width 50 height 28
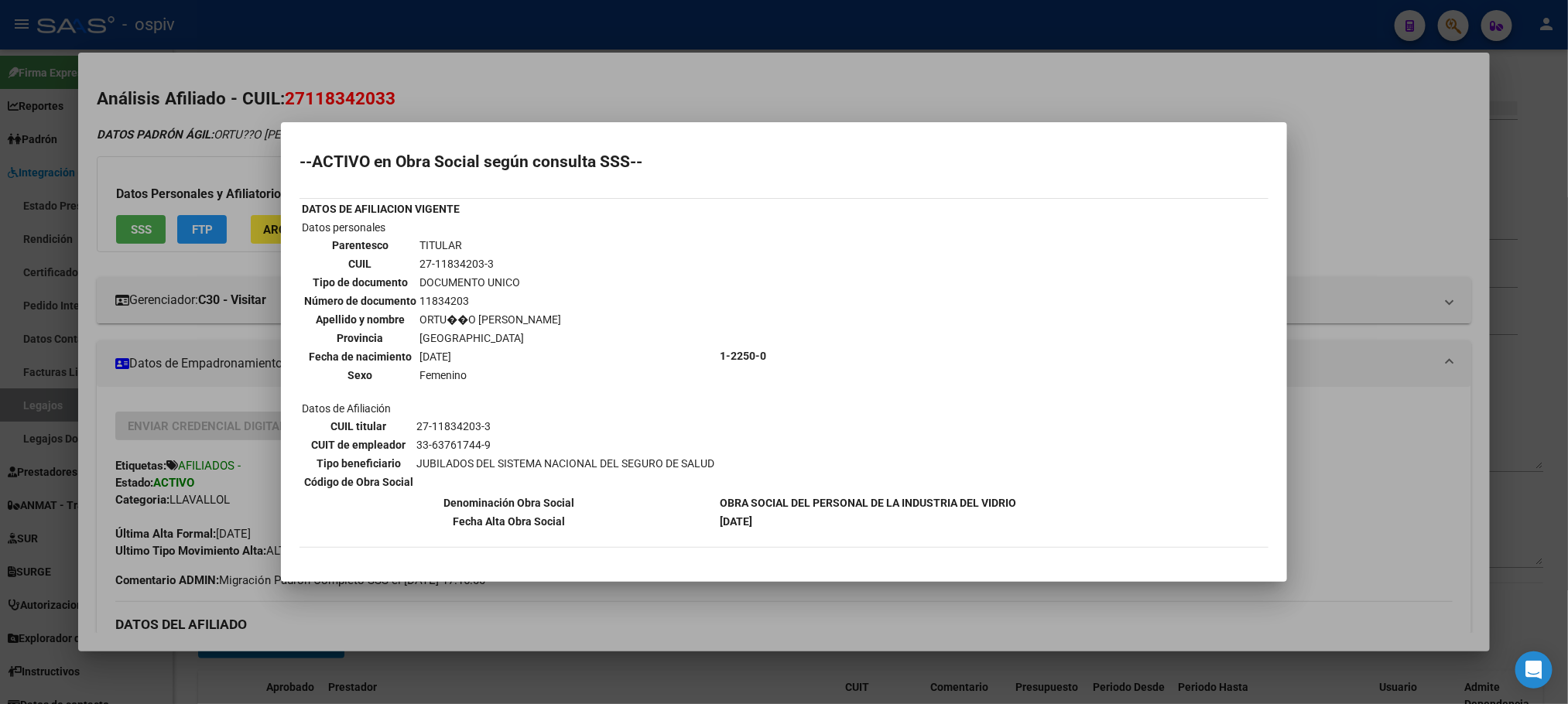
scroll to position [194, 0]
drag, startPoint x: 616, startPoint y: 319, endPoint x: 520, endPoint y: 325, distance: 96.2
click at [513, 325] on td "Datos personales Parentesco TITULAR CUIL 27-11834203-3 Tipo de documento DOCUME…" at bounding box center [509, 356] width 417 height 274
click at [466, 58] on div at bounding box center [784, 352] width 1568 height 704
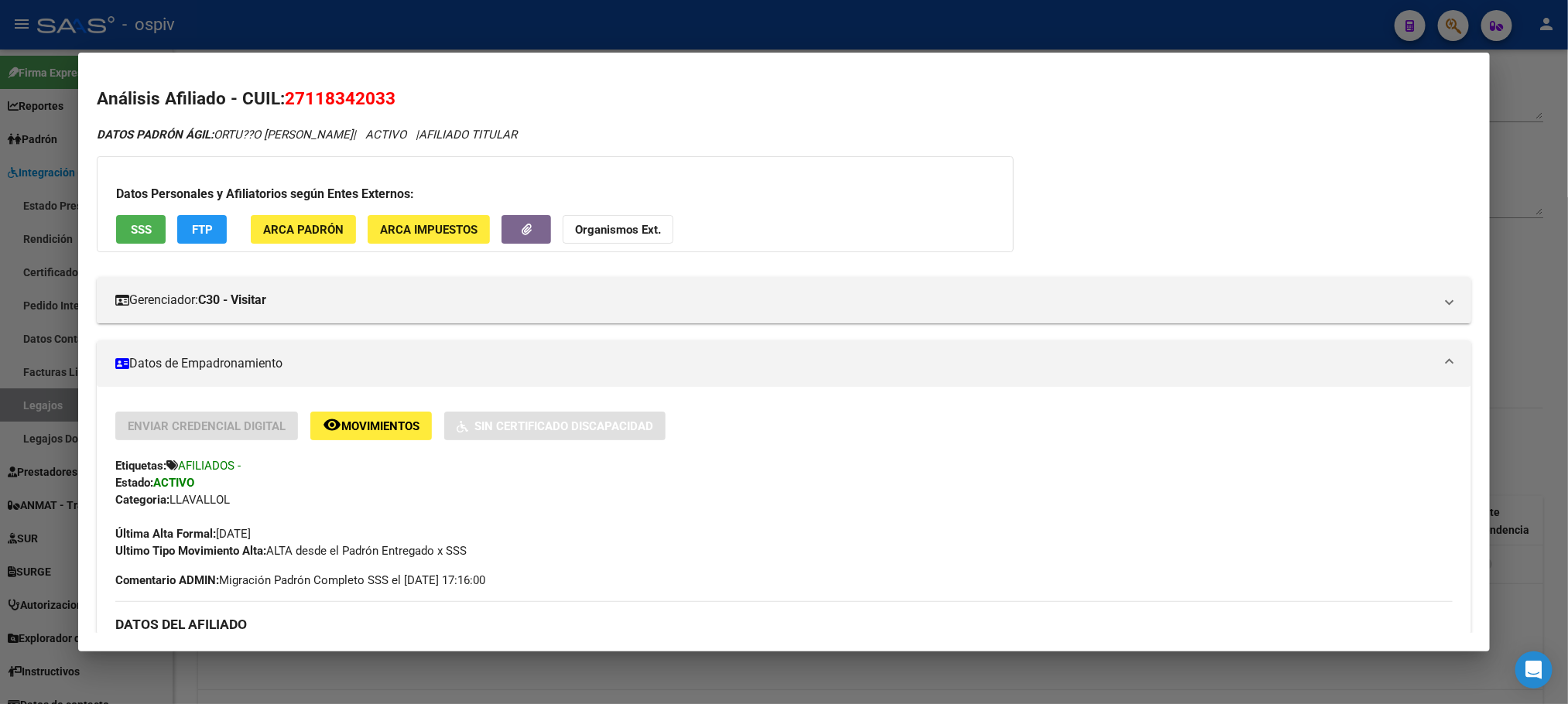
click at [1081, 24] on div at bounding box center [784, 352] width 1568 height 704
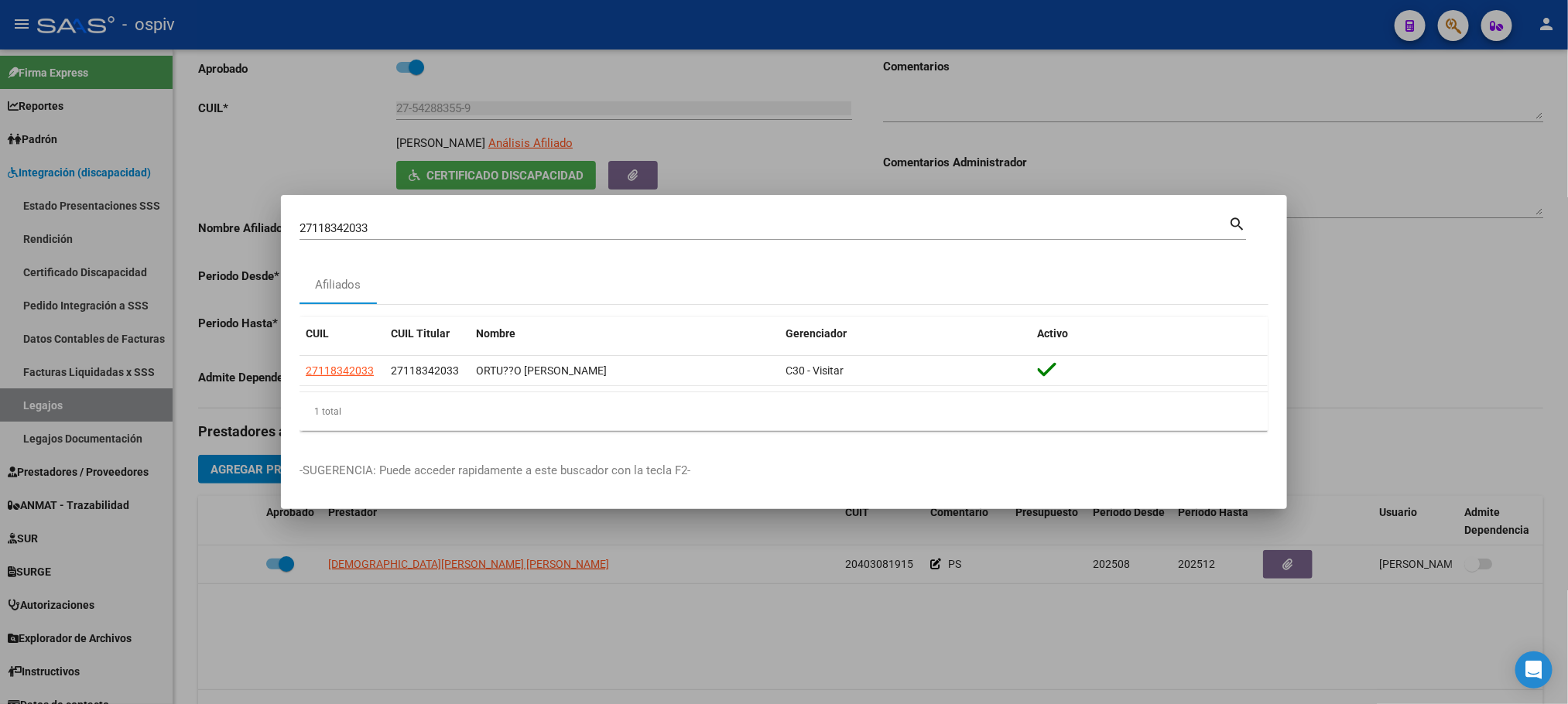
click at [1080, 24] on div at bounding box center [784, 352] width 1568 height 704
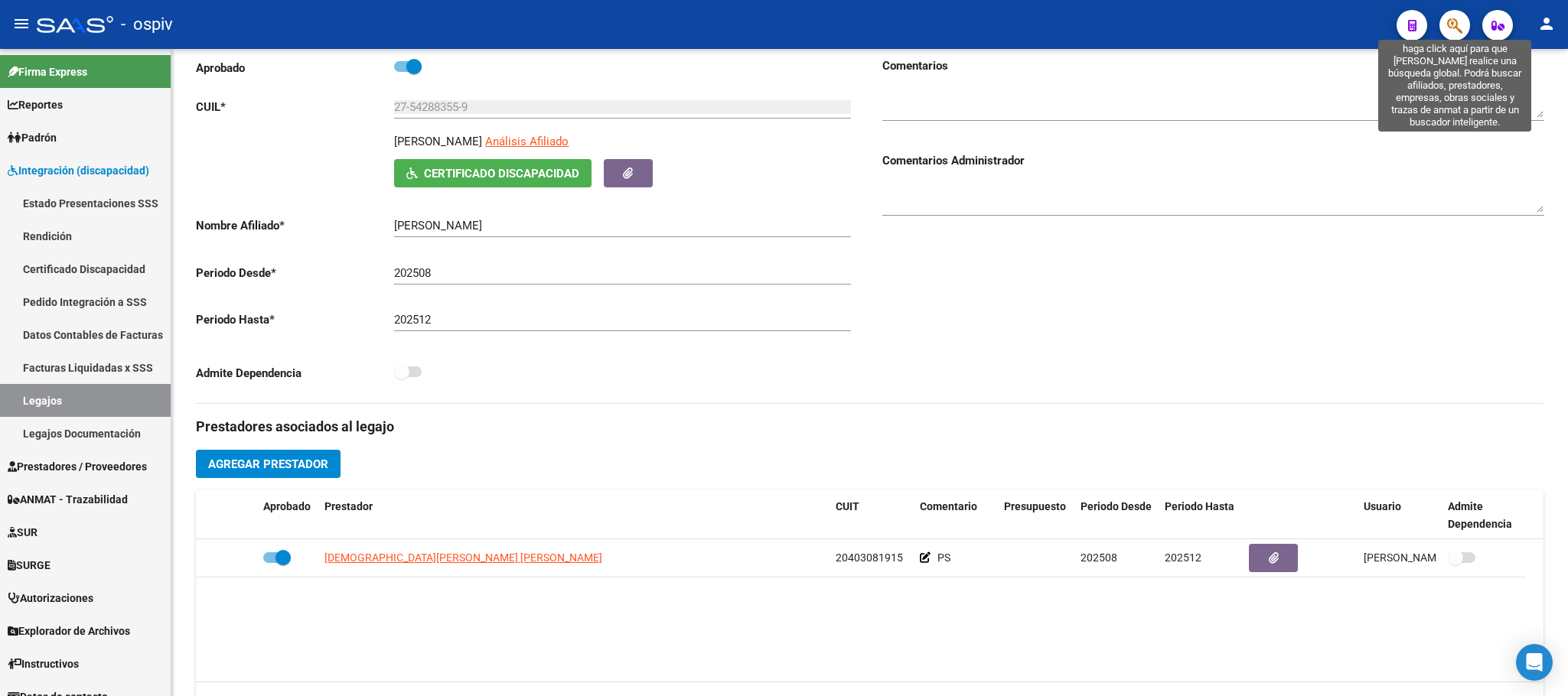
click at [1455, 19] on icon "button" at bounding box center [1455, 26] width 15 height 18
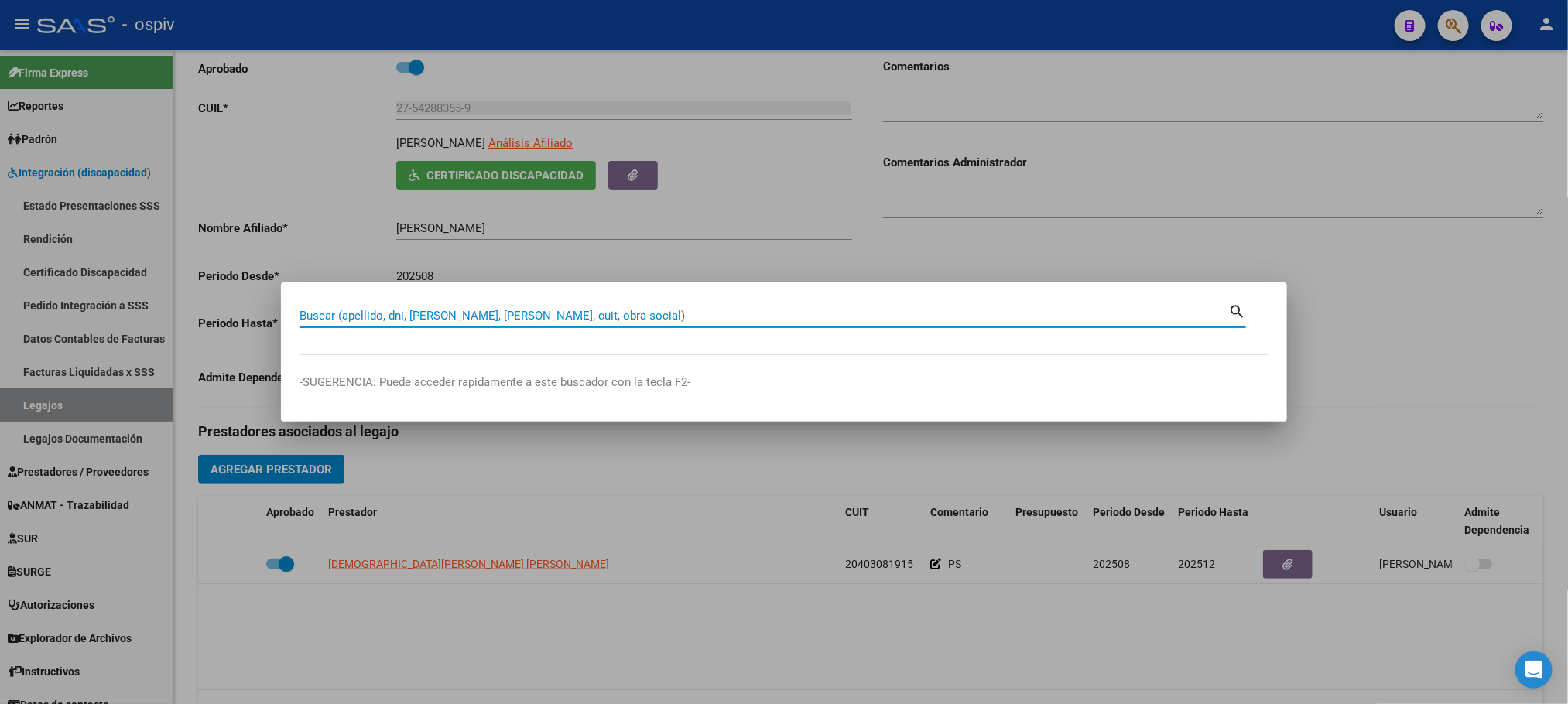
click at [495, 321] on input "Buscar (apellido, dni, [PERSON_NAME], [PERSON_NAME], cuit, obra social)" at bounding box center [763, 315] width 928 height 14
paste input "20169243256"
type input "20169243256"
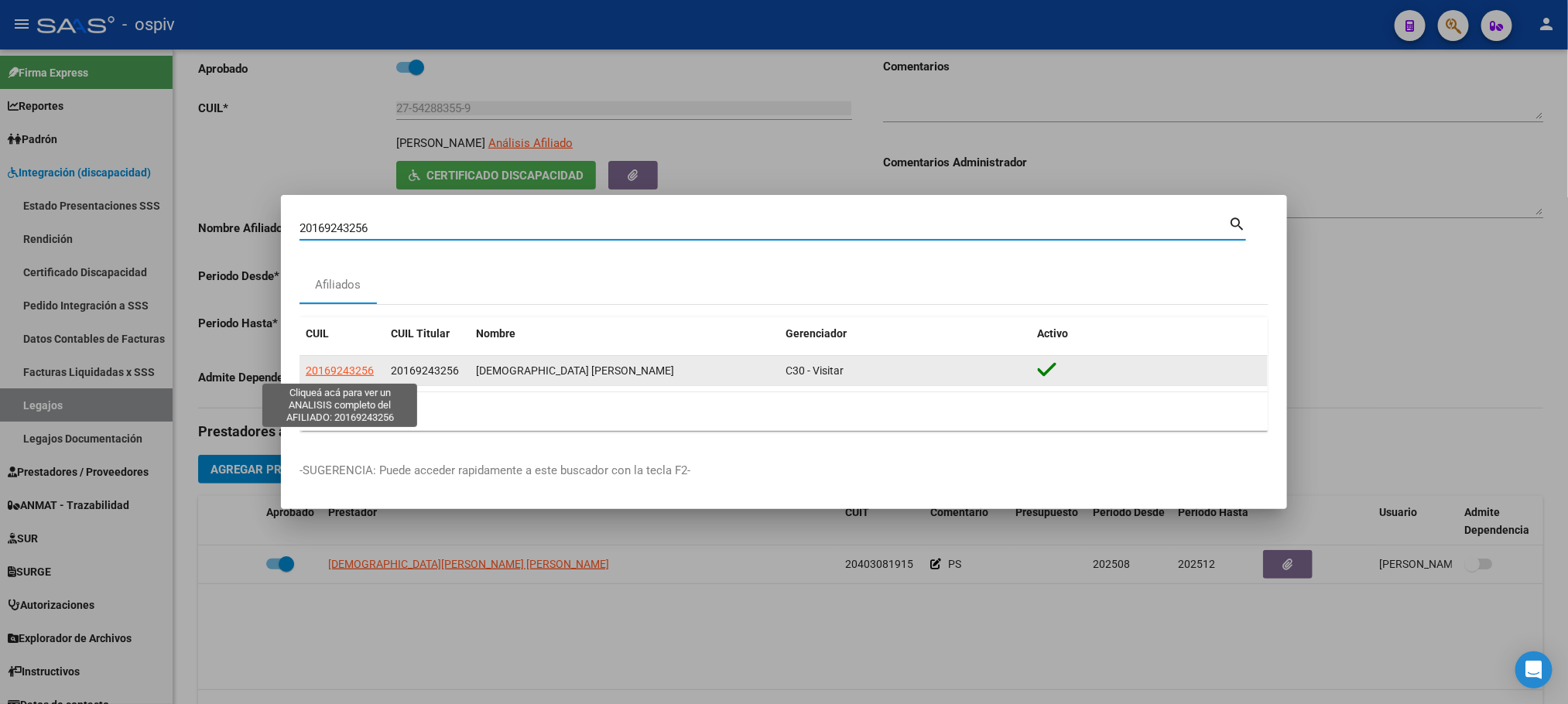
click at [370, 372] on span "20169243256" at bounding box center [340, 370] width 68 height 12
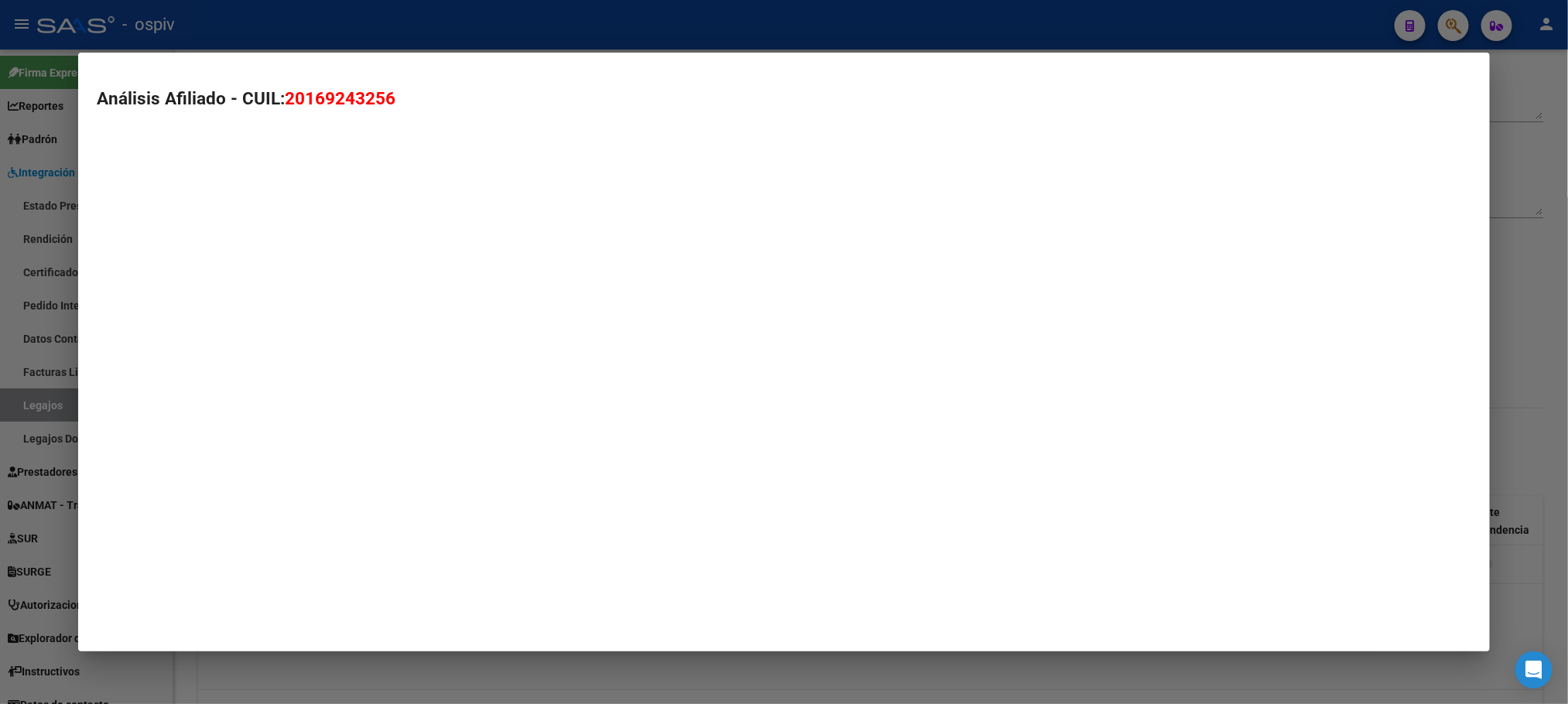
type textarea "20169243256"
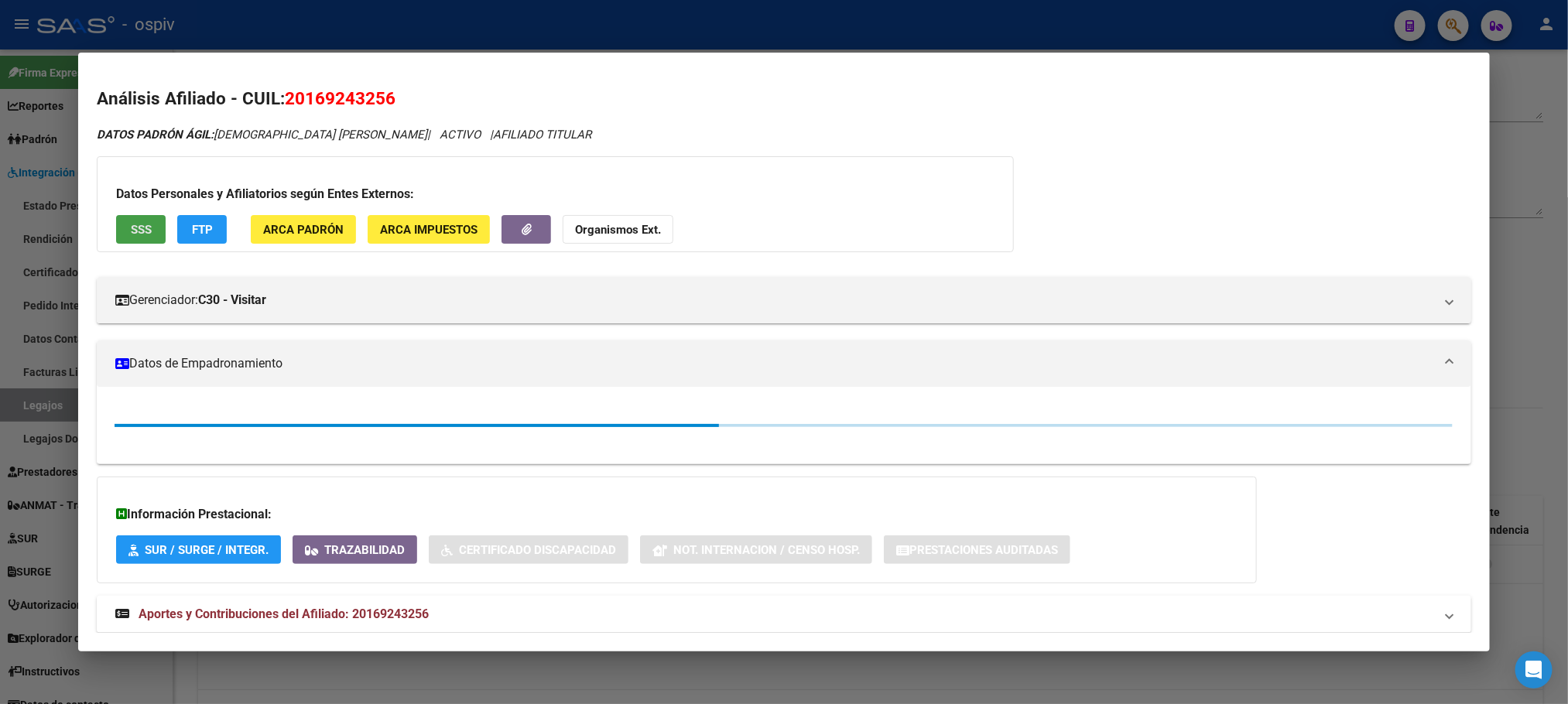
click at [120, 230] on button "SSS" at bounding box center [141, 229] width 50 height 28
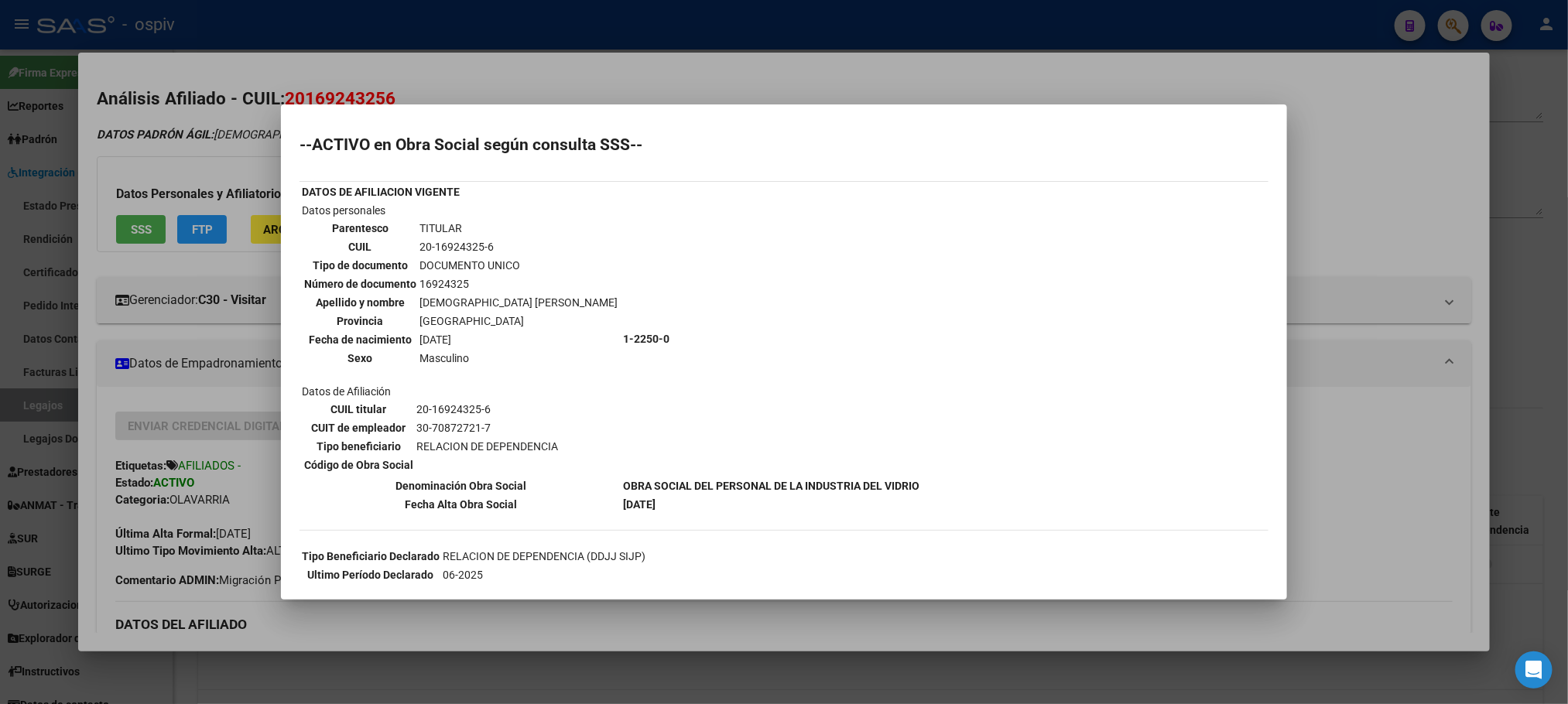
click at [611, 35] on div at bounding box center [784, 352] width 1568 height 704
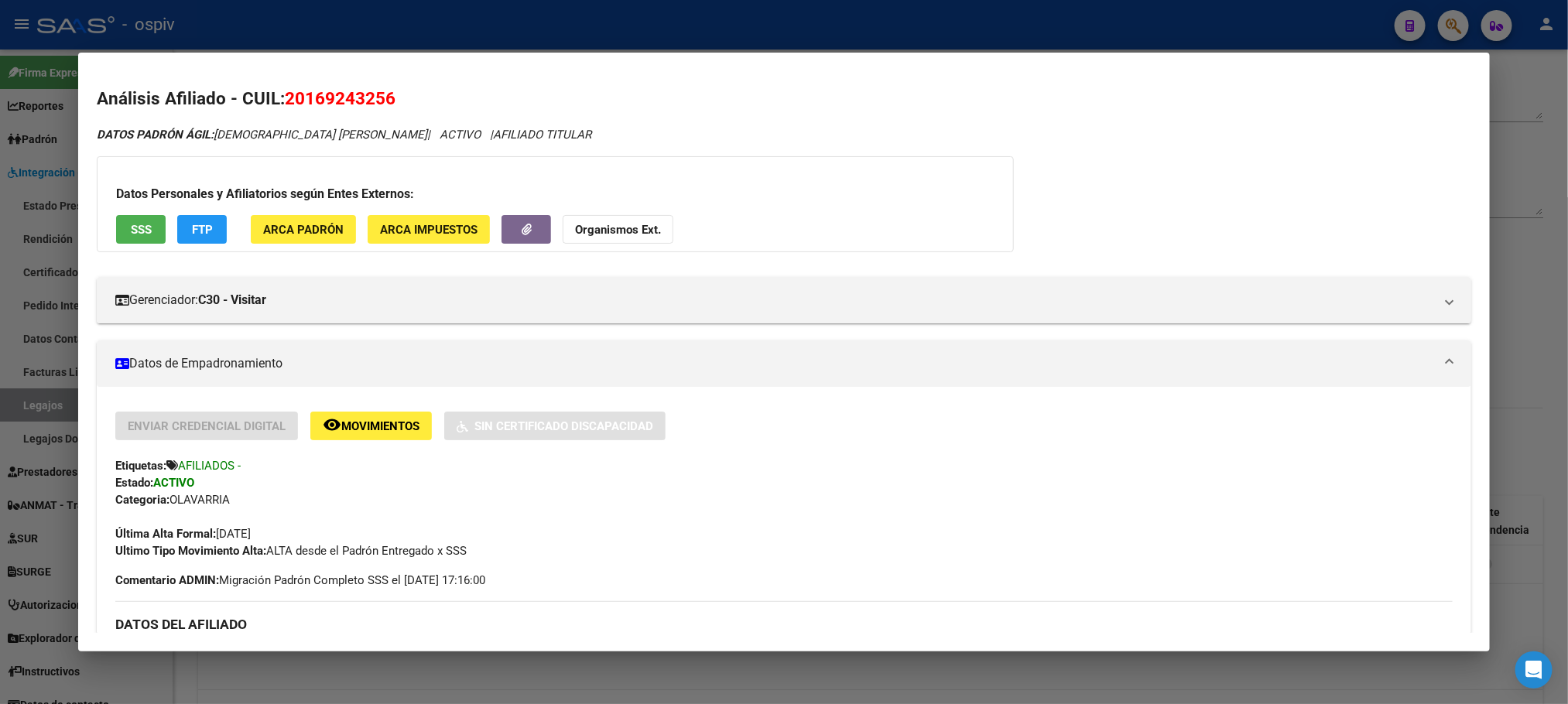
click at [530, 33] on div at bounding box center [784, 352] width 1568 height 704
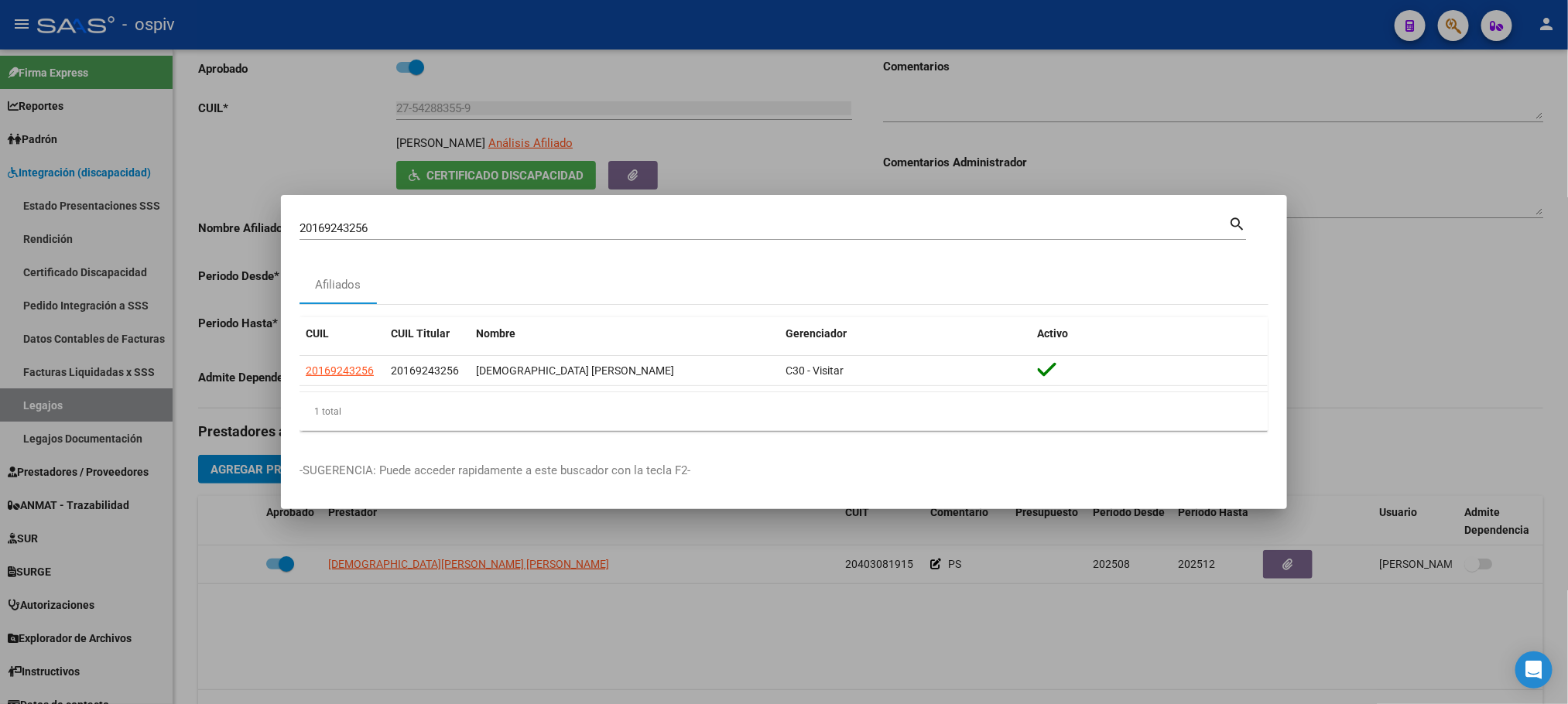
click at [430, 228] on input "20169243256" at bounding box center [763, 228] width 928 height 14
type input "2"
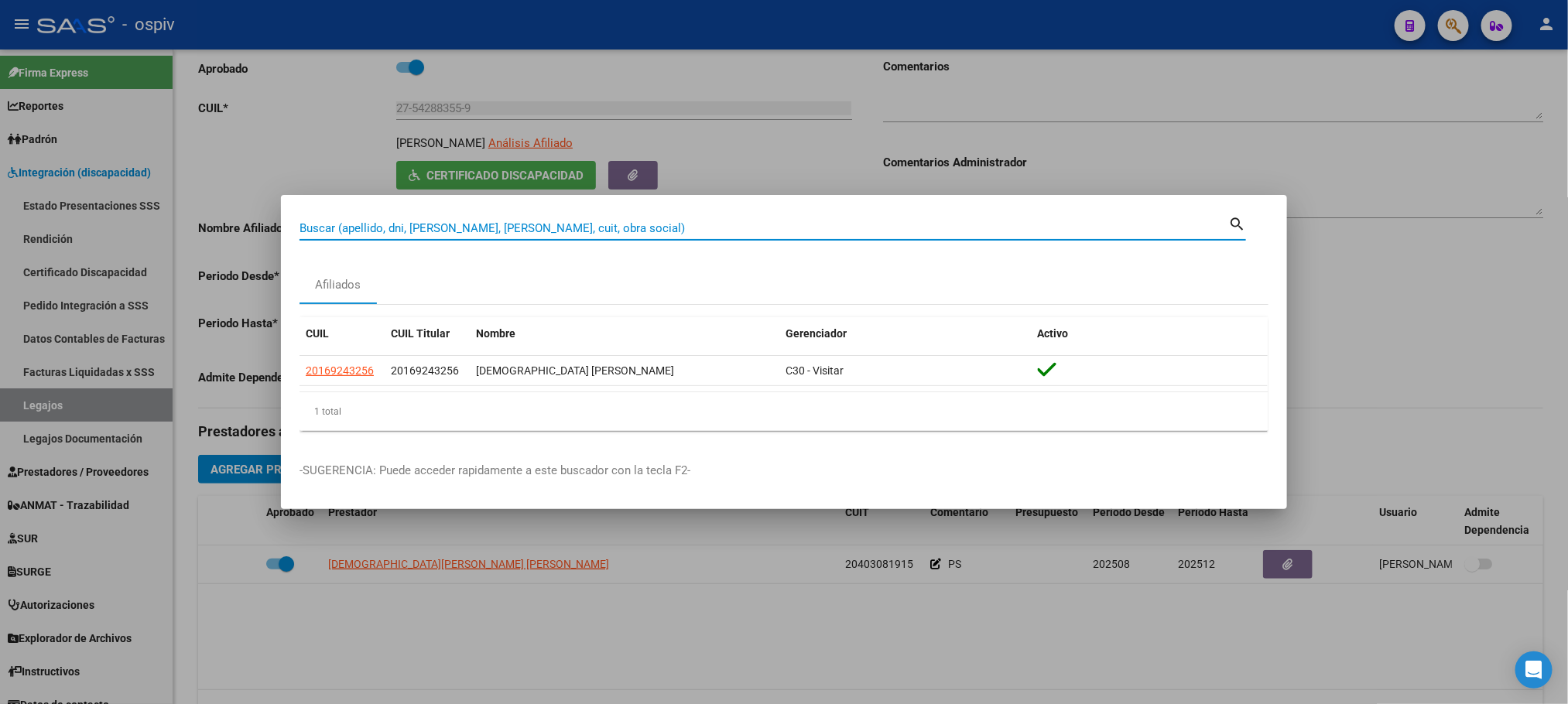
click at [430, 228] on input "Buscar (apellido, dni, [PERSON_NAME], [PERSON_NAME], cuit, obra social)" at bounding box center [763, 228] width 928 height 14
paste input "20080885017"
type input "20080885017"
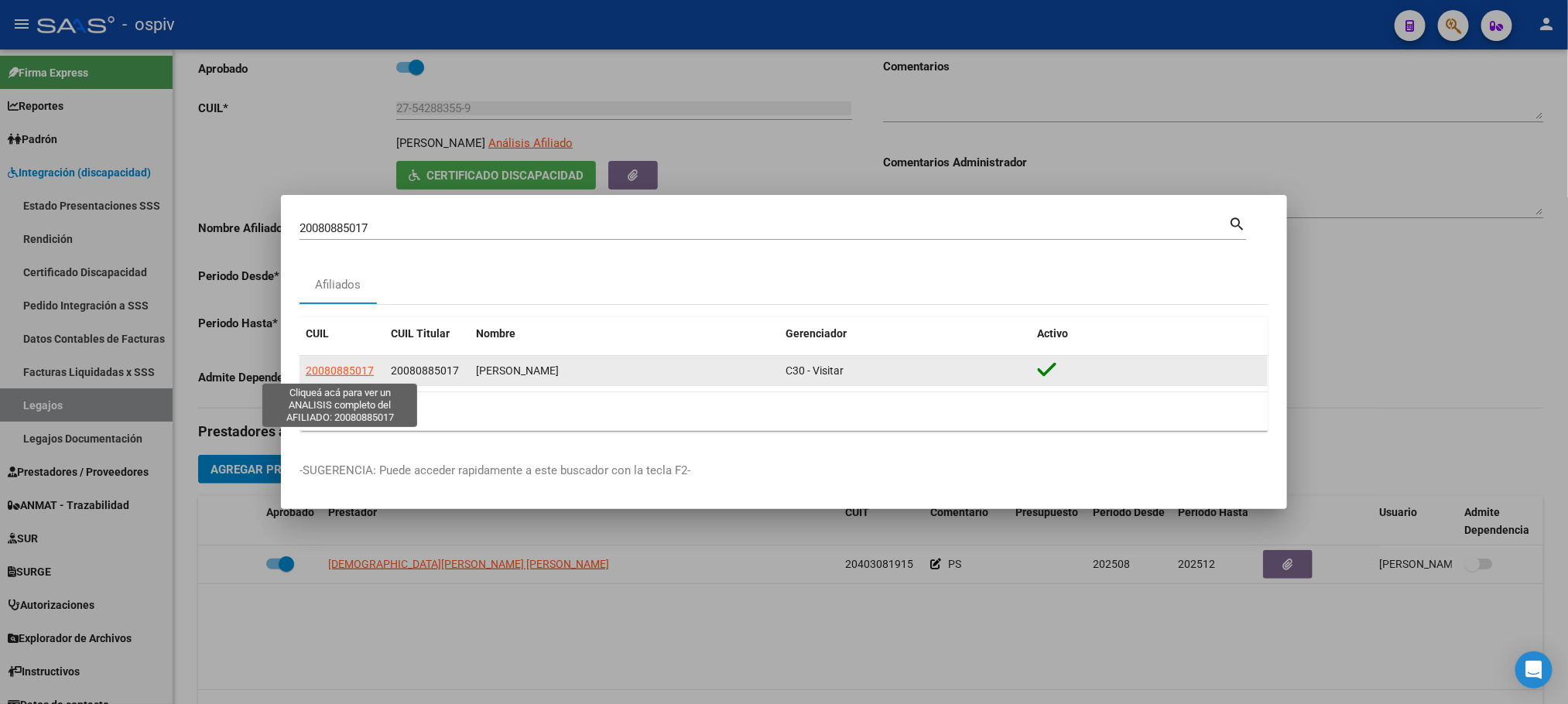
click at [325, 370] on span "20080885017" at bounding box center [340, 370] width 68 height 12
type textarea "20080885017"
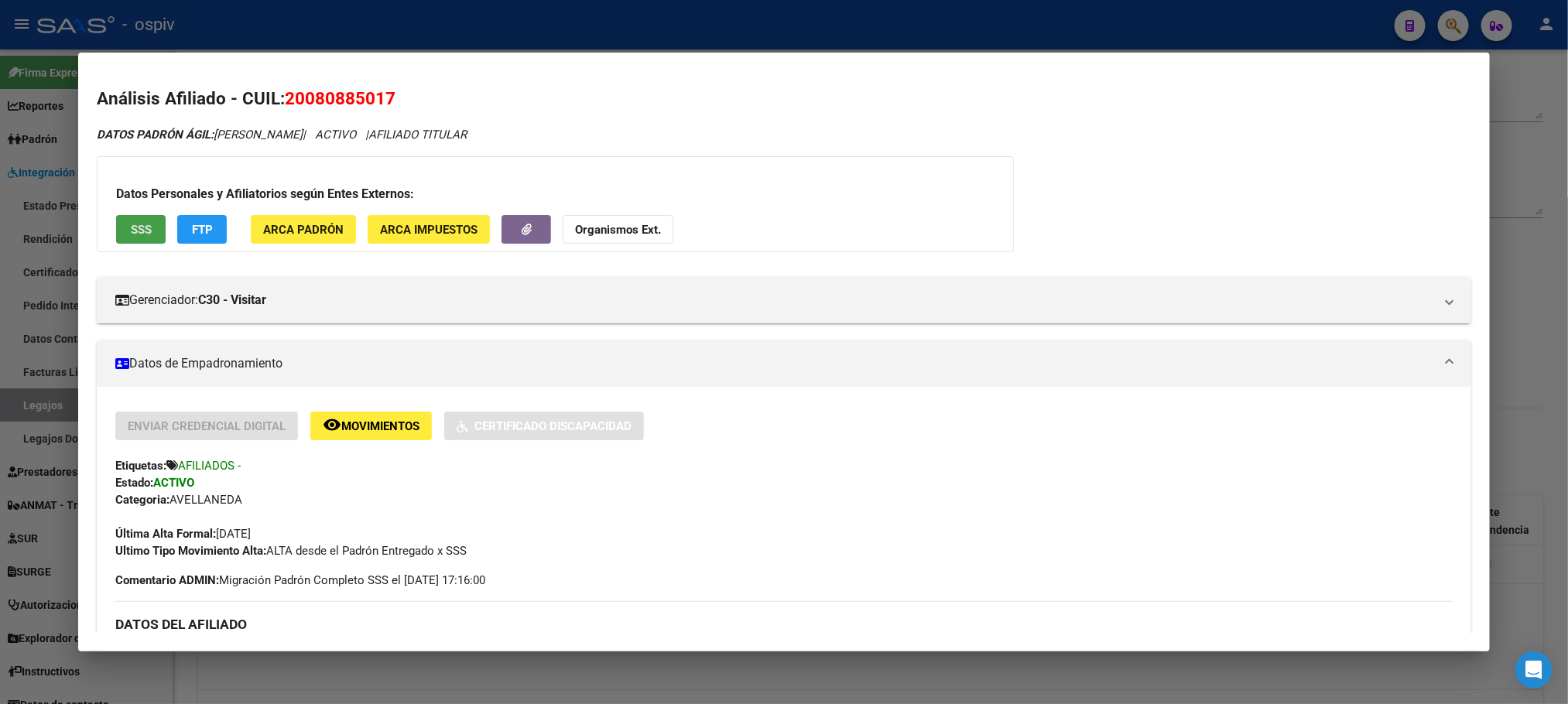
click at [135, 230] on span "SSS" at bounding box center [142, 230] width 21 height 14
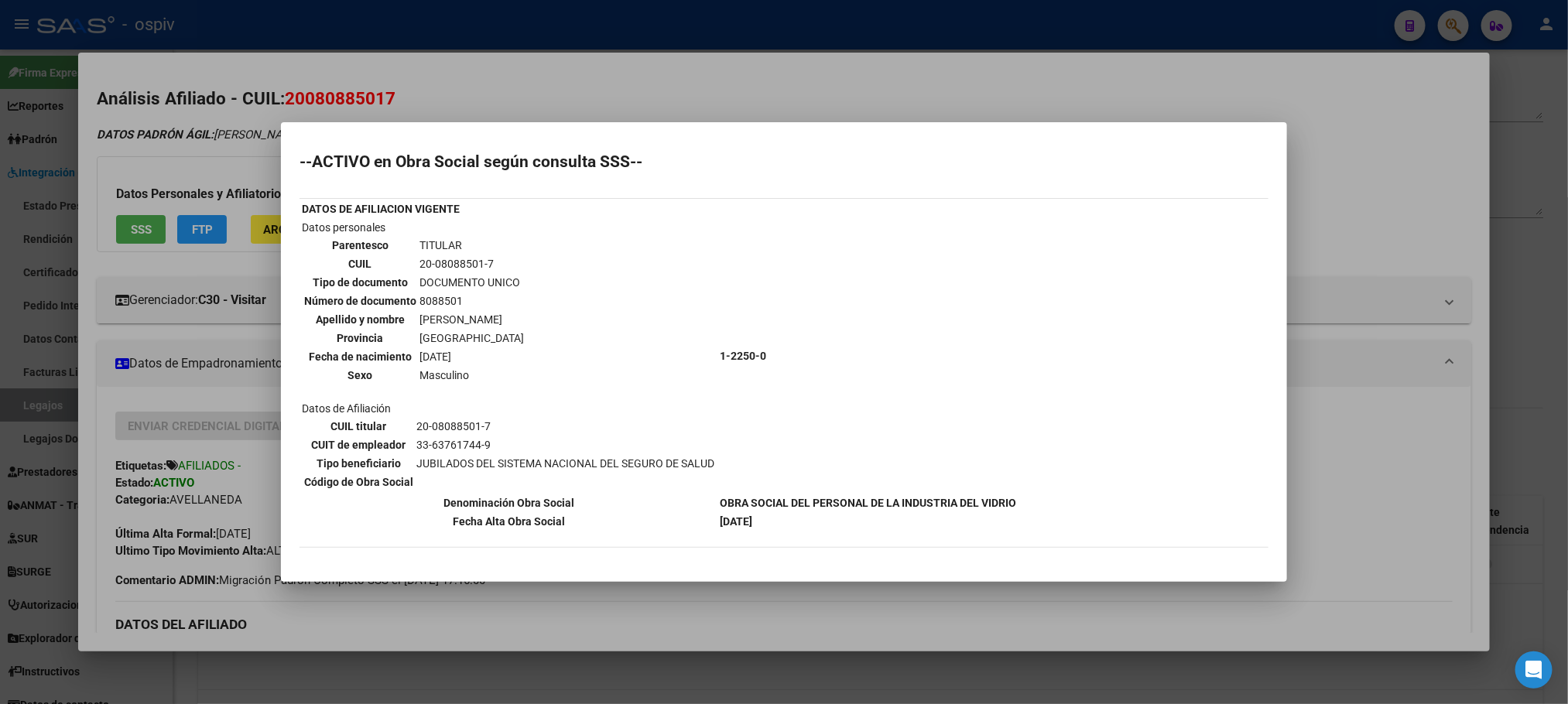
click at [730, 59] on div at bounding box center [784, 352] width 1568 height 704
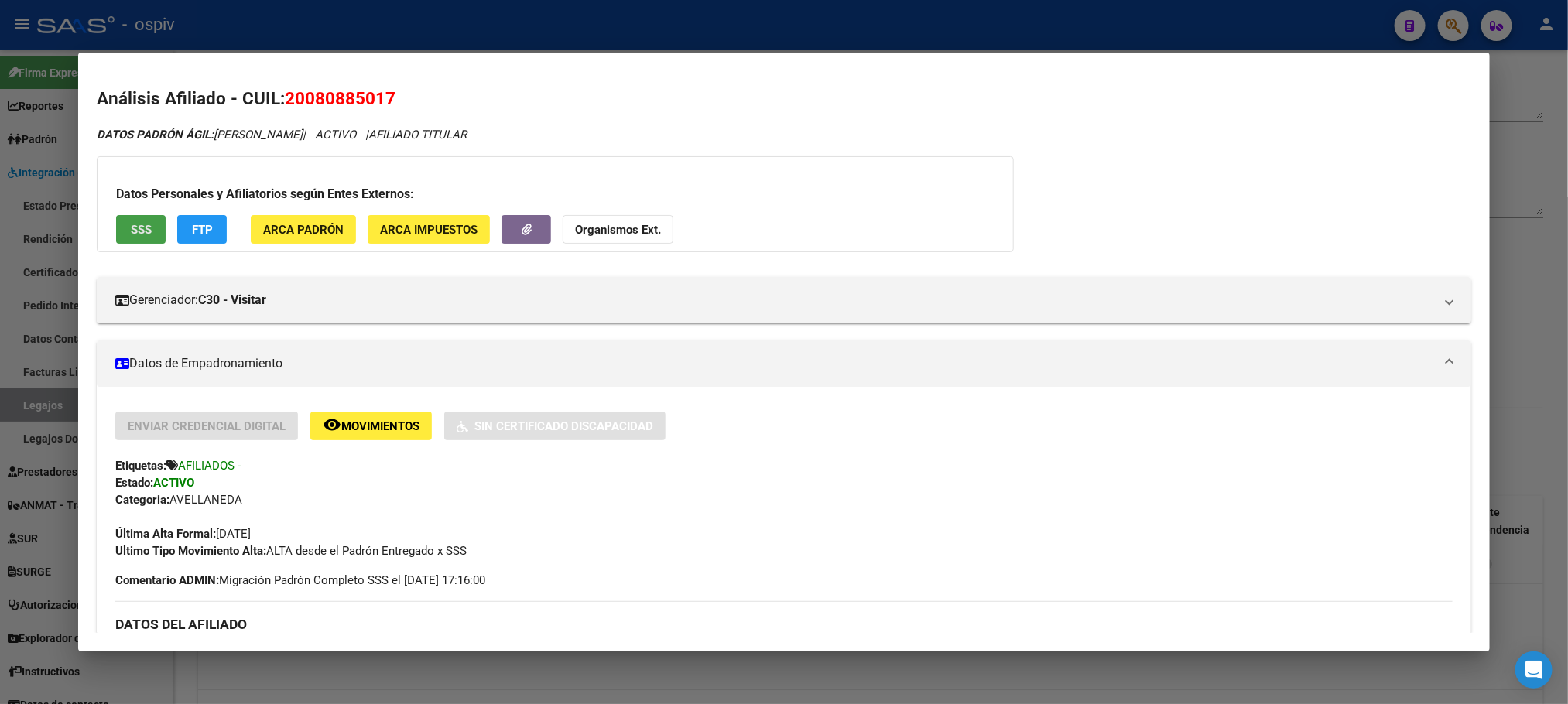
click at [133, 229] on span "SSS" at bounding box center [142, 230] width 21 height 14
